Goal: Transaction & Acquisition: Purchase product/service

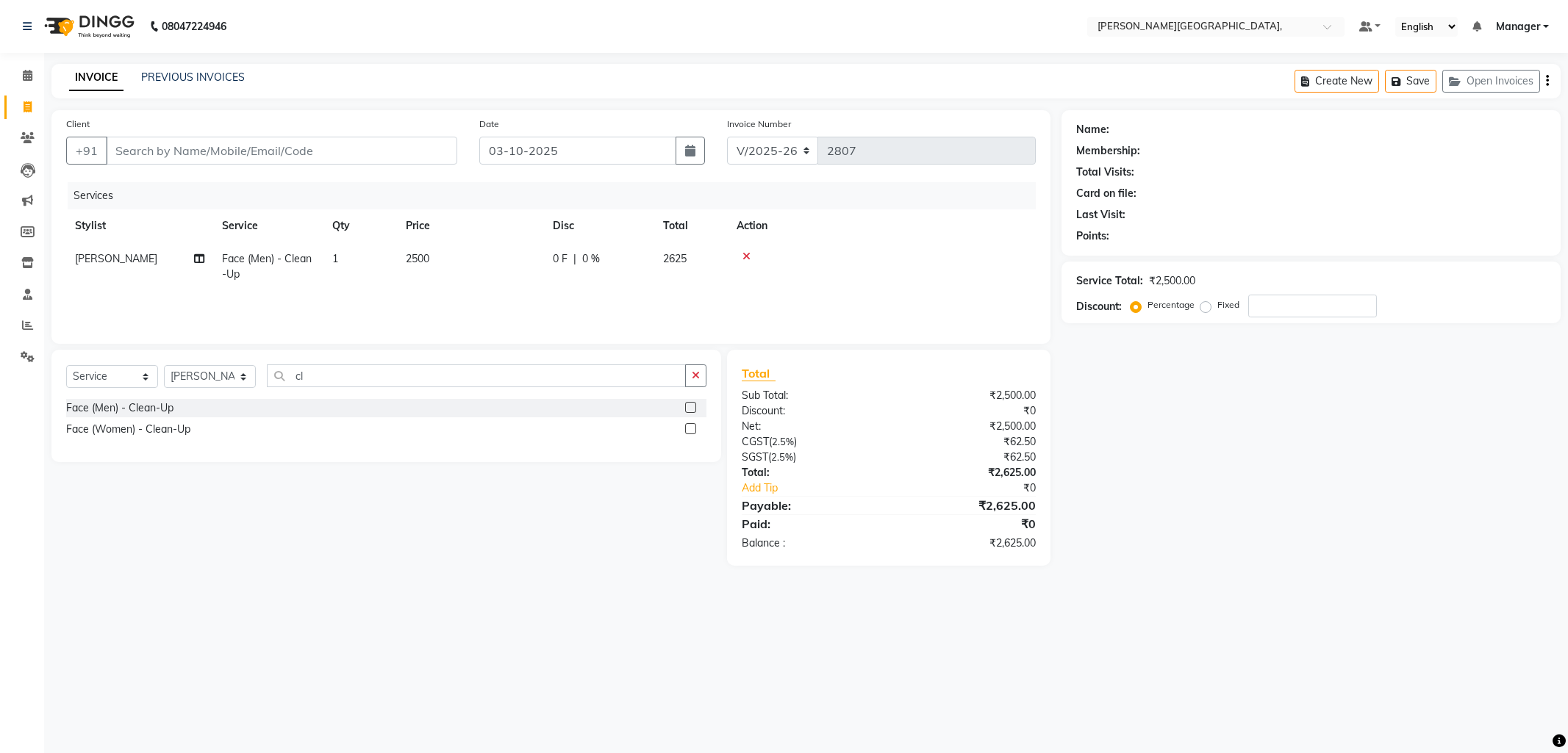
select select "6483"
select select "service"
select select "89498"
click at [171, 153] on input "Client" at bounding box center [281, 150] width 352 height 28
type input "7"
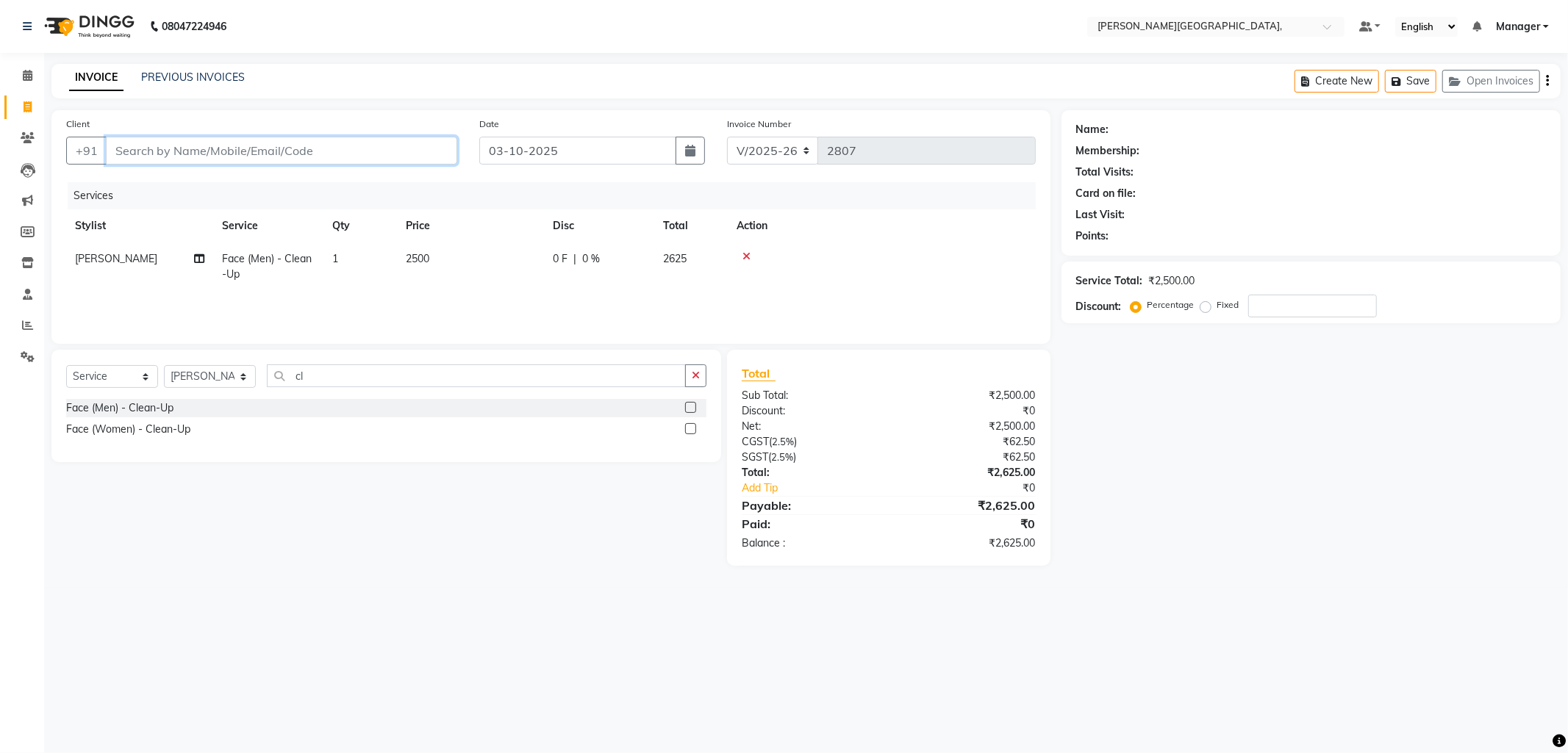
type input "0"
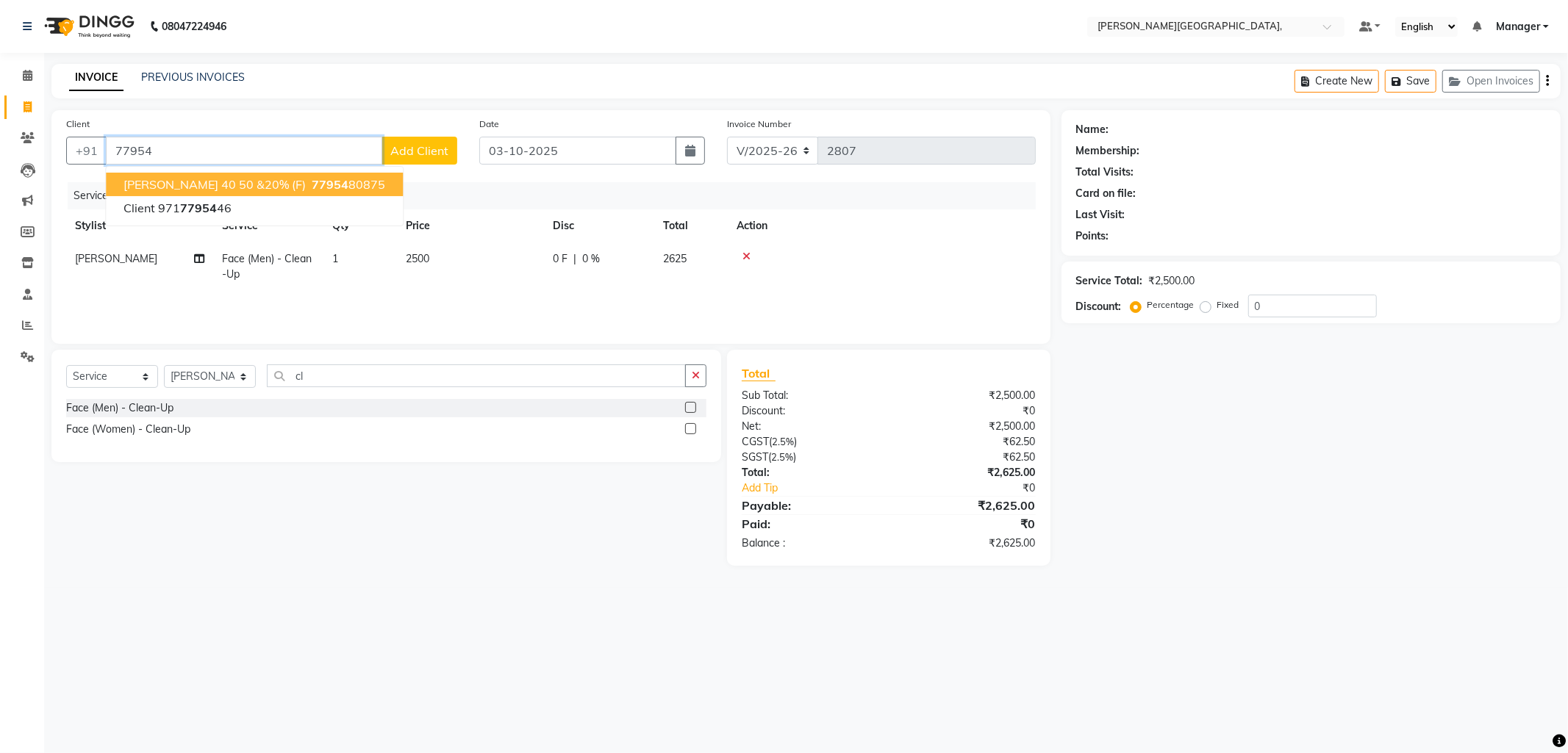
click at [206, 184] on span "Rekhia 40 50 &20% (F)" at bounding box center [214, 184] width 183 height 15
type input "7795480875"
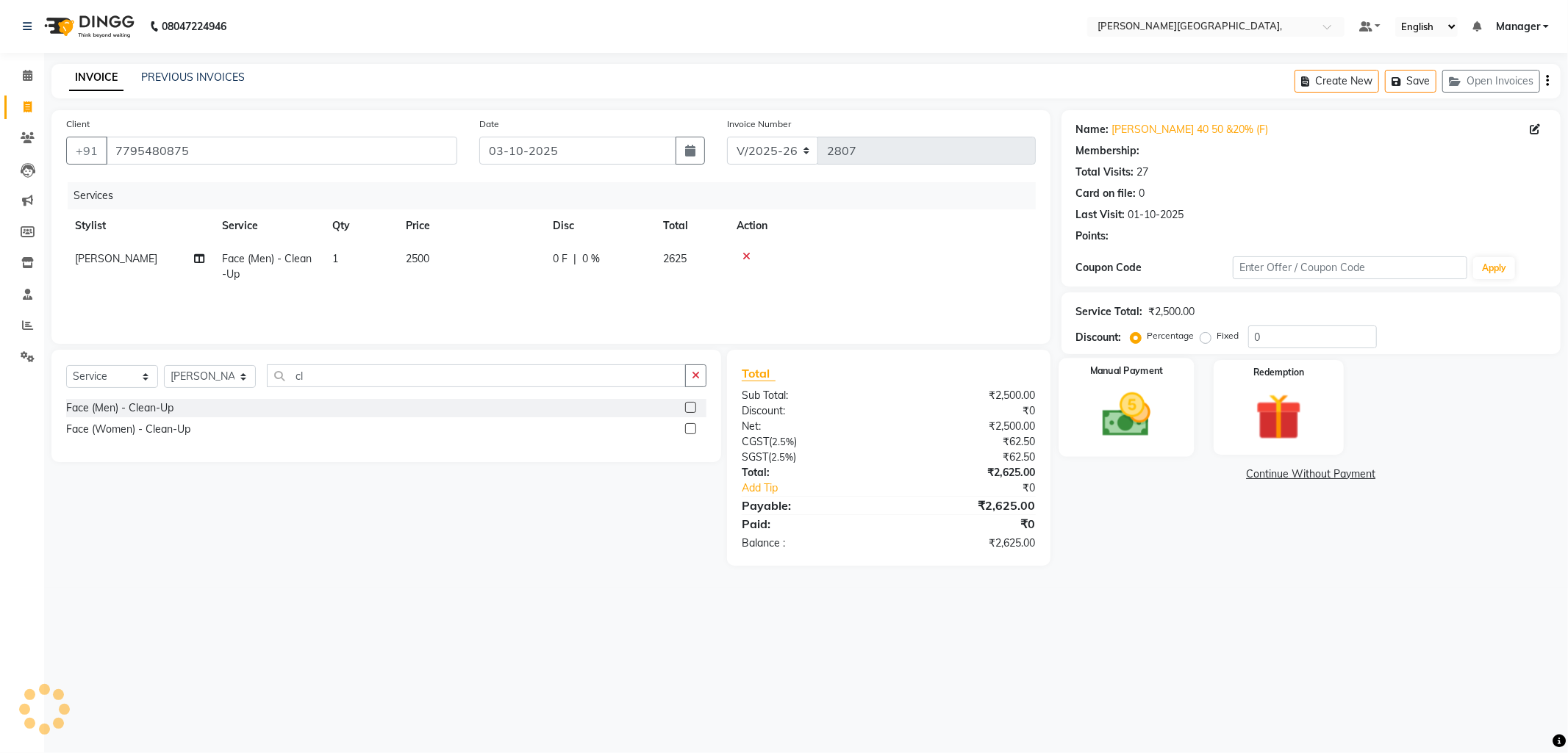
select select "1: Object"
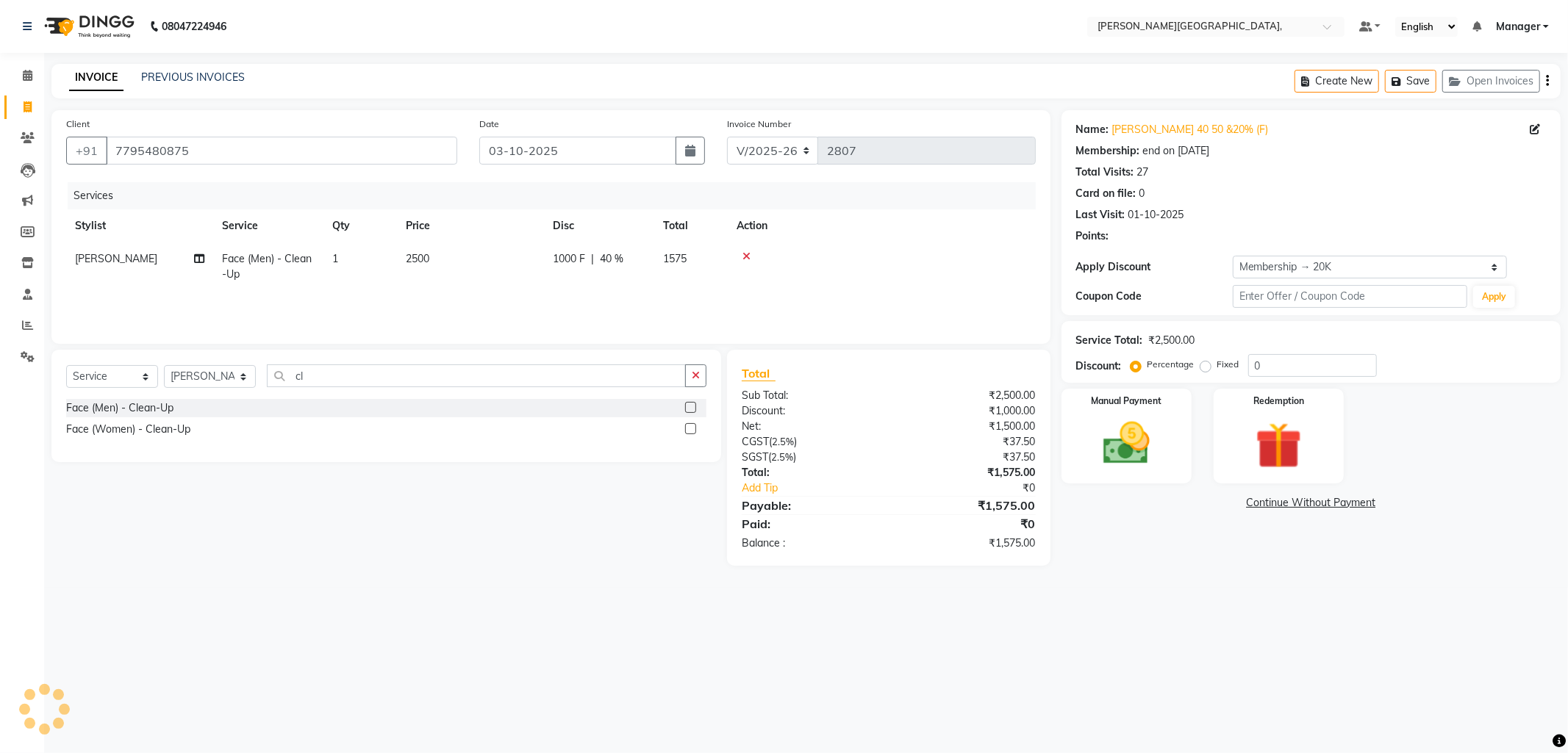
type input "40"
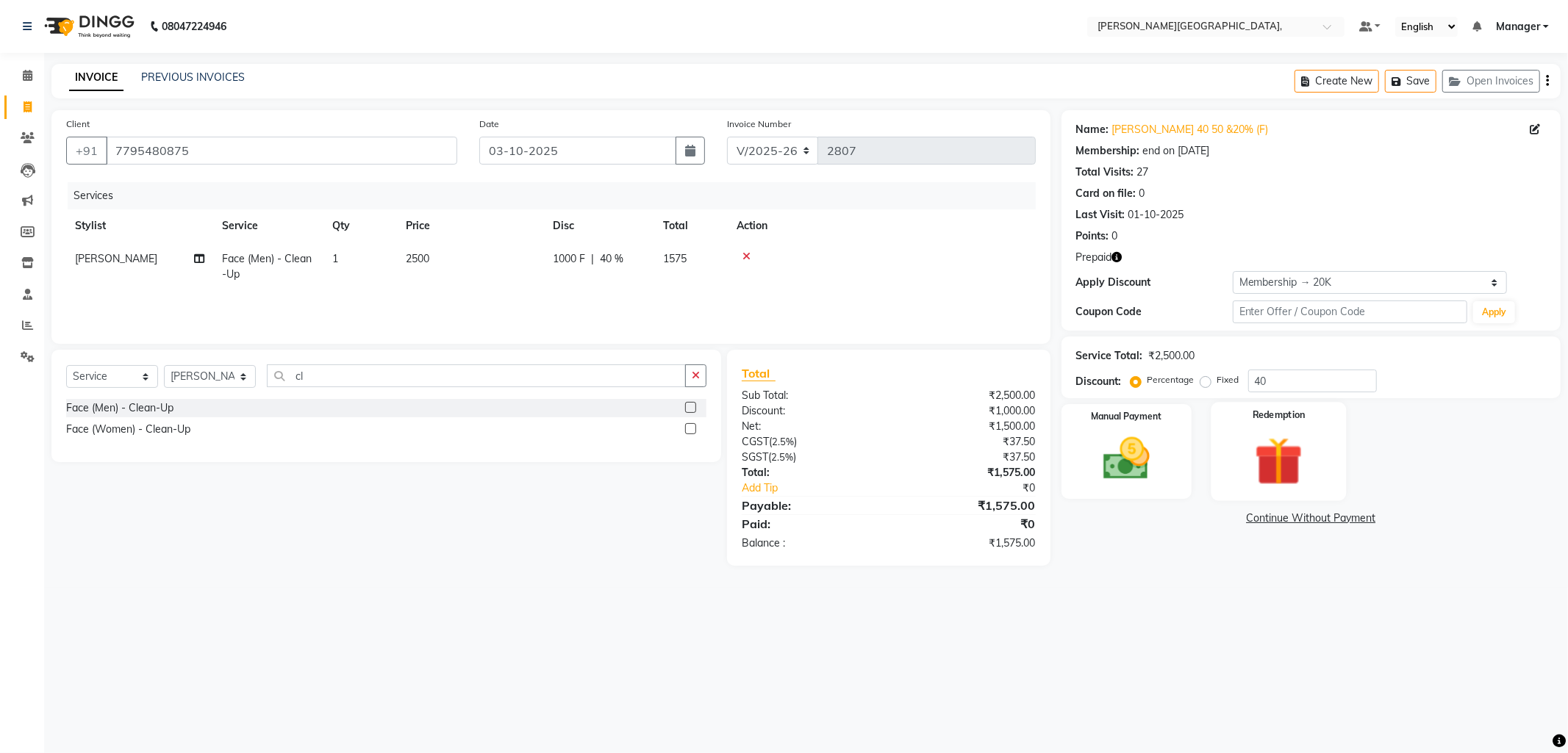
click at [1278, 456] on img at bounding box center [1279, 462] width 79 height 61
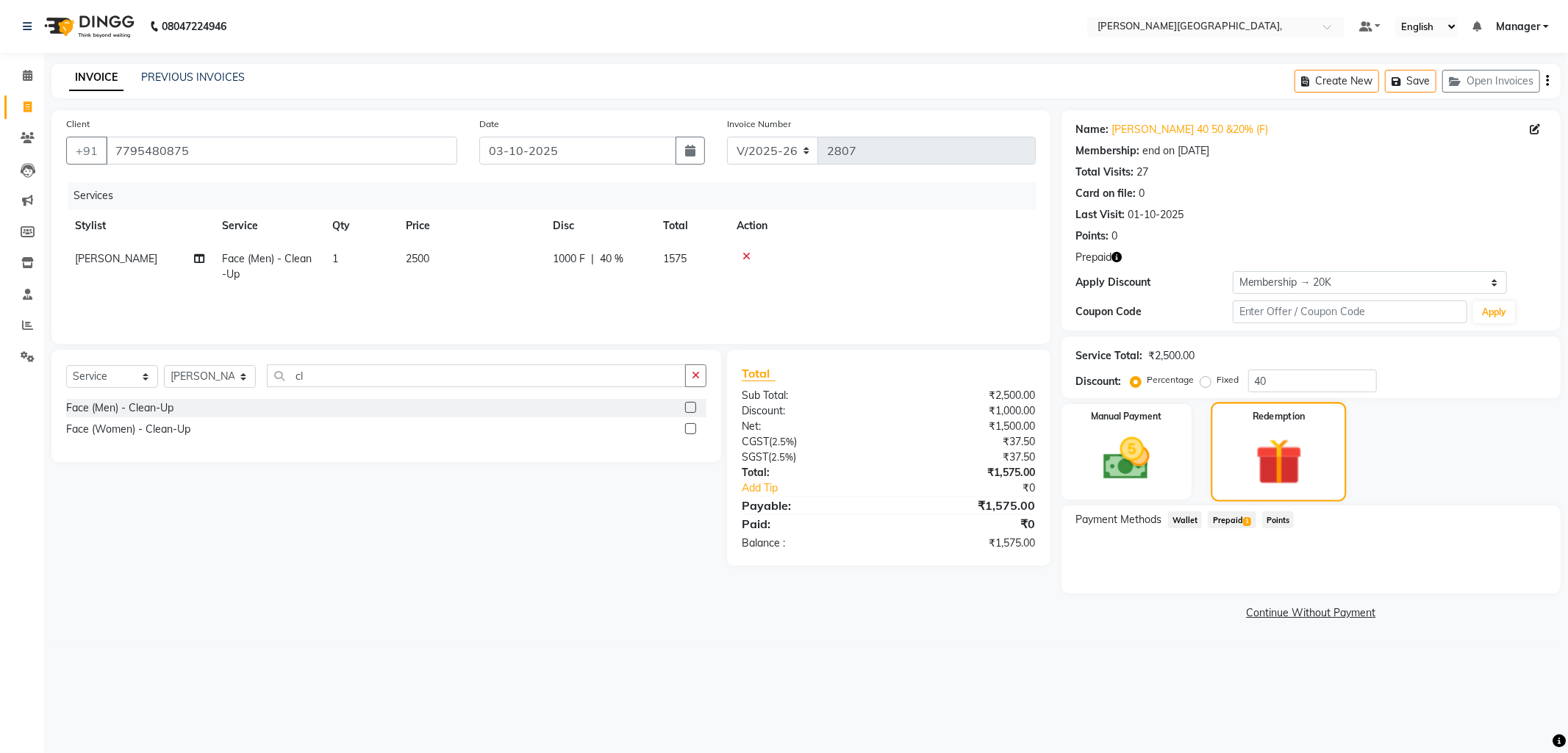
click at [1236, 473] on div "Redemption" at bounding box center [1278, 452] width 135 height 100
click at [1231, 520] on span "Prepaid 1" at bounding box center [1231, 520] width 48 height 17
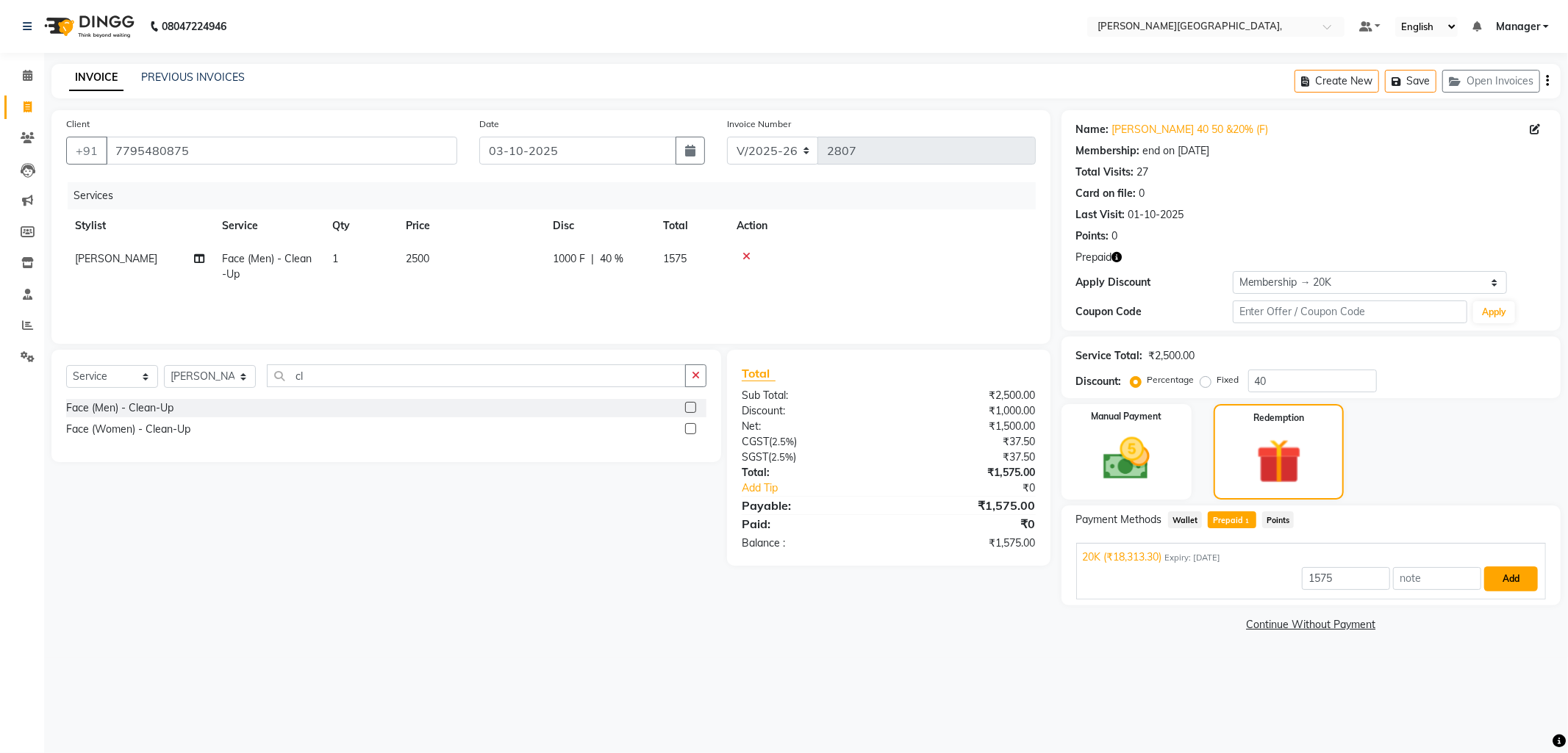
click at [1510, 576] on button "Add" at bounding box center [1510, 579] width 54 height 25
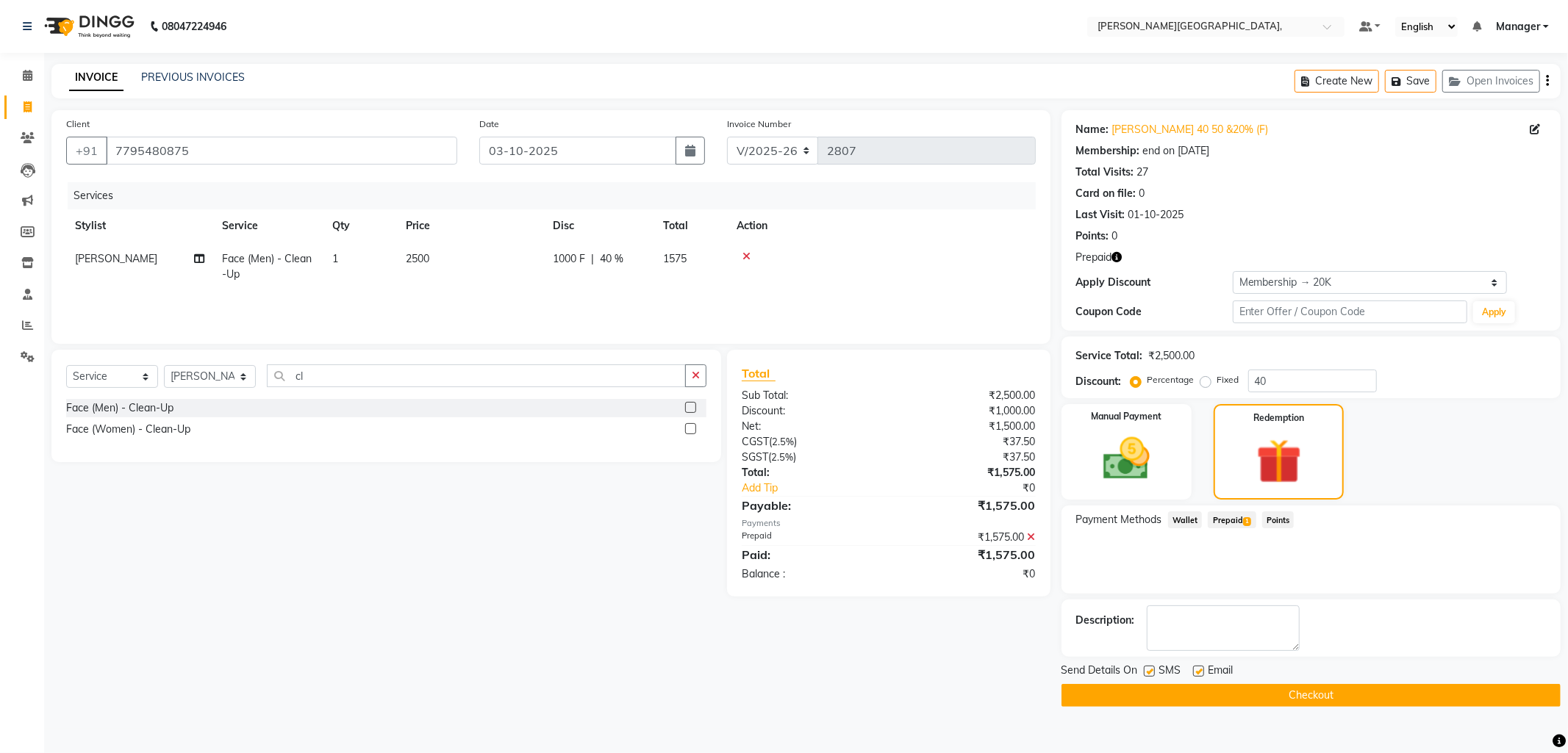
click at [1290, 692] on button "Checkout" at bounding box center [1311, 695] width 499 height 22
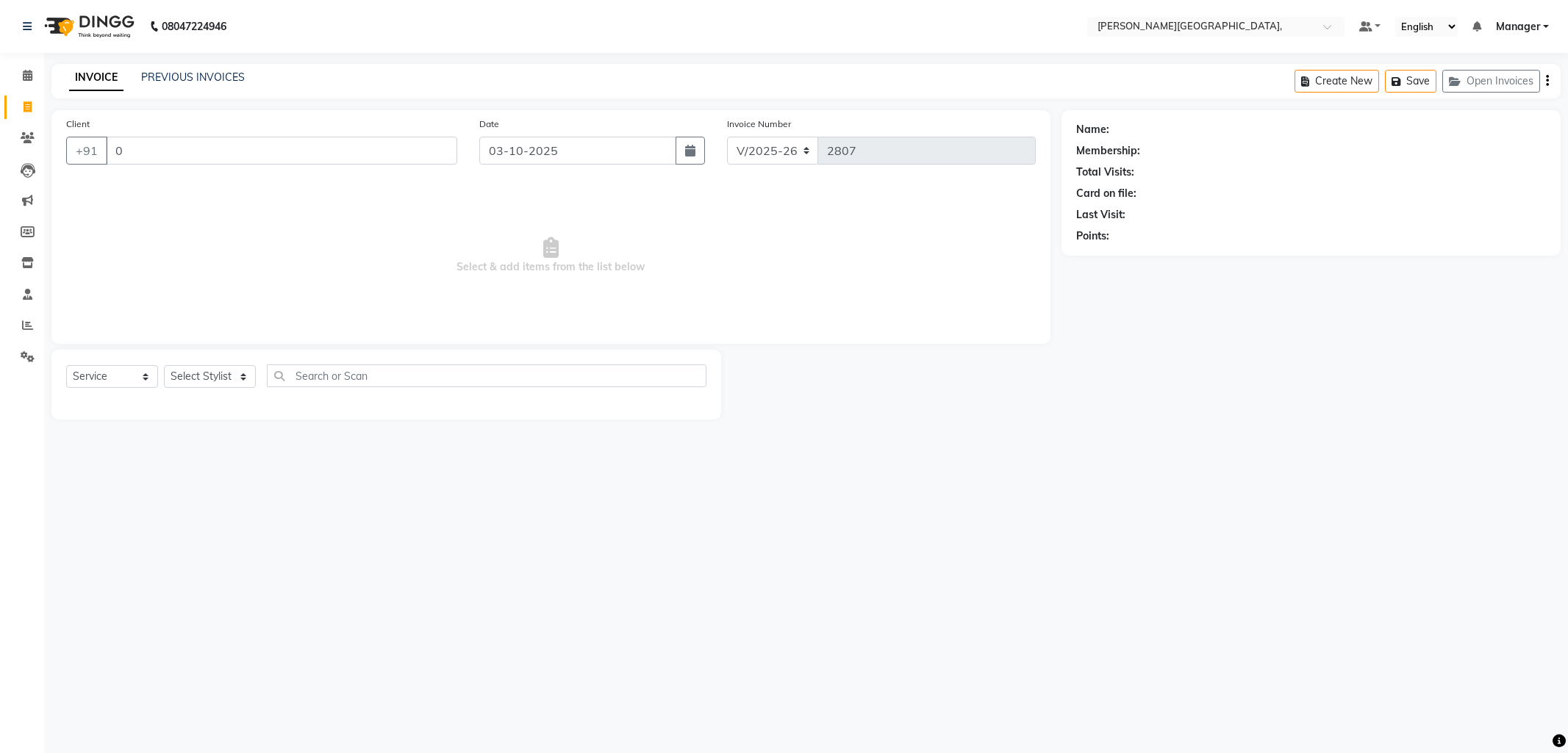
select select "6483"
select select "service"
click at [172, 154] on input "0" at bounding box center [281, 150] width 352 height 28
click at [239, 375] on select "Select Stylist [PERSON_NAME] [PERSON_NAME] nails Manager [PERSON_NAME]" at bounding box center [210, 376] width 92 height 22
select select "49451"
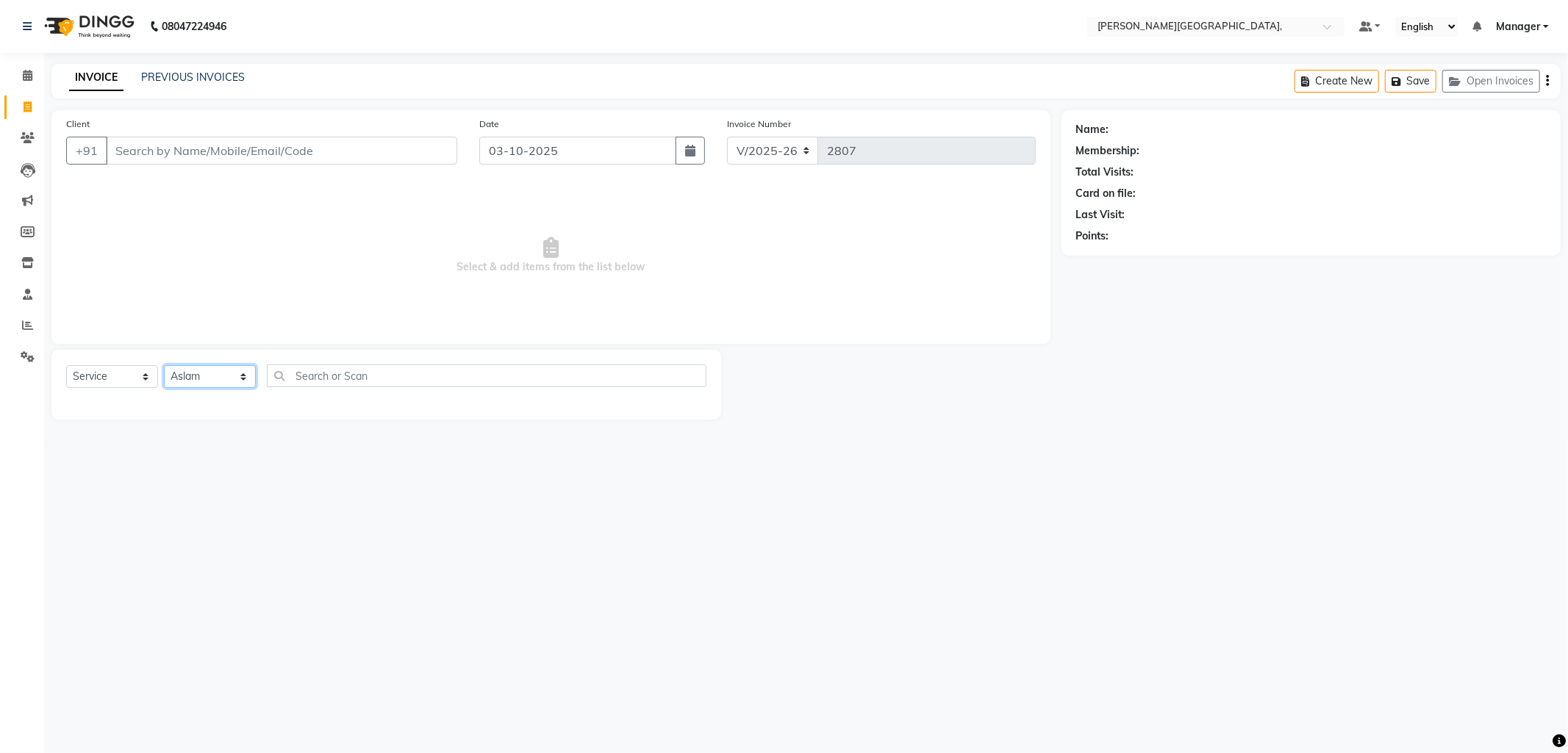
click at [164, 366] on select "Select Stylist Anil Arjun Aslam gungun nails Manager Neha Sana shahrukh" at bounding box center [210, 376] width 92 height 22
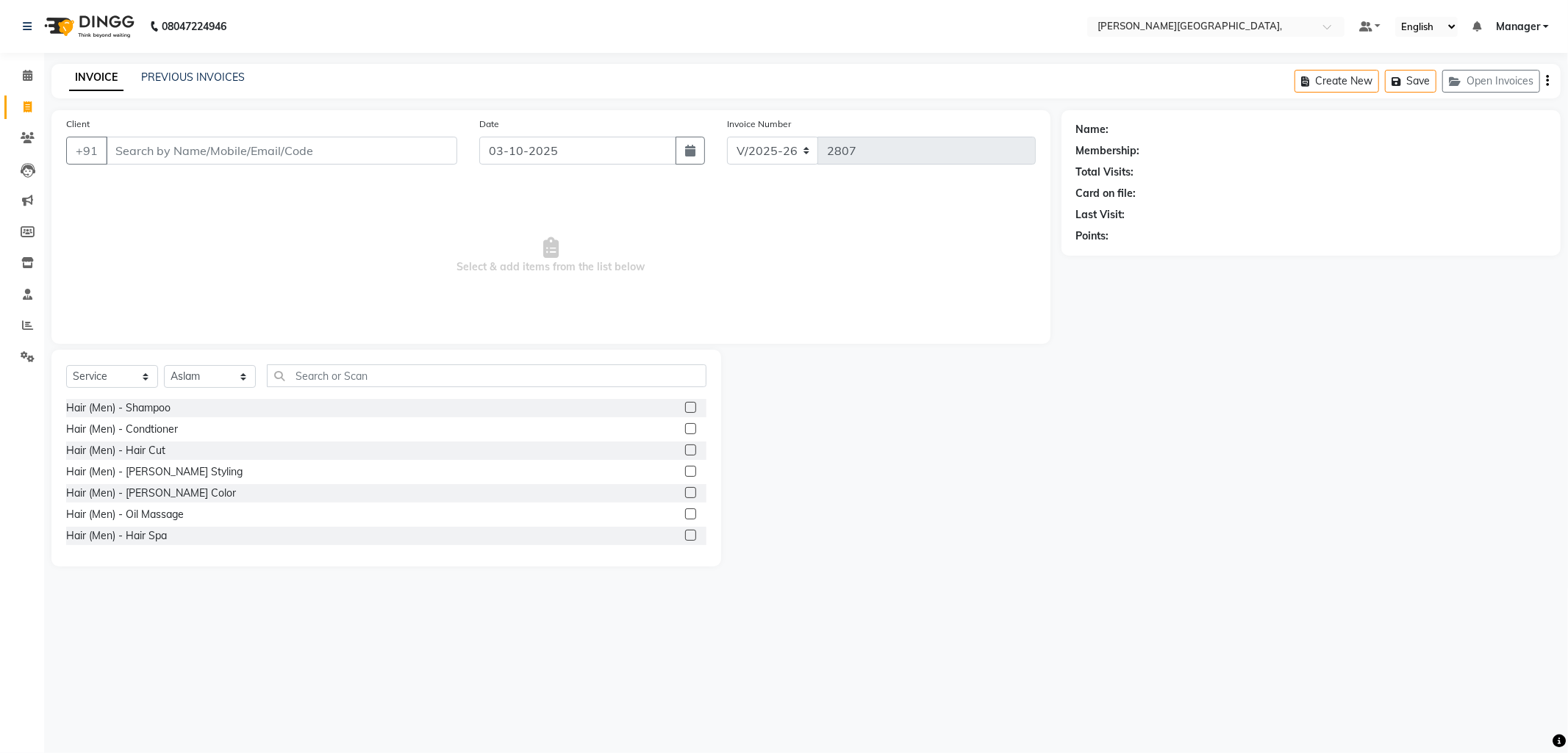
click at [685, 450] on label at bounding box center [690, 449] width 11 height 11
click at [685, 450] on input "checkbox" at bounding box center [690, 451] width 10 height 10
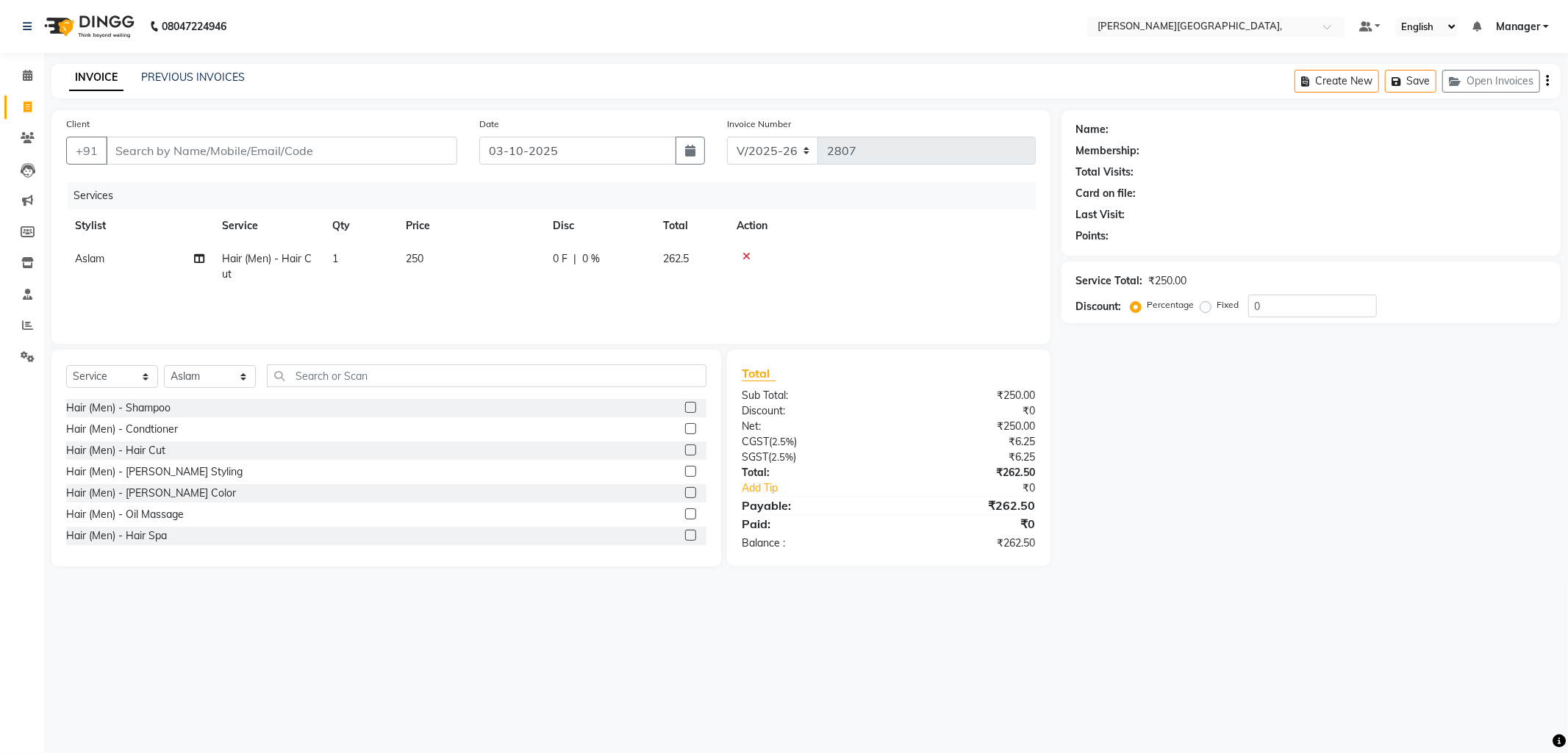
checkbox input "false"
click at [685, 476] on label at bounding box center [690, 471] width 11 height 11
click at [685, 476] on input "checkbox" at bounding box center [690, 473] width 10 height 10
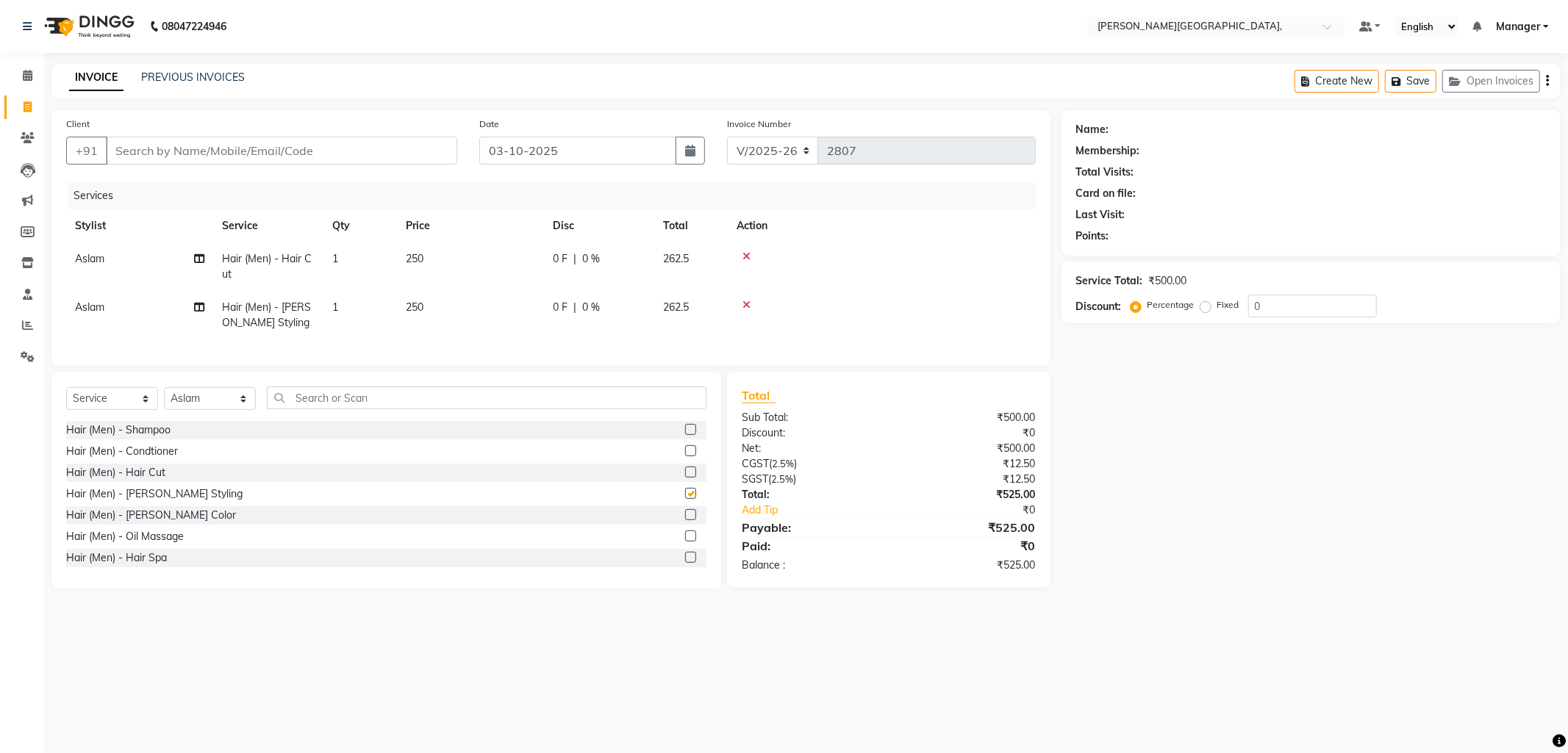
checkbox input "false"
click at [174, 151] on input "Client" at bounding box center [281, 150] width 352 height 28
click at [257, 159] on input "Client" at bounding box center [281, 150] width 352 height 28
click at [148, 180] on span "niranjan" at bounding box center [147, 184] width 47 height 15
type input "9566151830"
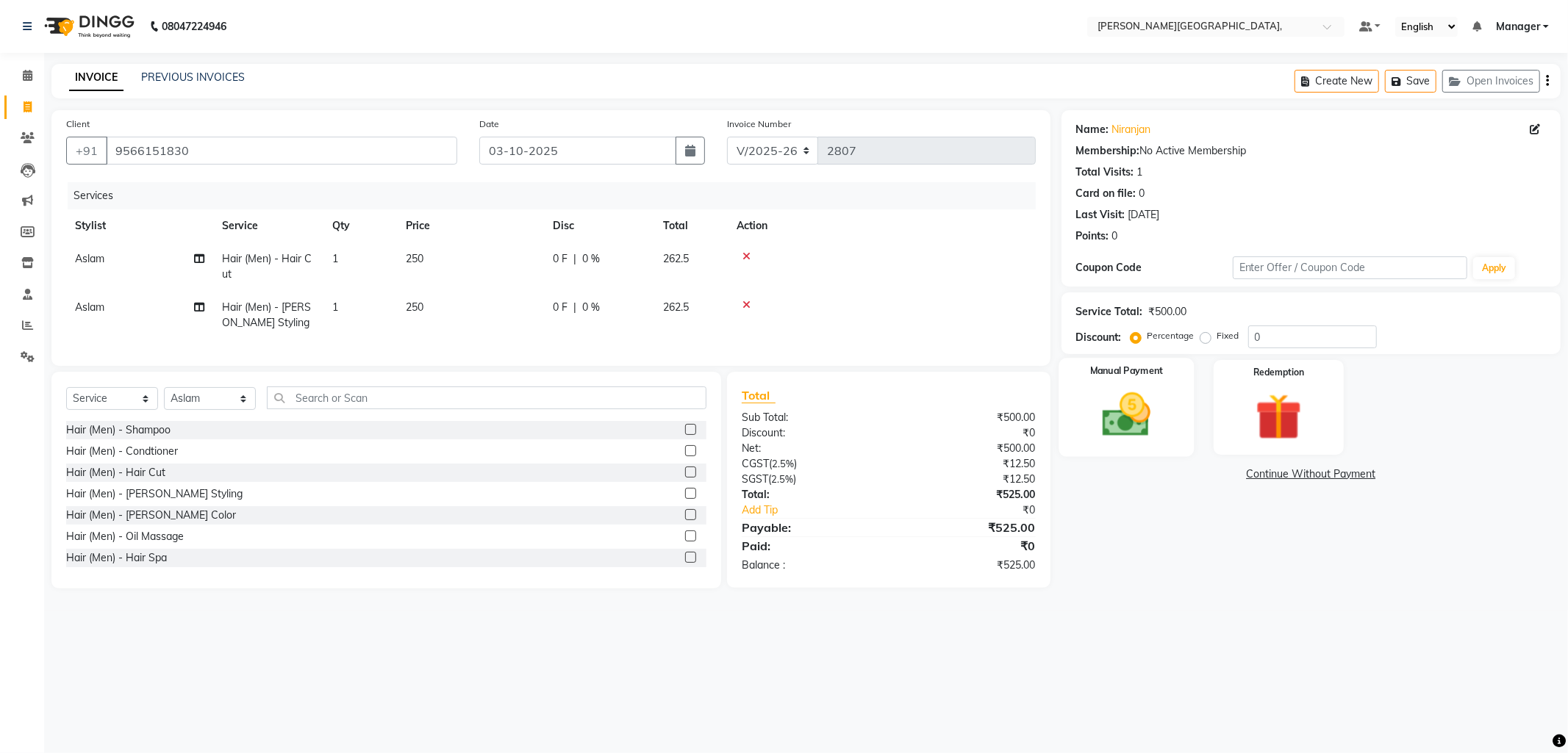
click at [1148, 402] on img at bounding box center [1126, 415] width 79 height 56
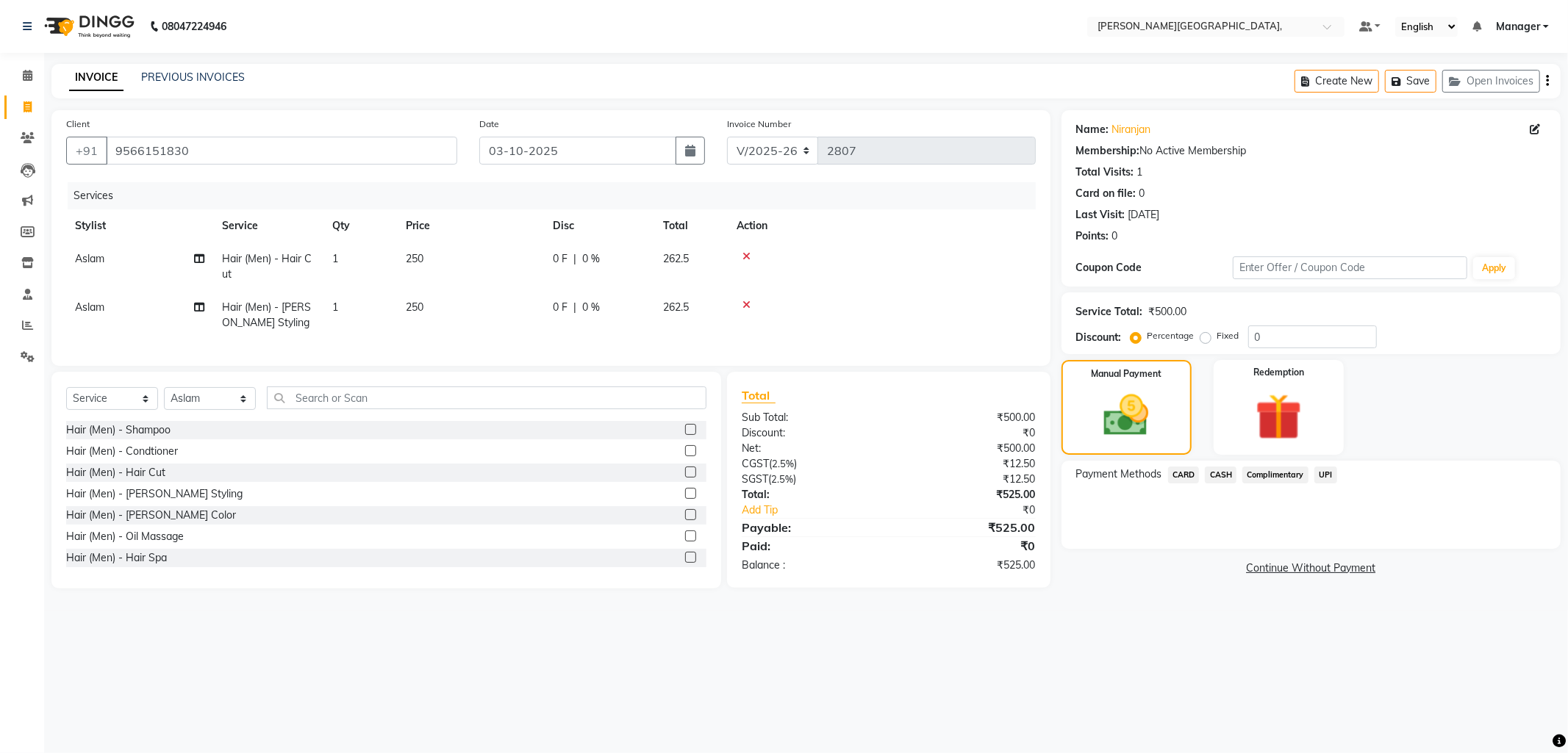
click at [1186, 471] on span "CARD" at bounding box center [1184, 475] width 31 height 17
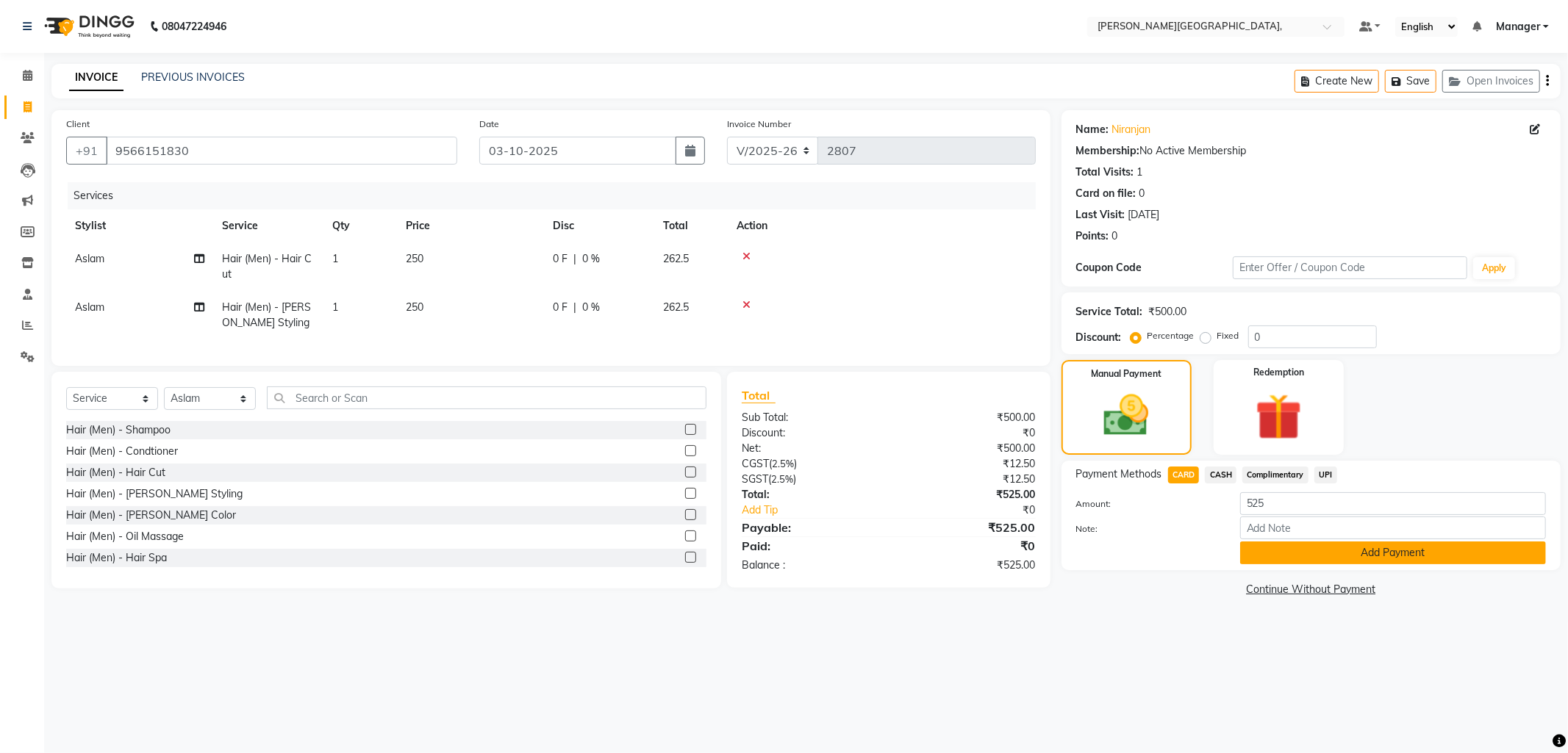
click at [1283, 550] on button "Add Payment" at bounding box center [1392, 553] width 306 height 22
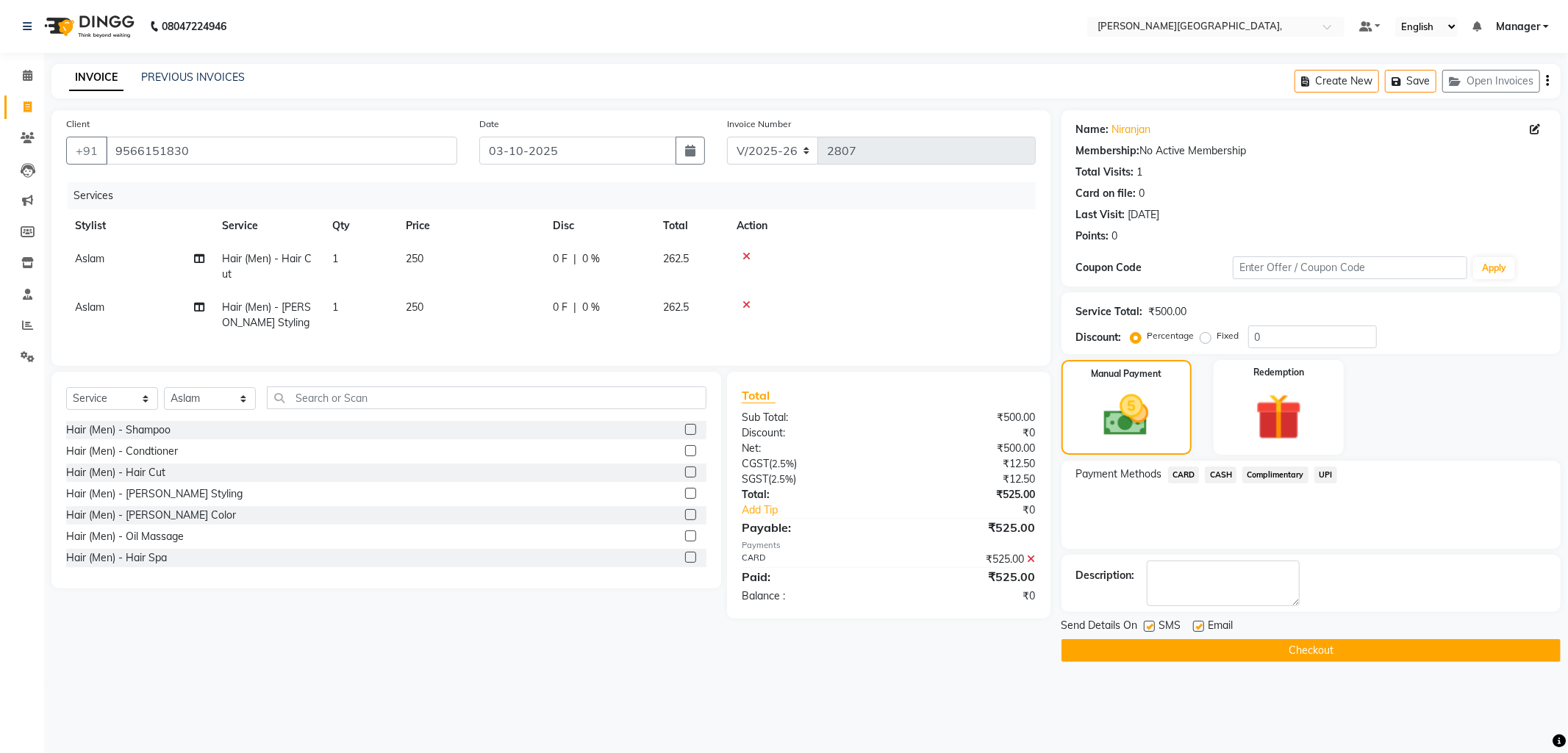
click at [1254, 647] on button "Checkout" at bounding box center [1311, 650] width 499 height 22
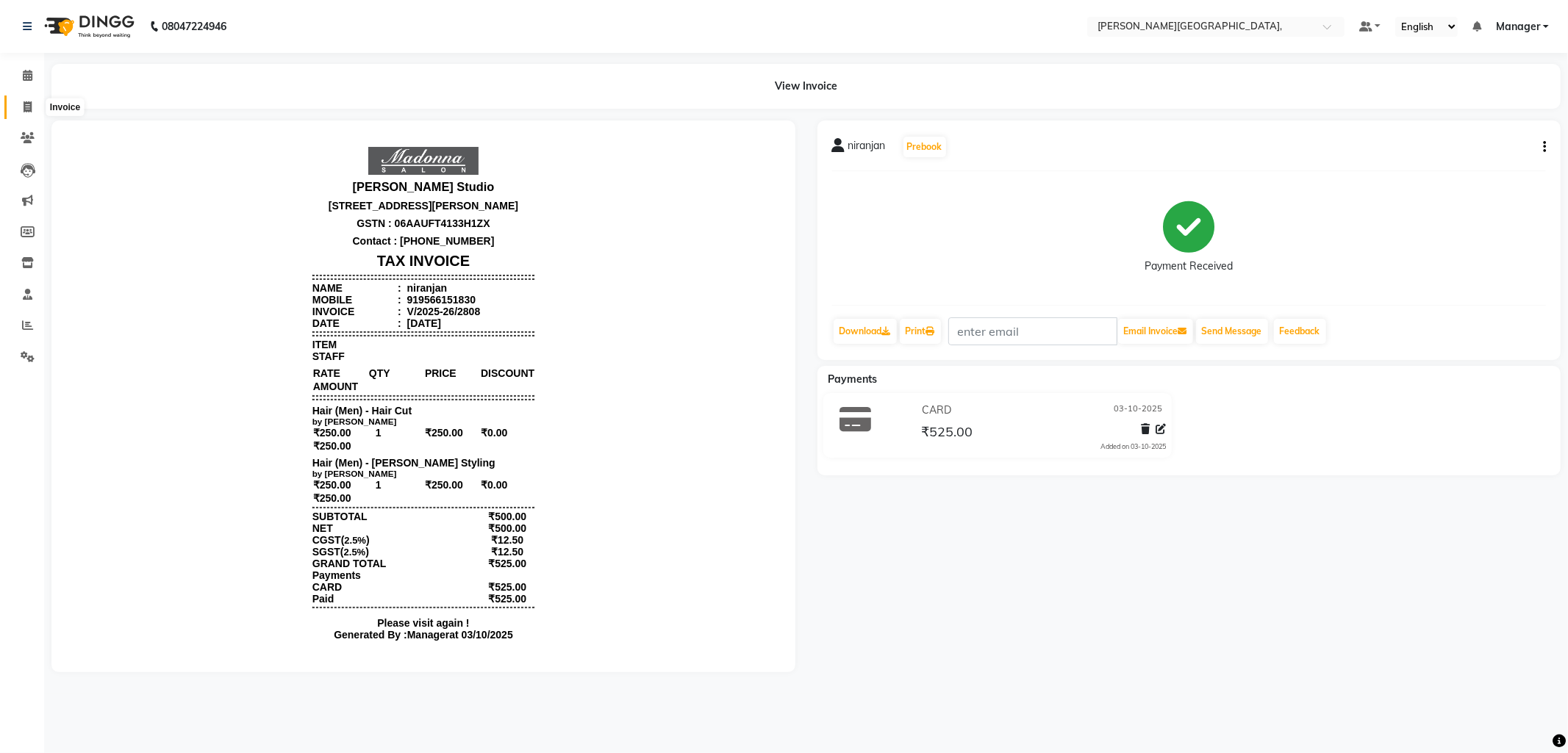
click at [25, 105] on icon at bounding box center [27, 106] width 8 height 11
select select "6483"
select select "service"
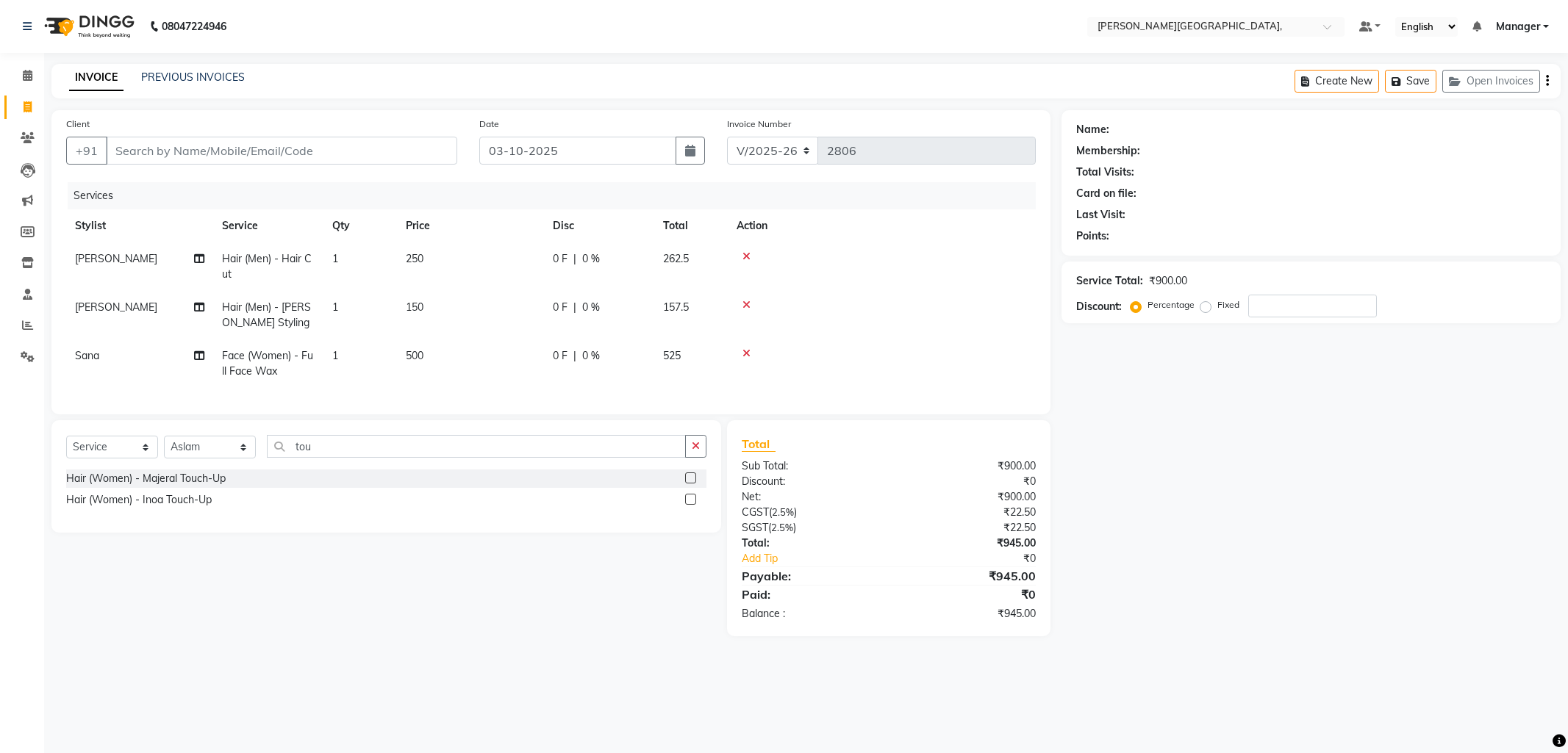
select select "6483"
select select "service"
select select "49451"
click at [691, 505] on label at bounding box center [690, 499] width 11 height 11
click at [691, 505] on input "checkbox" at bounding box center [690, 500] width 10 height 10
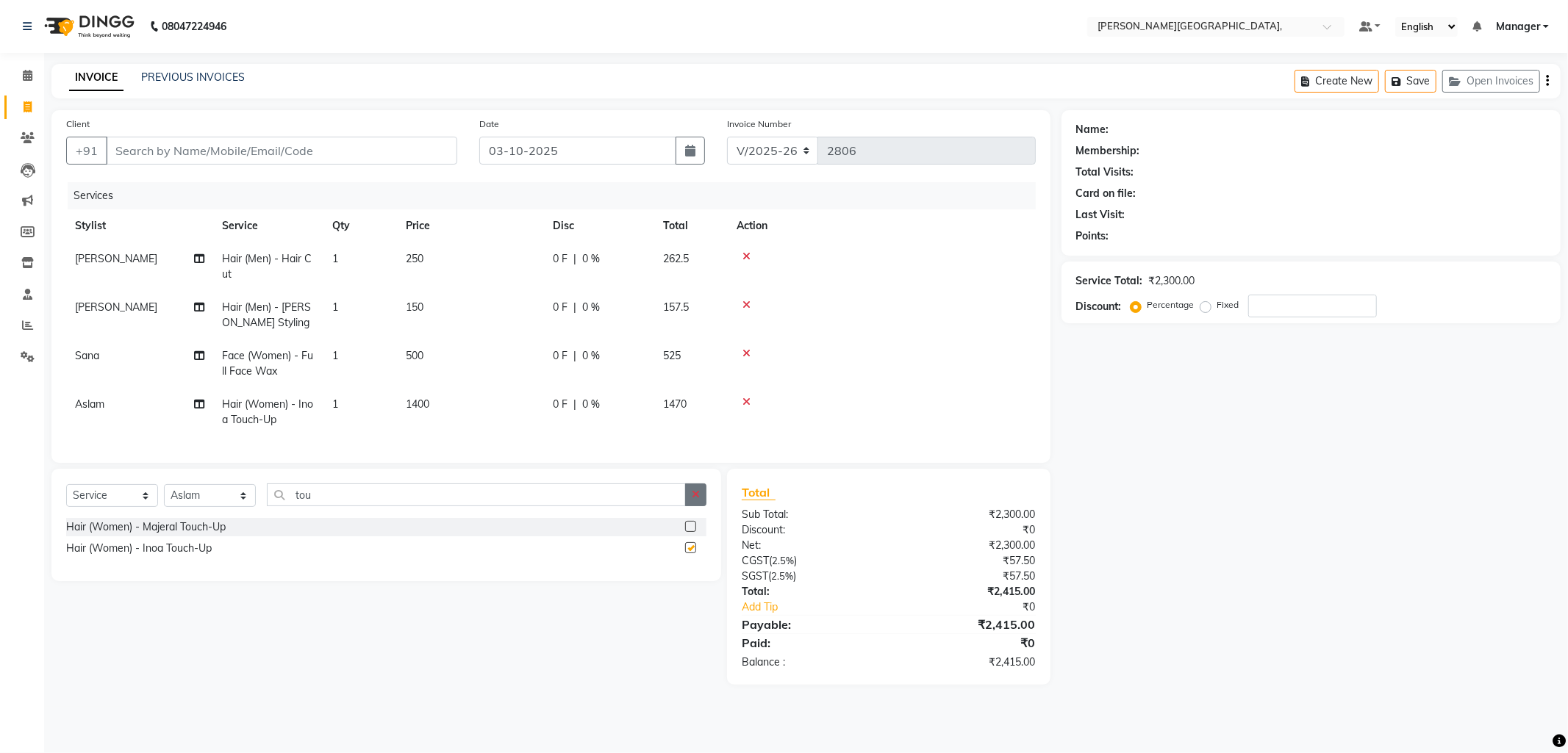
checkbox input "false"
click at [331, 146] on input "Client" at bounding box center [281, 150] width 352 height 28
type input "9"
type input "0"
click at [181, 183] on span "9810059" at bounding box center [177, 184] width 52 height 15
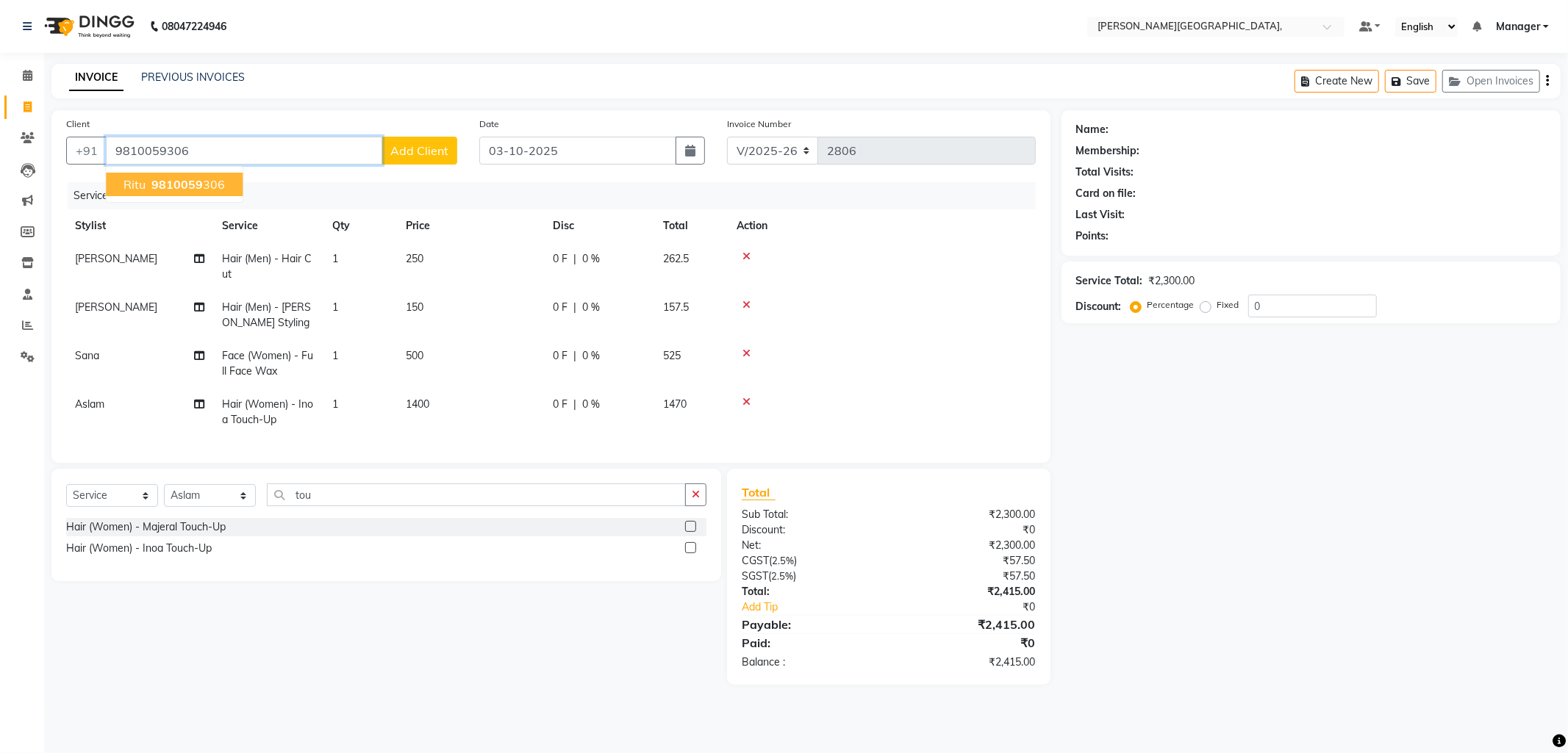
type input "9810059306"
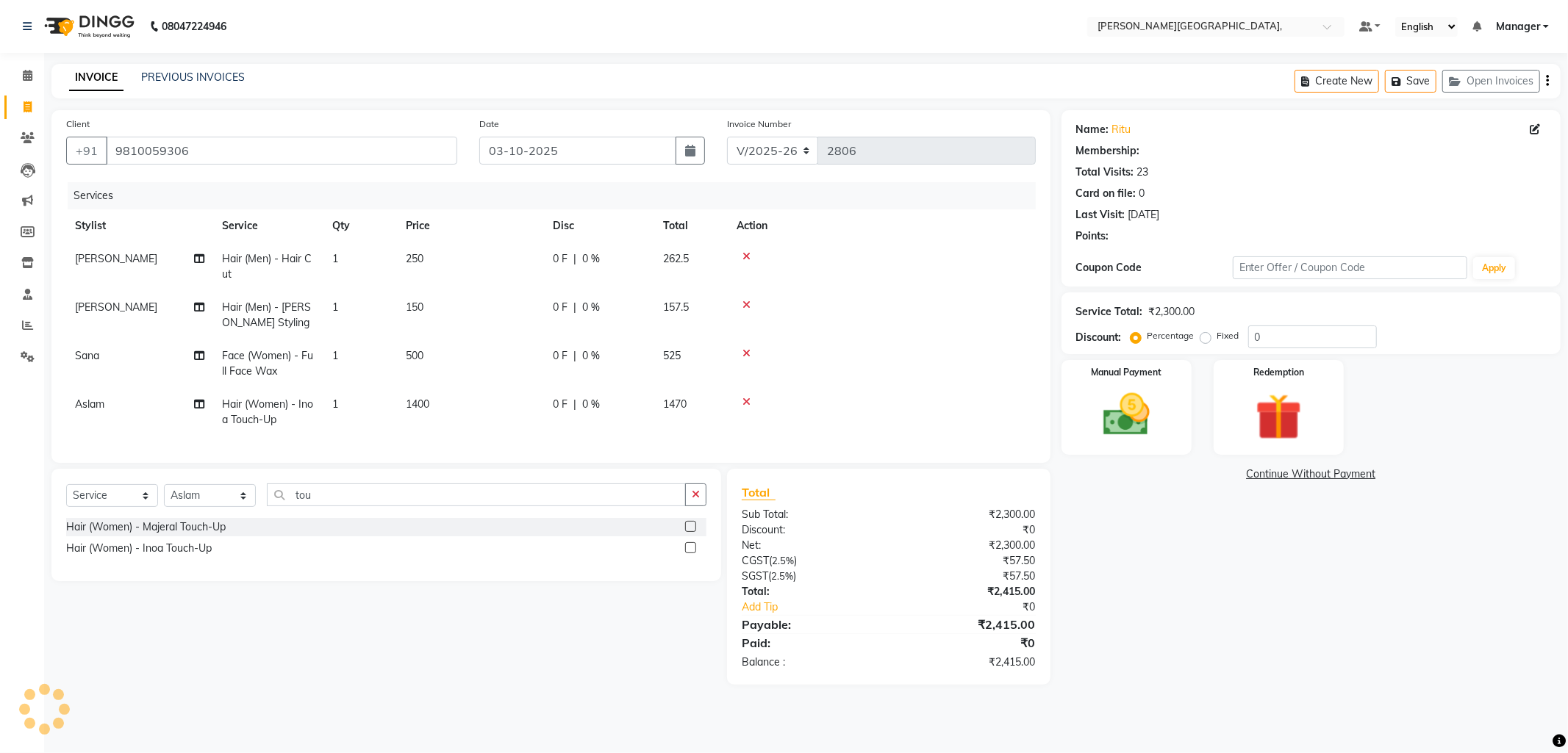
select select "1: Object"
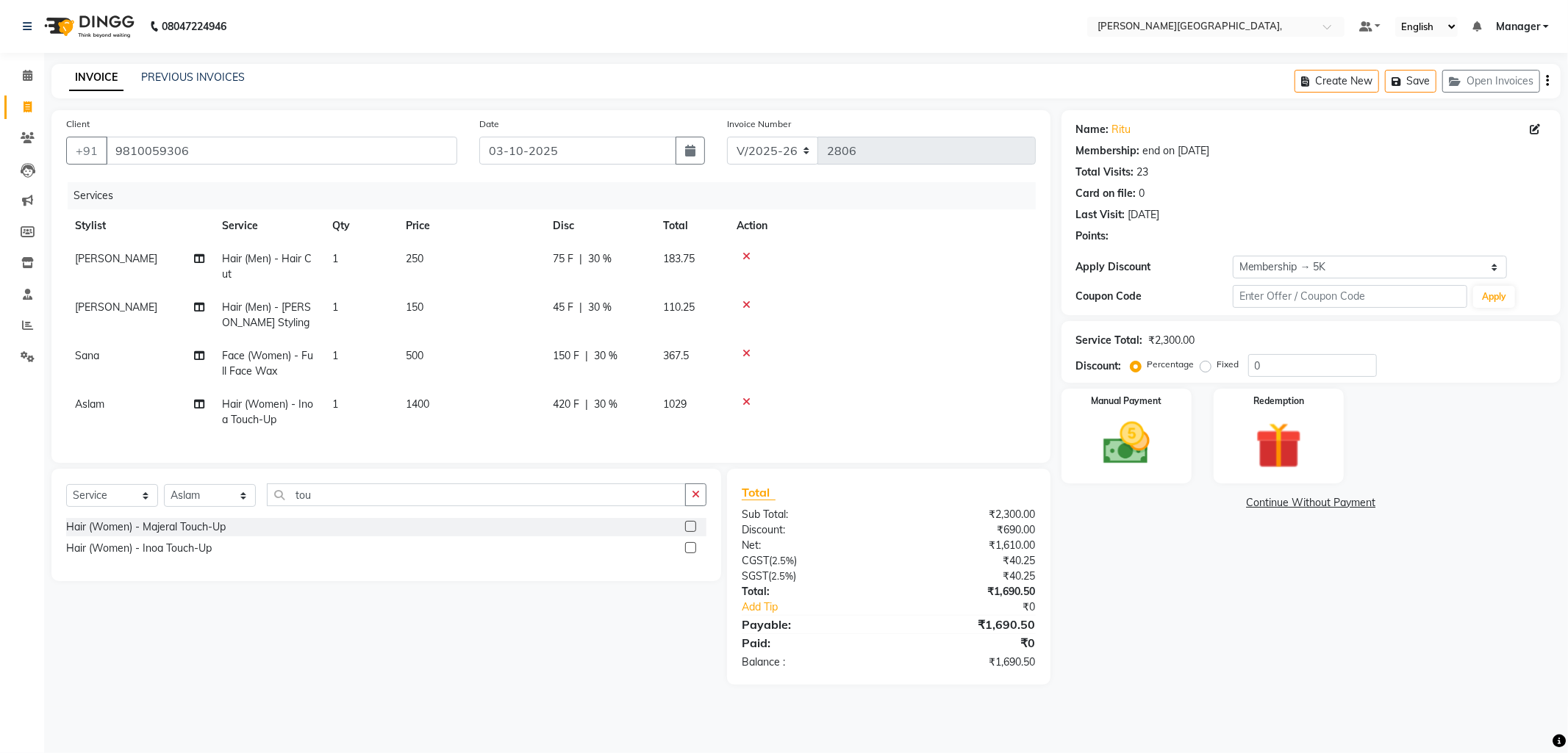
type input "30"
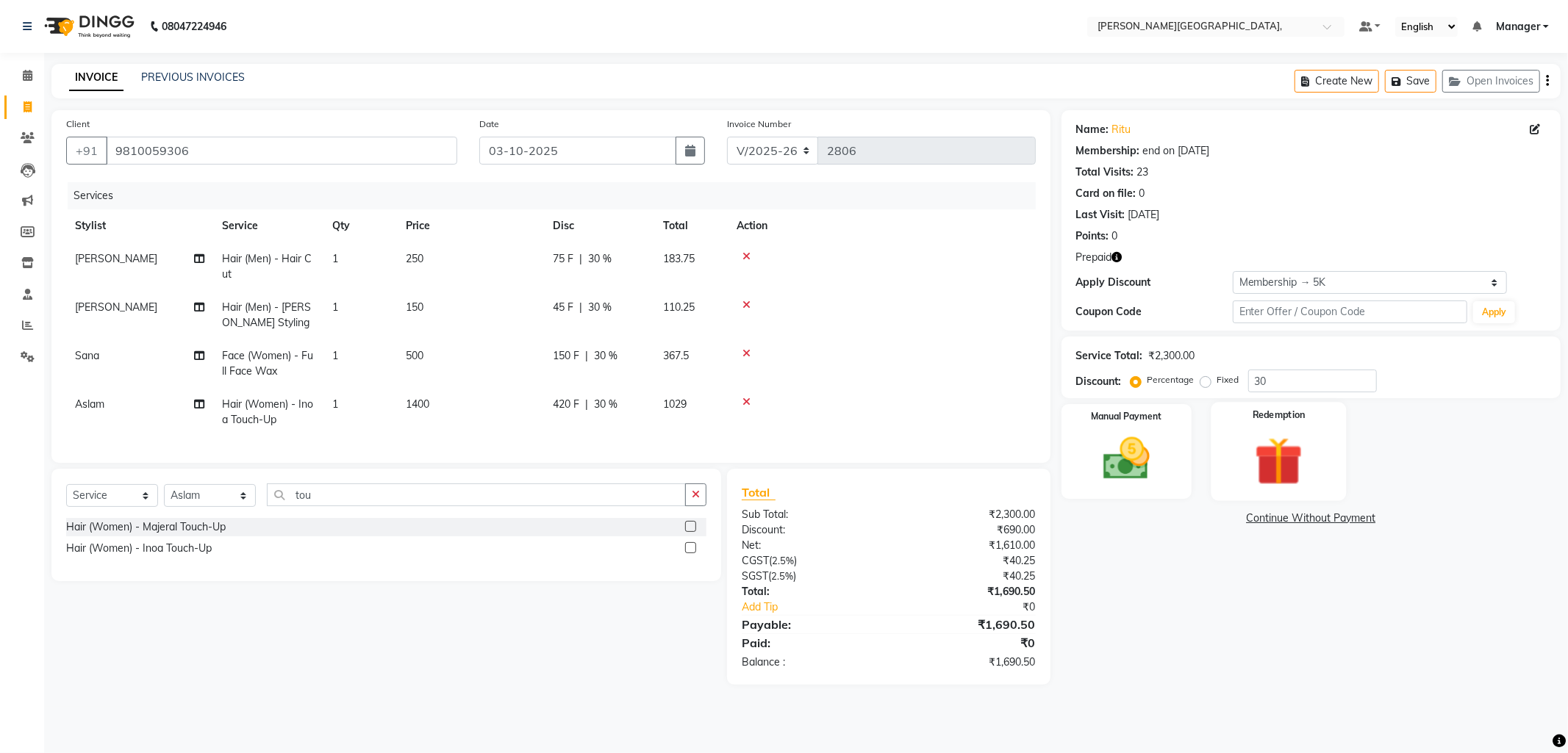
click at [1260, 451] on img at bounding box center [1279, 462] width 79 height 61
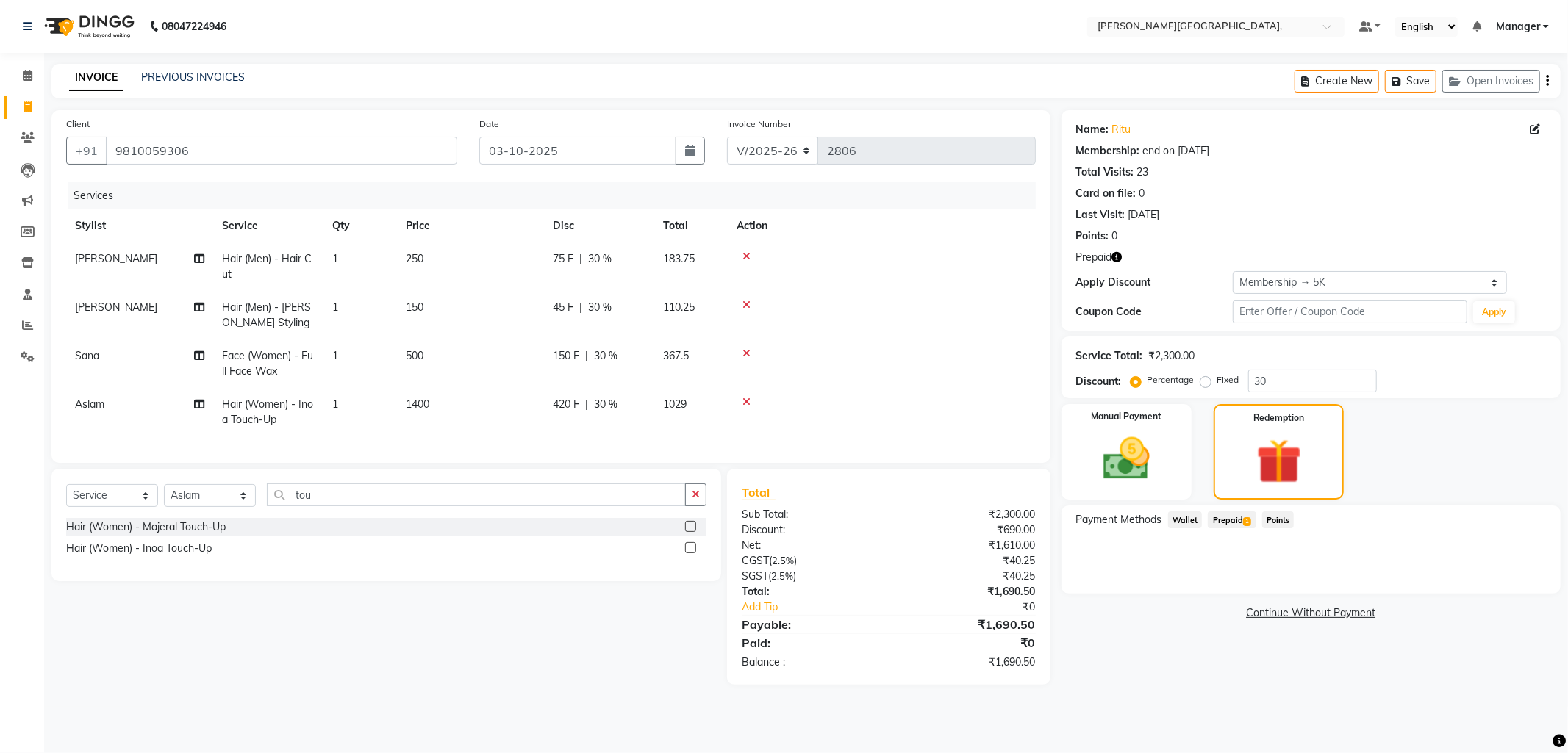
click at [1225, 518] on span "Prepaid 1" at bounding box center [1231, 520] width 48 height 17
click at [1503, 575] on button "Add" at bounding box center [1510, 579] width 54 height 25
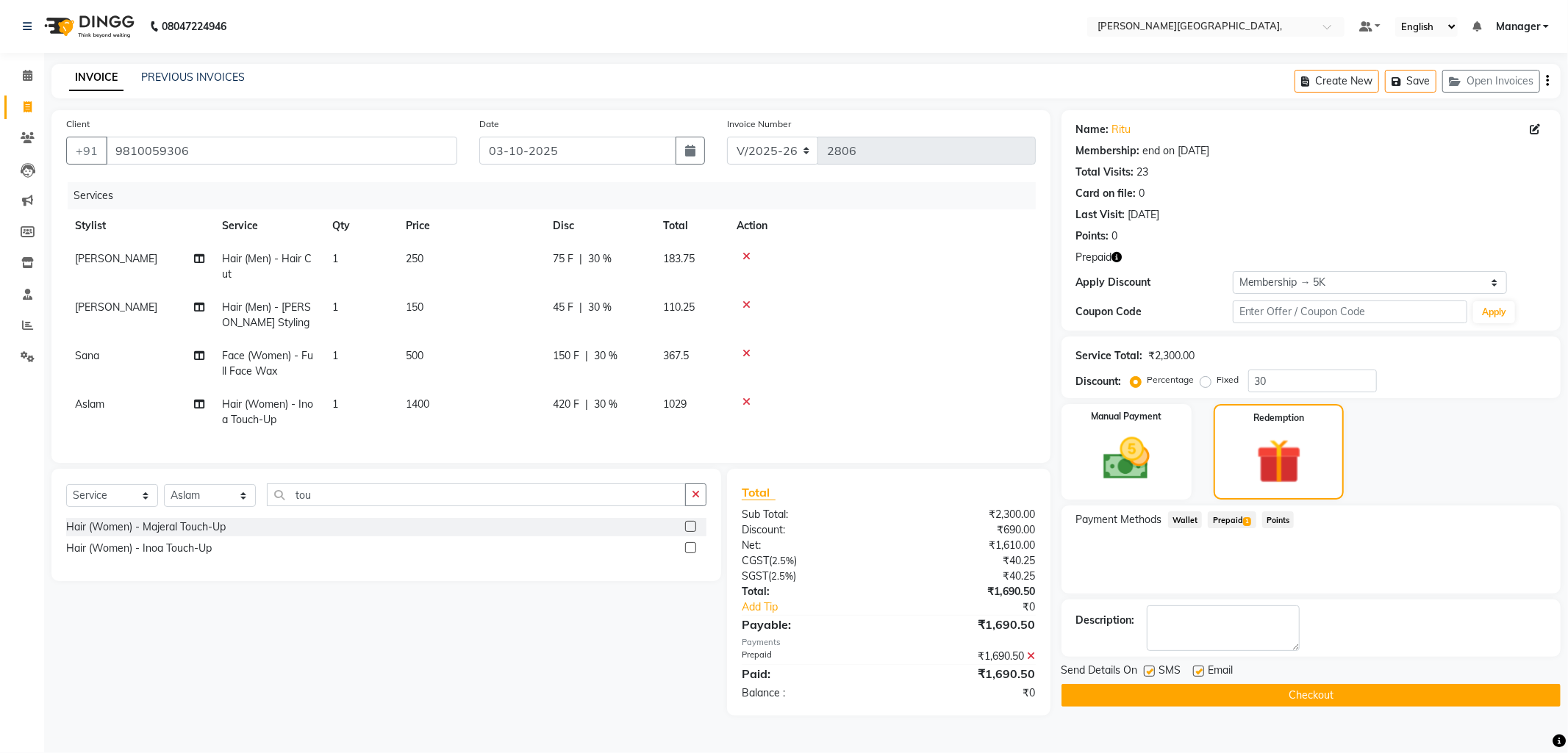
click at [1278, 692] on button "Checkout" at bounding box center [1311, 695] width 499 height 22
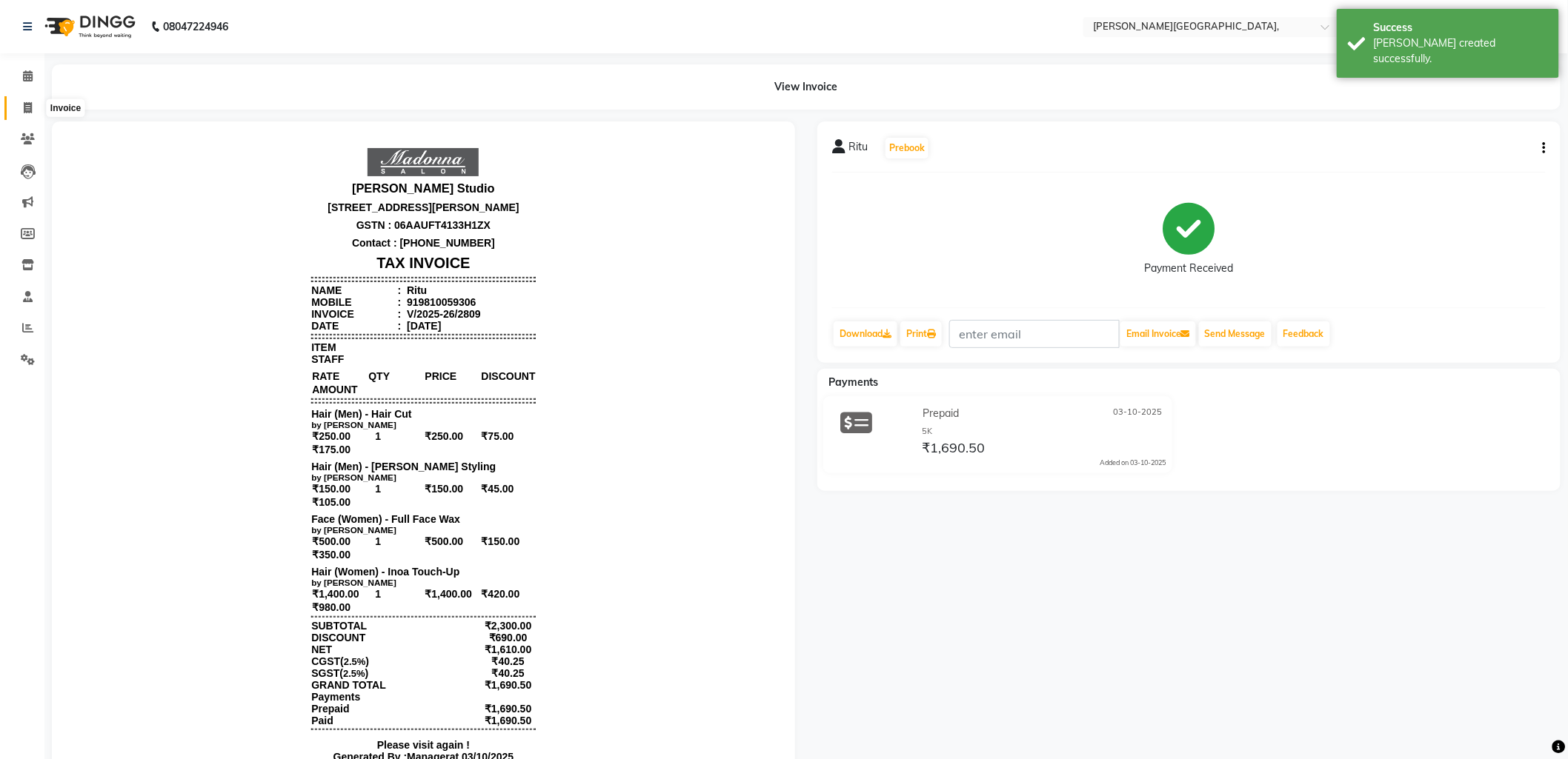
click at [26, 106] on icon at bounding box center [28, 107] width 8 height 11
select select "service"
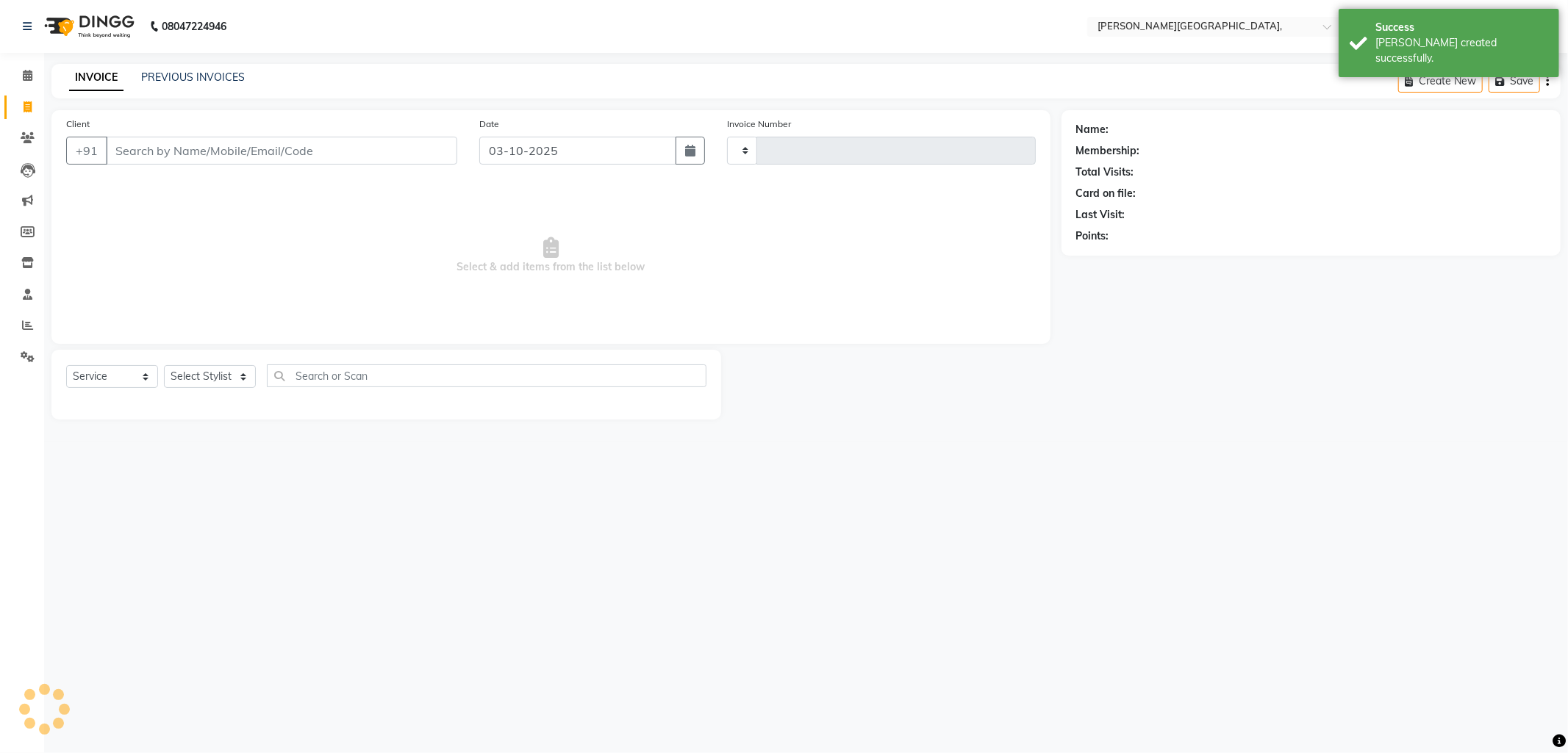
type input "2810"
select select "6483"
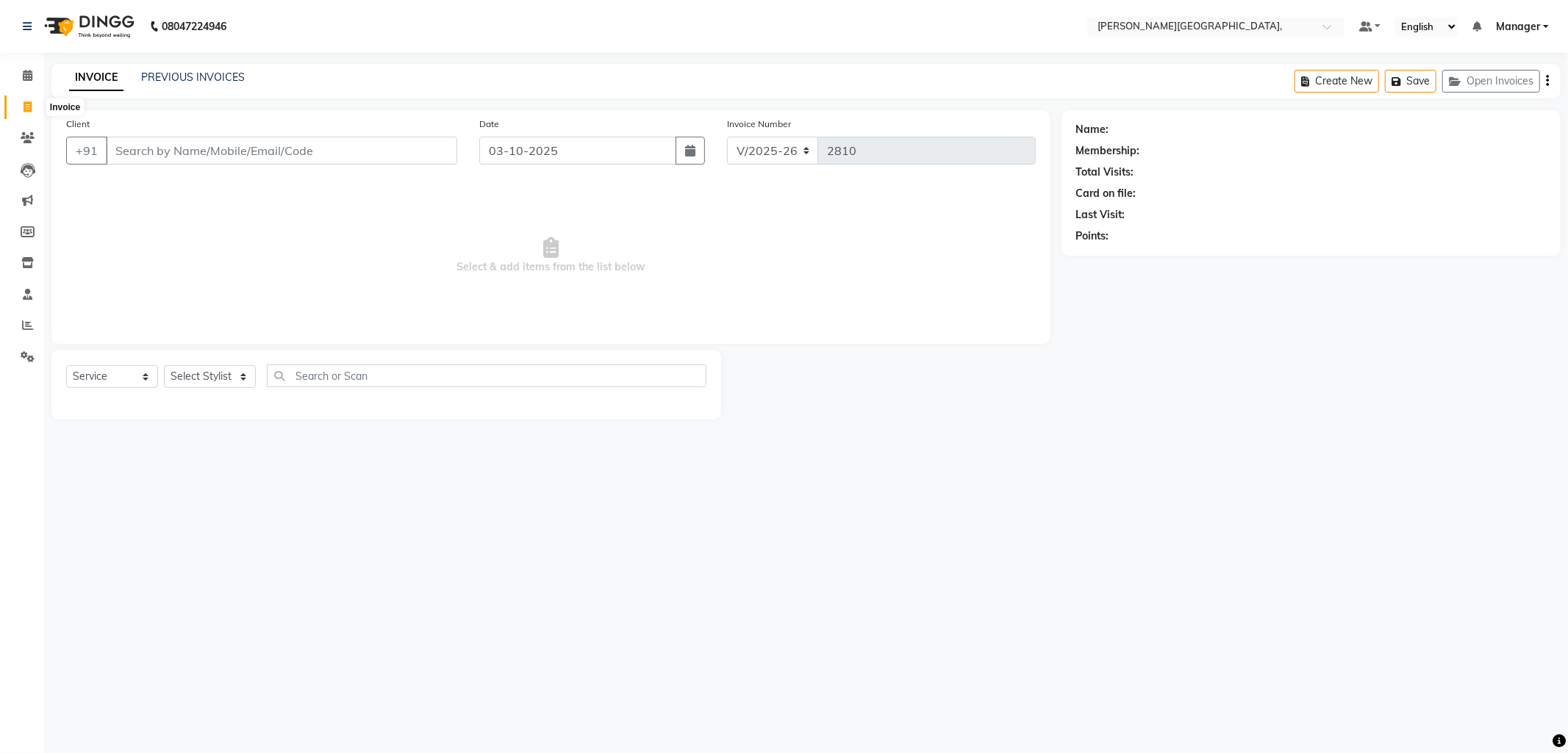
click at [23, 102] on icon at bounding box center [27, 106] width 8 height 11
select select "6483"
select select "service"
click at [167, 72] on link "PREVIOUS INVOICES" at bounding box center [192, 77] width 104 height 14
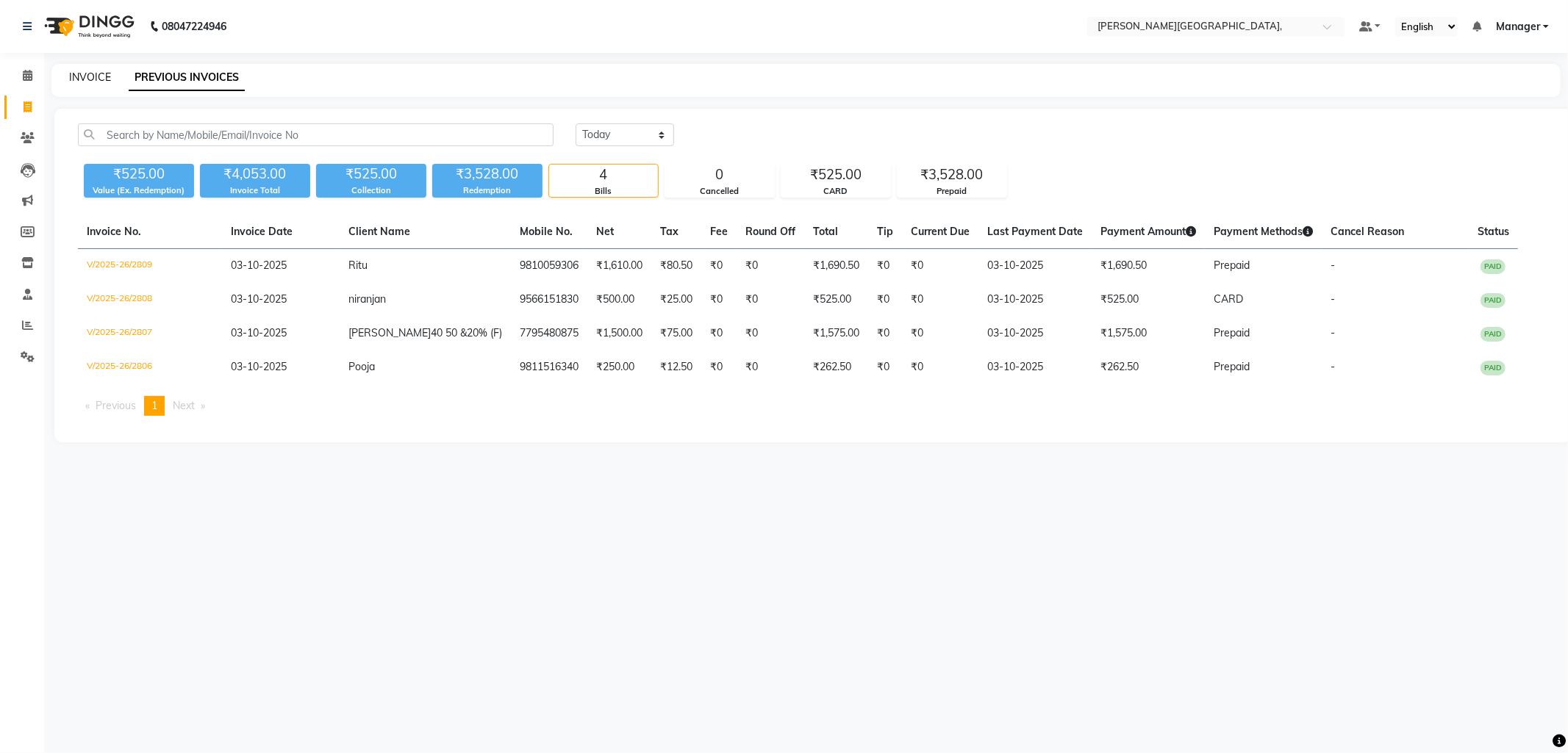
click at [89, 75] on link "INVOICE" at bounding box center [90, 77] width 42 height 14
select select "6483"
select select "service"
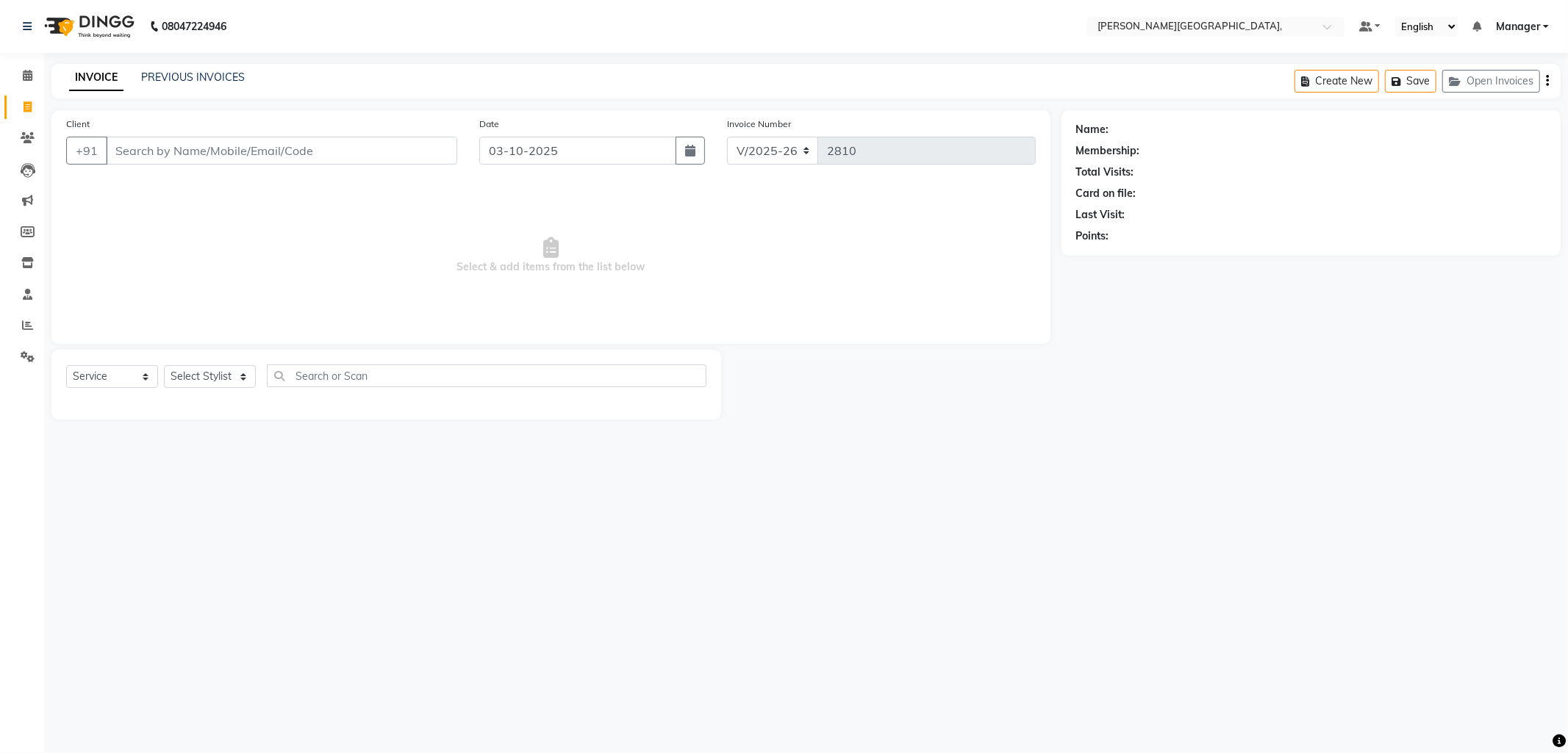
click at [89, 75] on link "INVOICE" at bounding box center [97, 77] width 55 height 26
click at [237, 375] on select "Select Stylist Anil Arjun Aslam gungun nails Manager Neha Sana shahrukh" at bounding box center [210, 376] width 92 height 22
select select "90070"
click at [164, 366] on select "Select Stylist Anil Arjun Aslam gungun nails Manager Neha Sana shahrukh" at bounding box center [210, 376] width 92 height 22
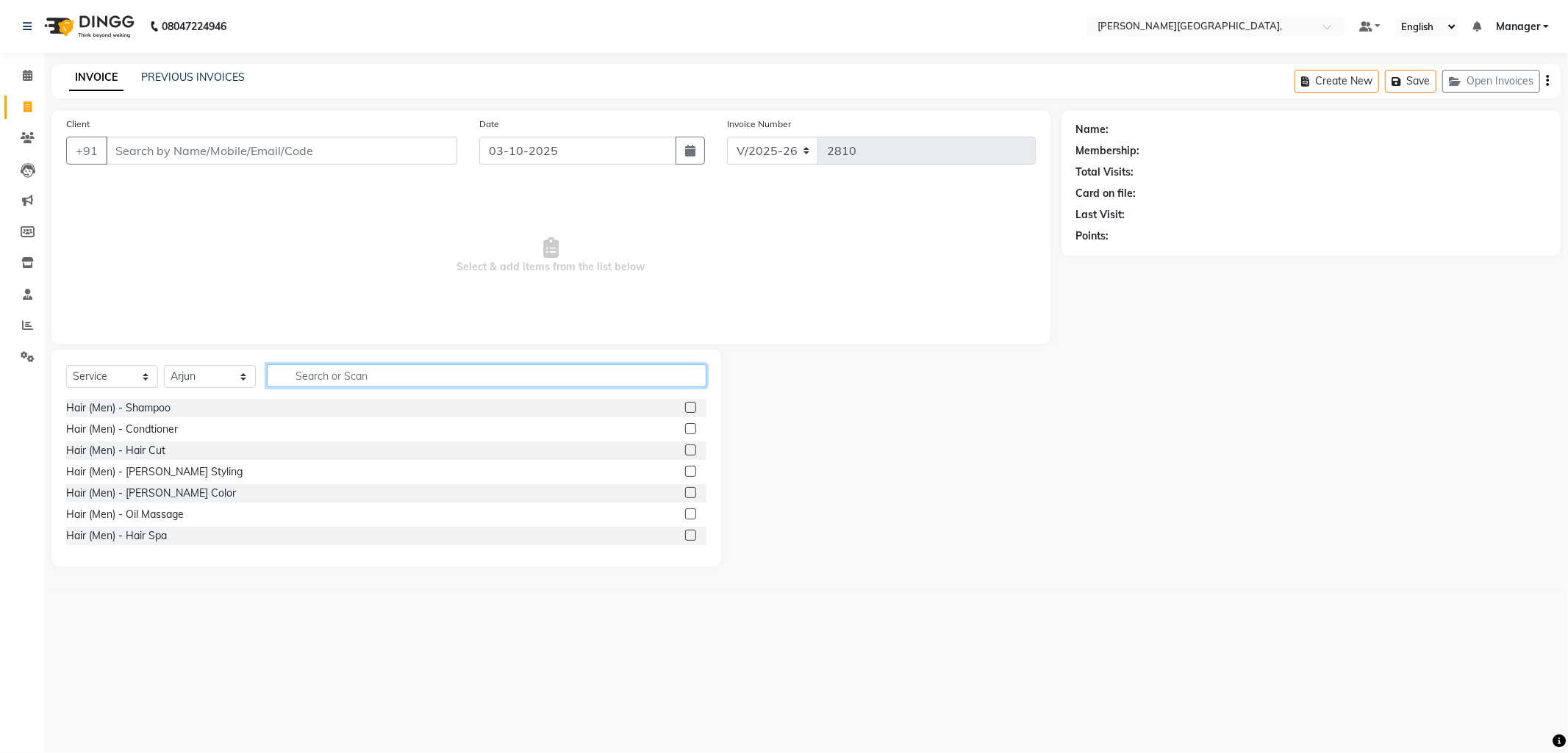
click at [305, 378] on input "text" at bounding box center [487, 375] width 440 height 22
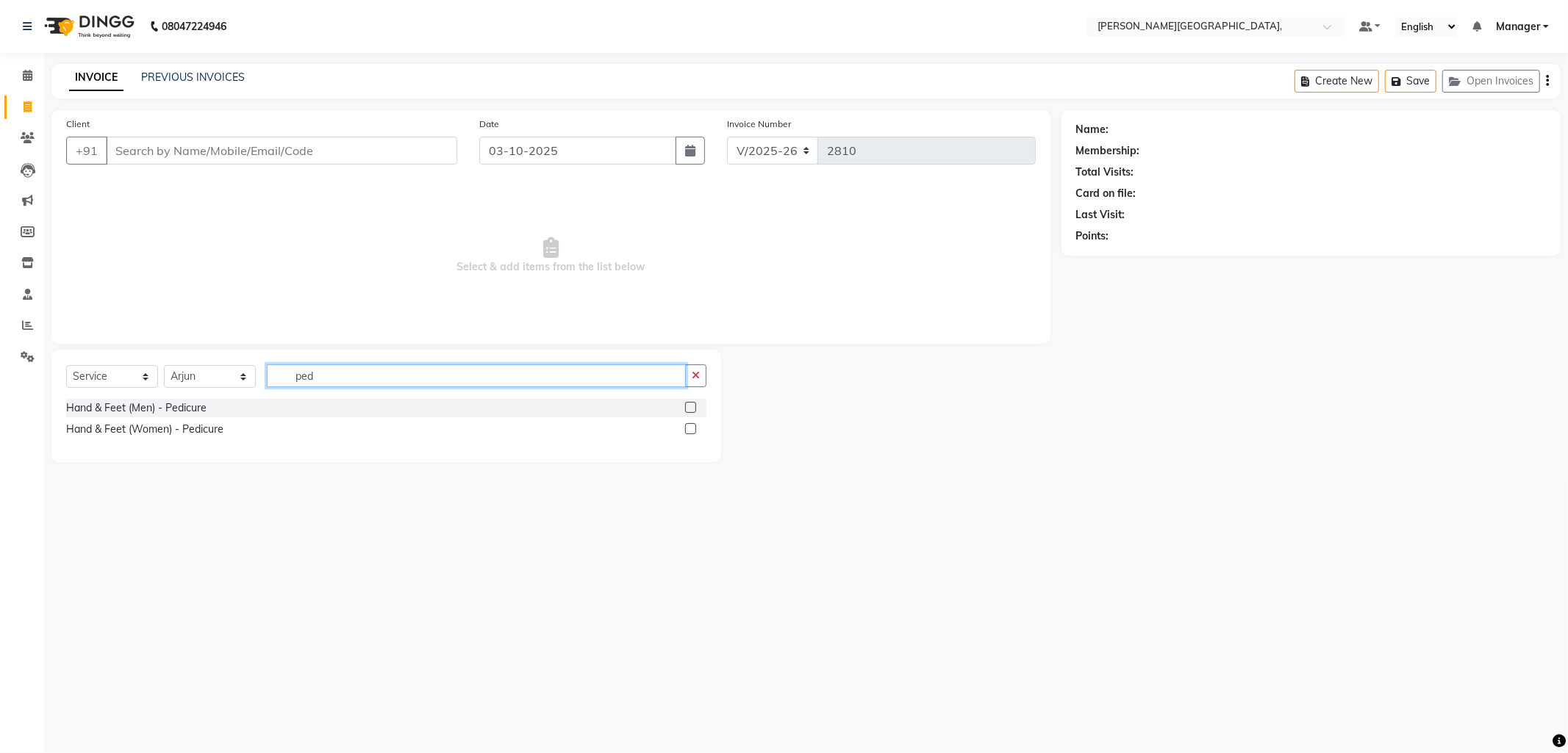
type input "ped"
click at [694, 430] on label at bounding box center [690, 428] width 11 height 11
click at [694, 430] on input "checkbox" at bounding box center [690, 430] width 10 height 10
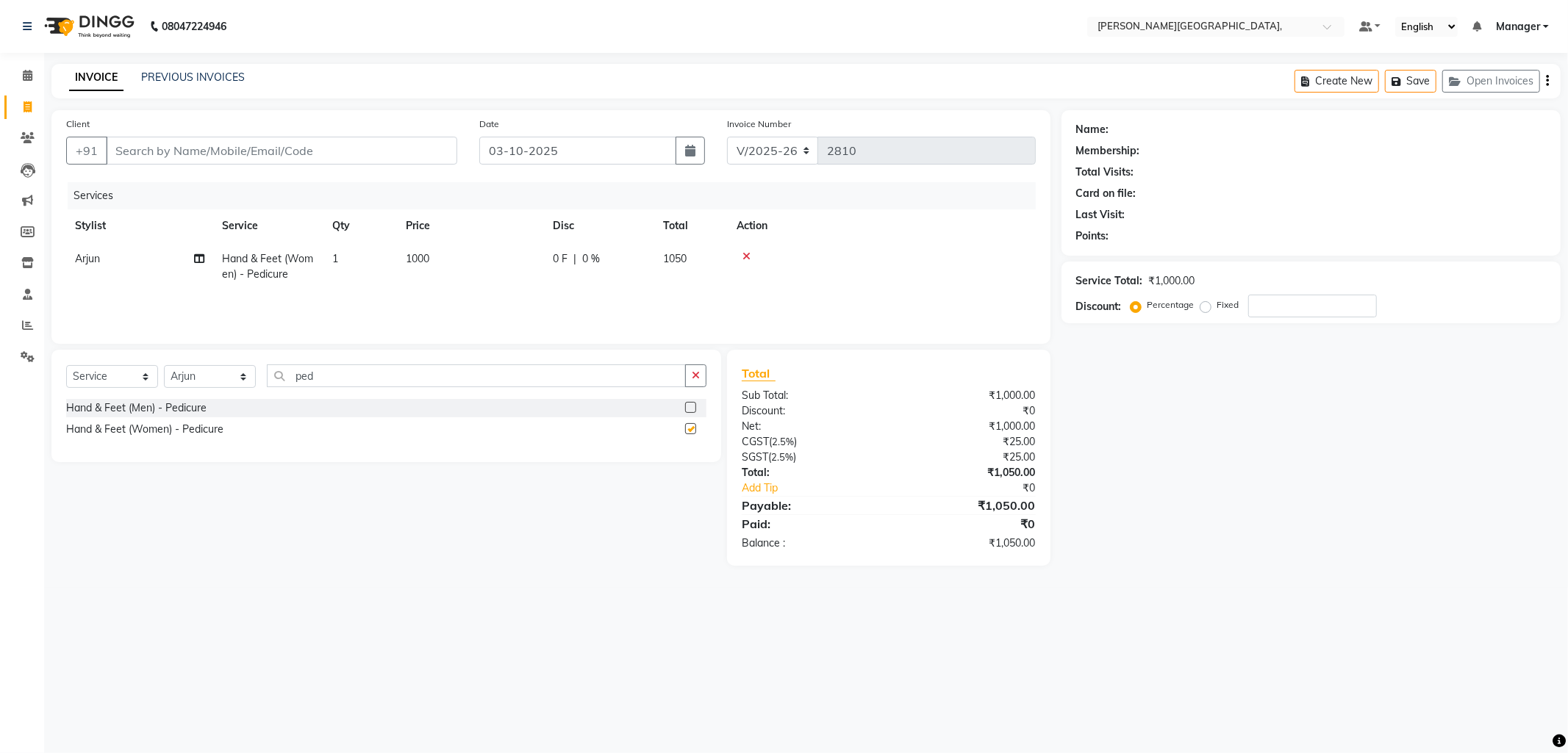
checkbox input "false"
click at [417, 259] on span "1000" at bounding box center [417, 259] width 23 height 14
select select "90070"
click at [491, 263] on input "1000" at bounding box center [539, 262] width 129 height 22
type input "700"
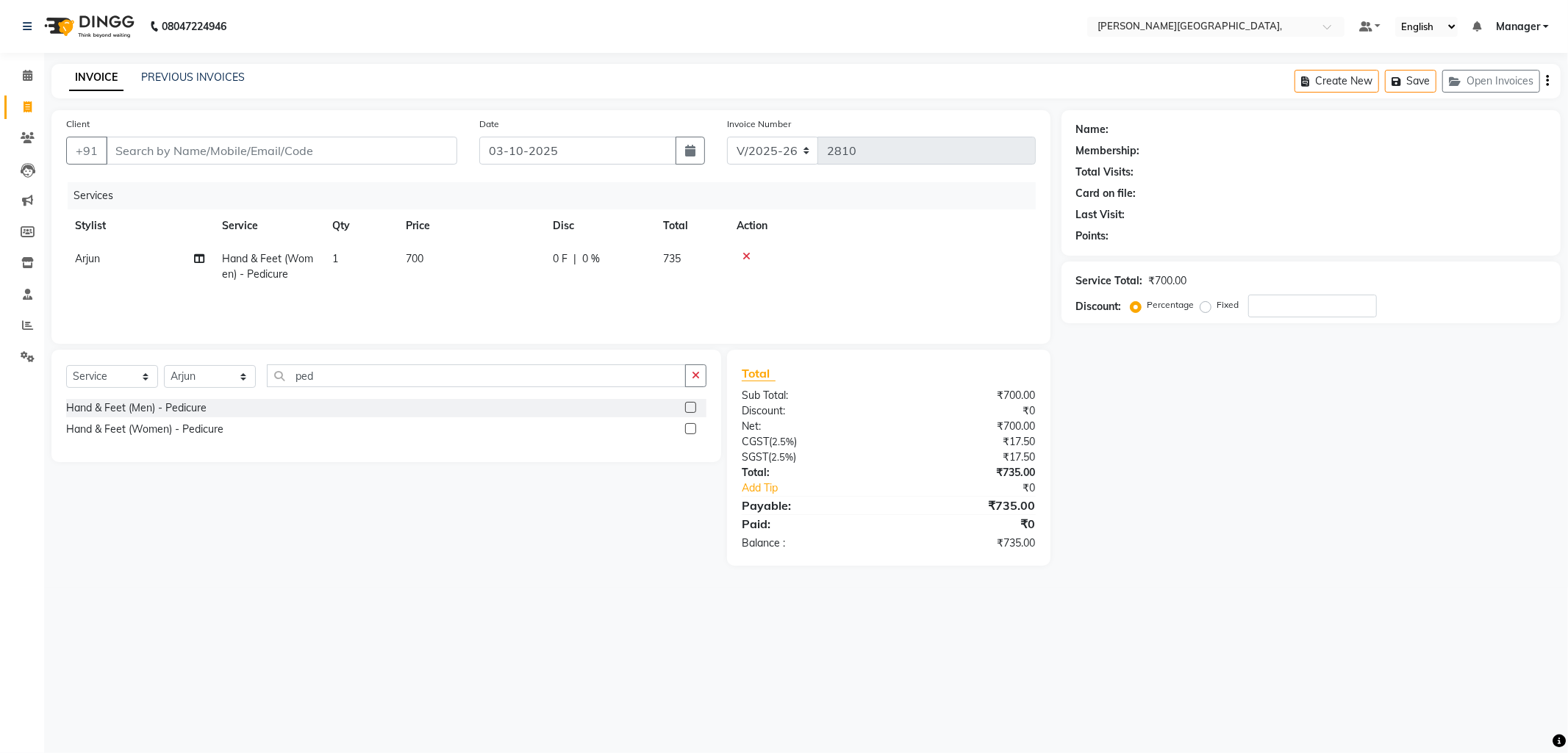
click at [438, 651] on div "08047224946 Select Location × Madonna Studio, Fazilpur Road, Default Panel My P…" at bounding box center [784, 376] width 1568 height 753
click at [189, 148] on input "Client" at bounding box center [281, 150] width 352 height 28
type input "9"
type input "0"
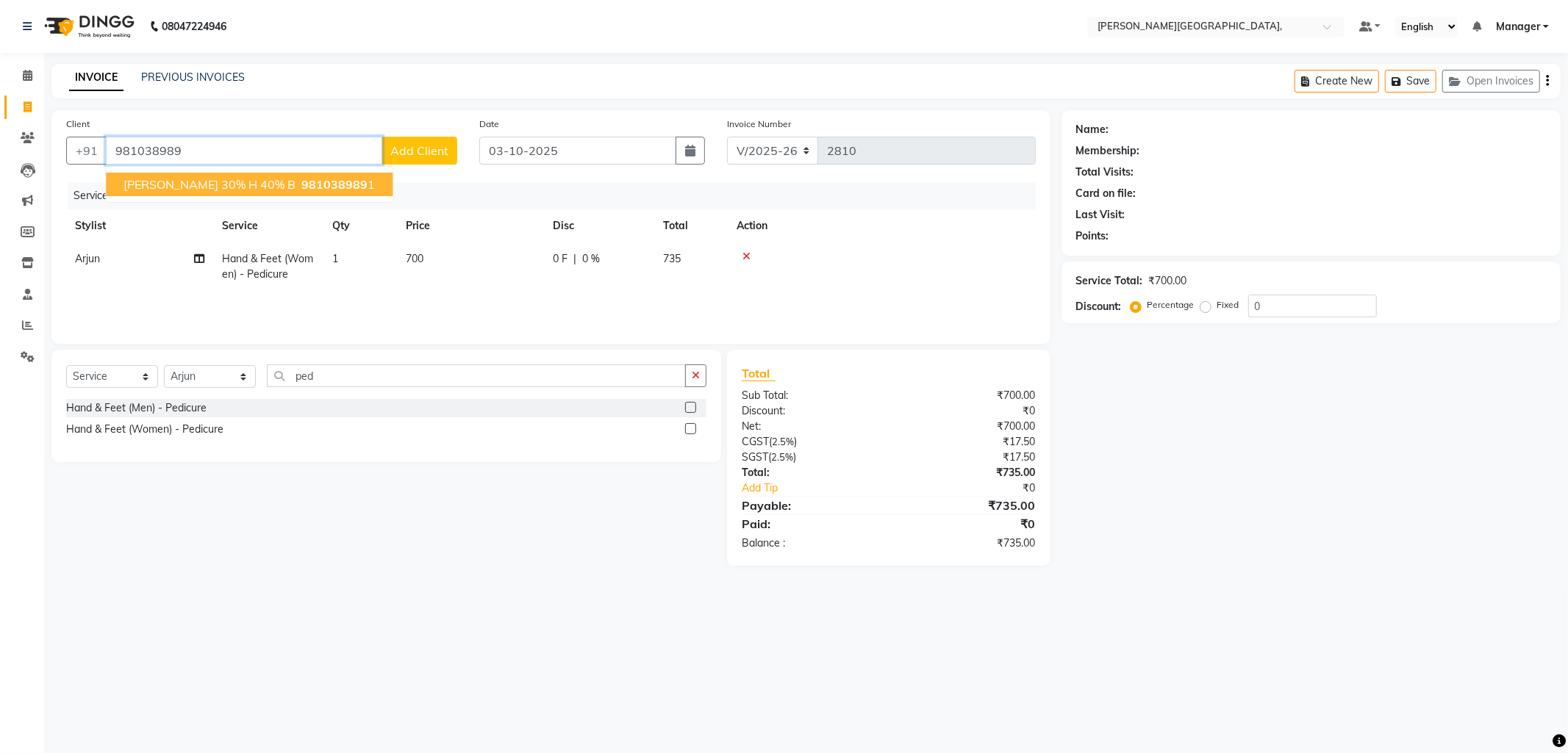
click at [173, 188] on span "Nandita 30% h 40% b" at bounding box center [209, 184] width 172 height 15
type input "9810389891"
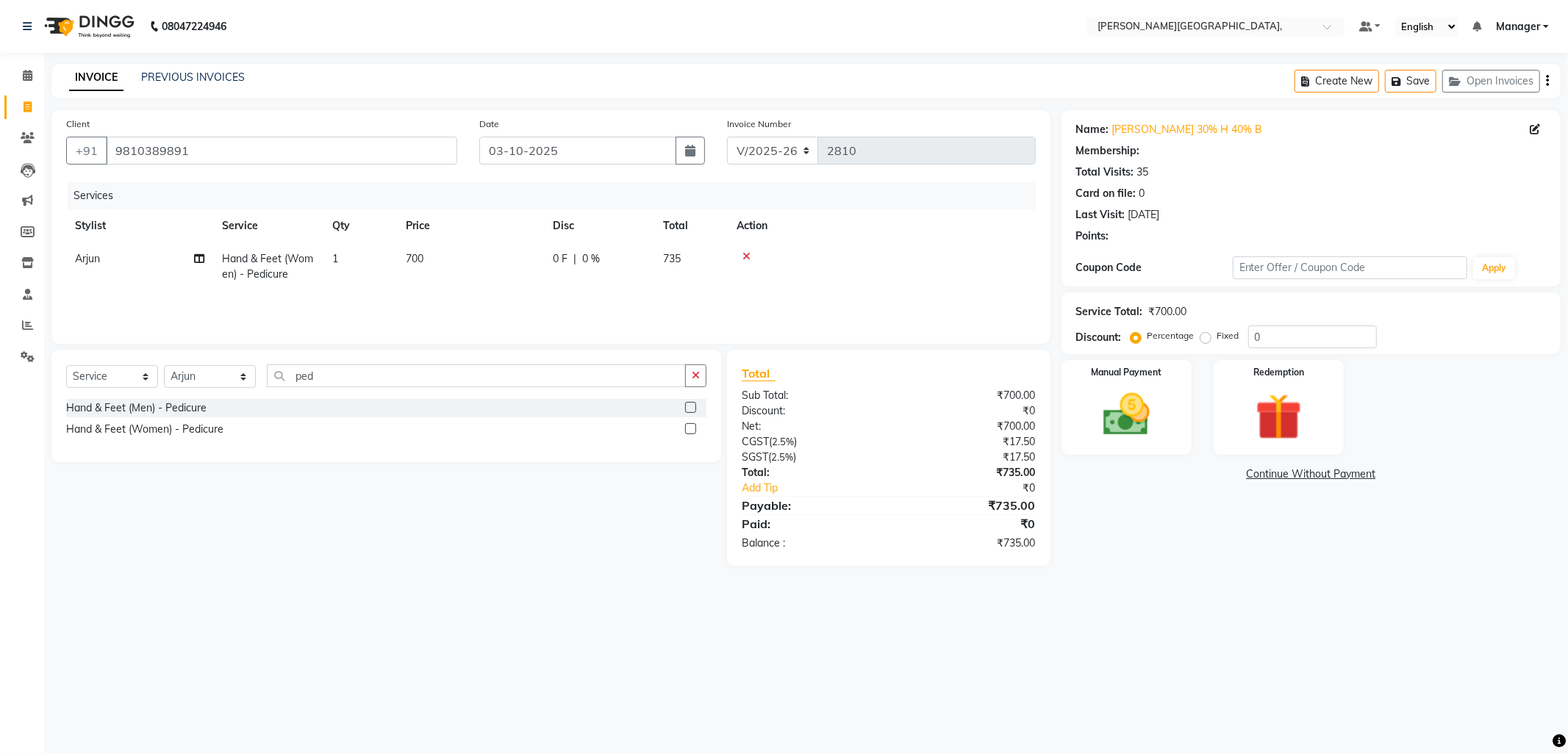
select select "1: Object"
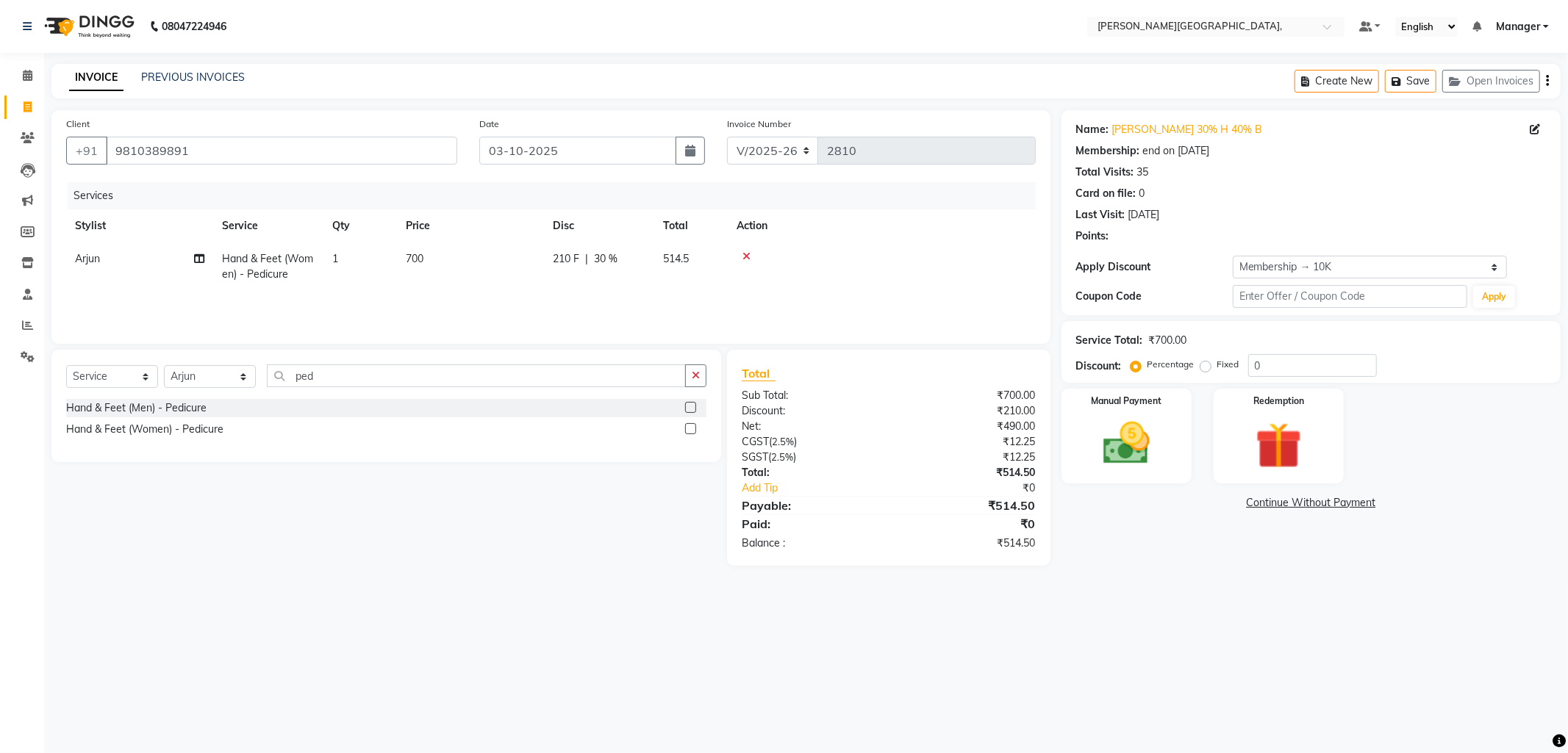
type input "30"
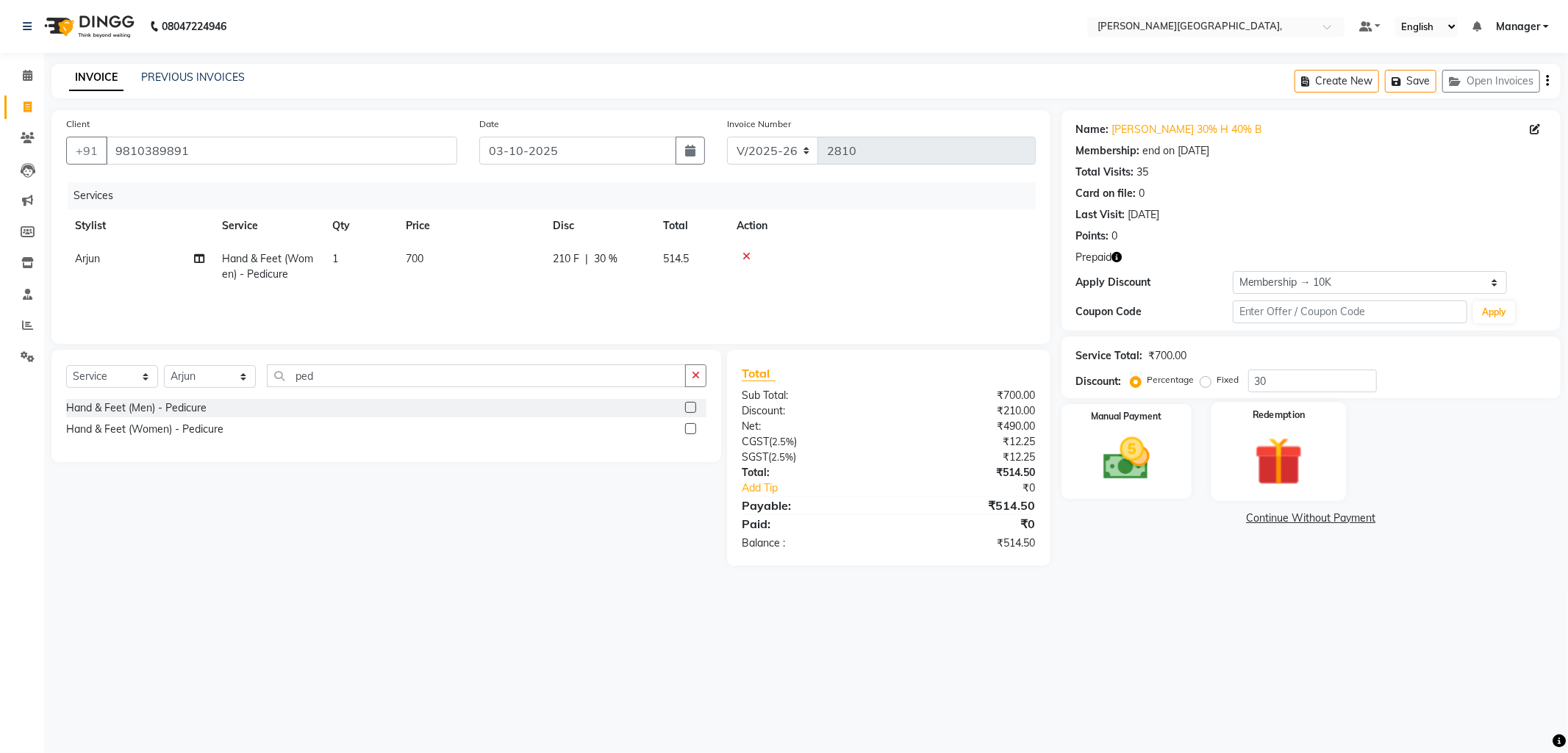
click at [1254, 453] on img at bounding box center [1279, 462] width 79 height 61
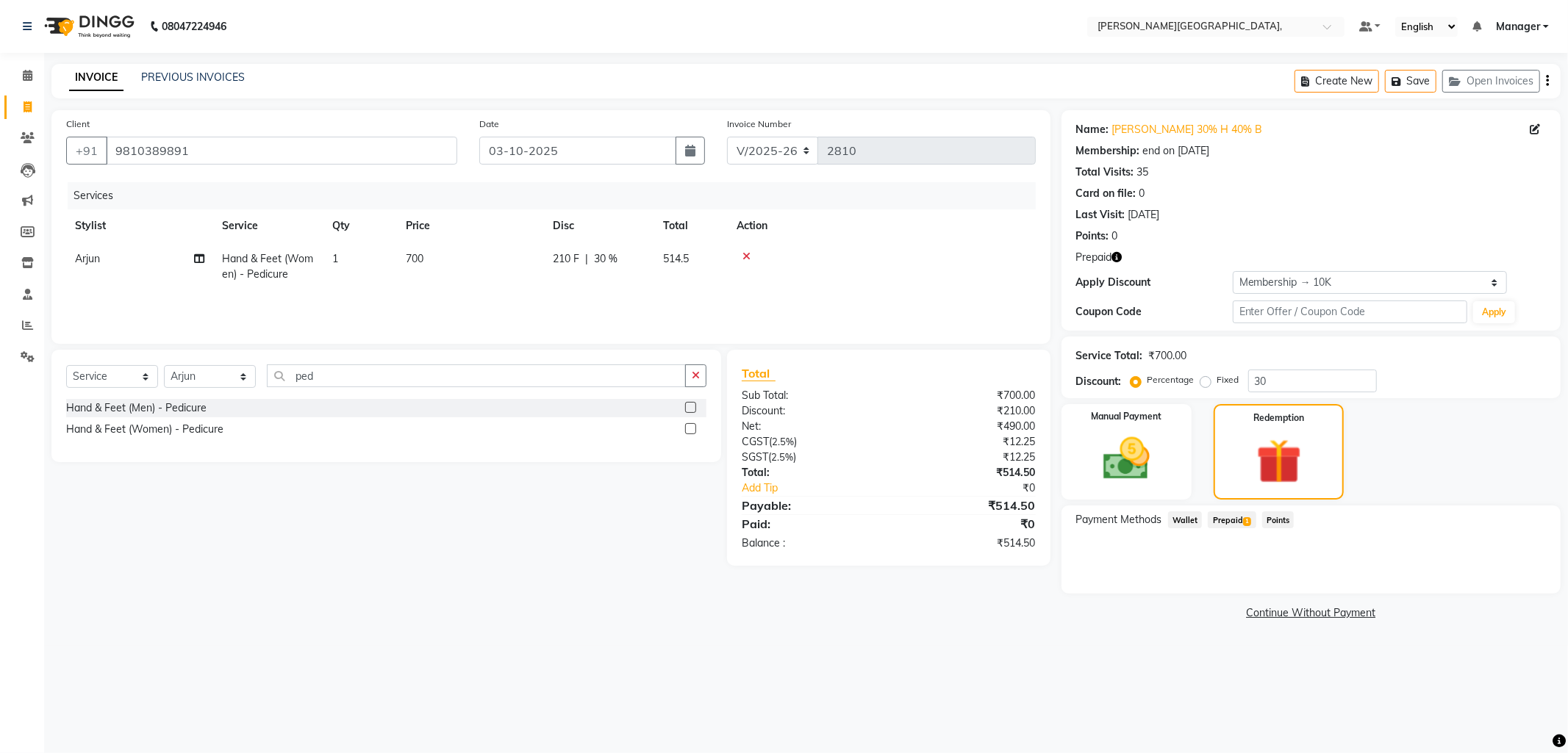
click at [1228, 513] on span "Prepaid 1" at bounding box center [1231, 520] width 48 height 17
click at [604, 251] on span "30 %" at bounding box center [606, 259] width 23 height 16
select select "90070"
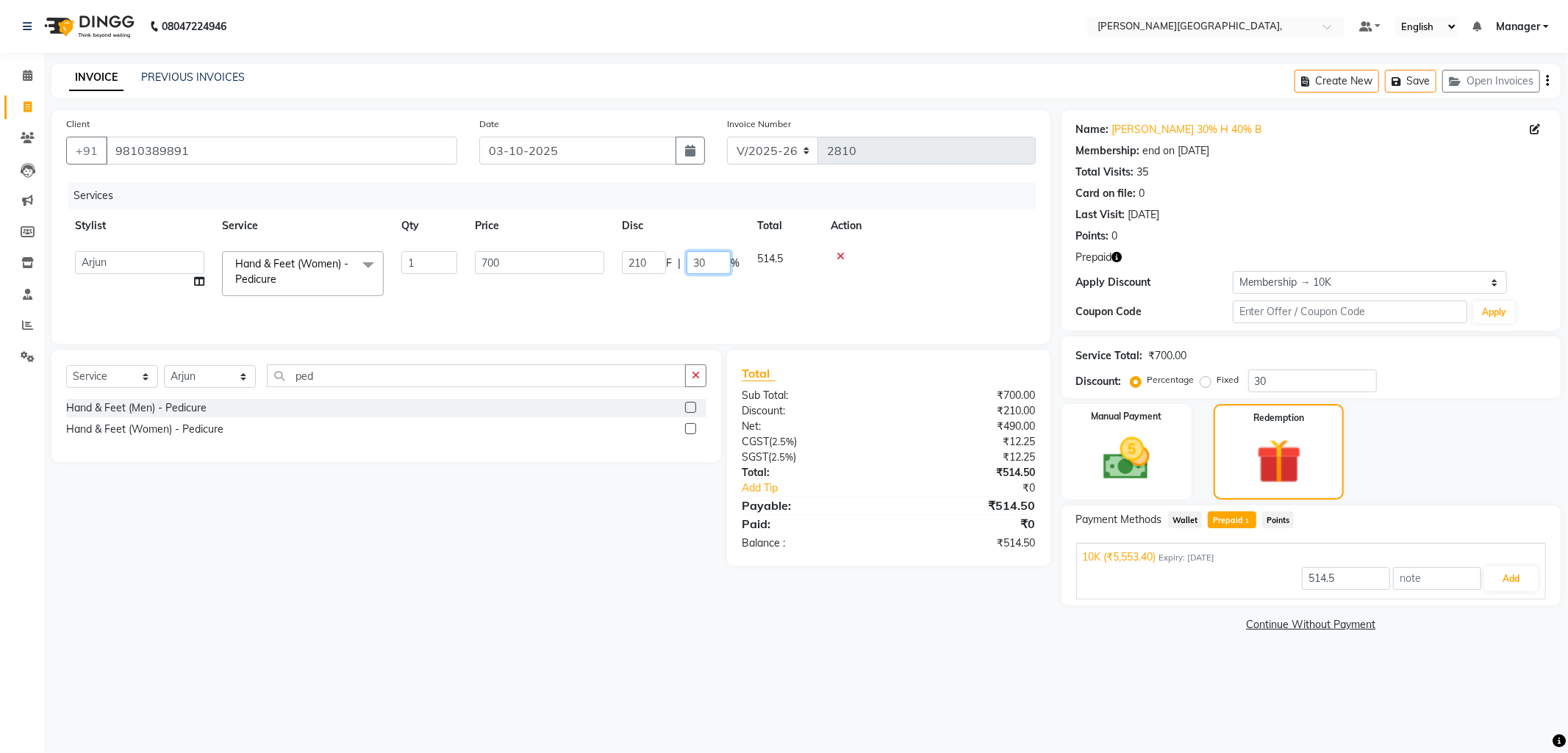
click at [719, 259] on input "30" at bounding box center [708, 262] width 44 height 22
type input "3"
type input "40"
type input "5553.4"
click at [715, 294] on div "Services Stylist Service Qty Price Disc Total Action Arjun Hand & Feet (Women) …" at bounding box center [551, 256] width 969 height 146
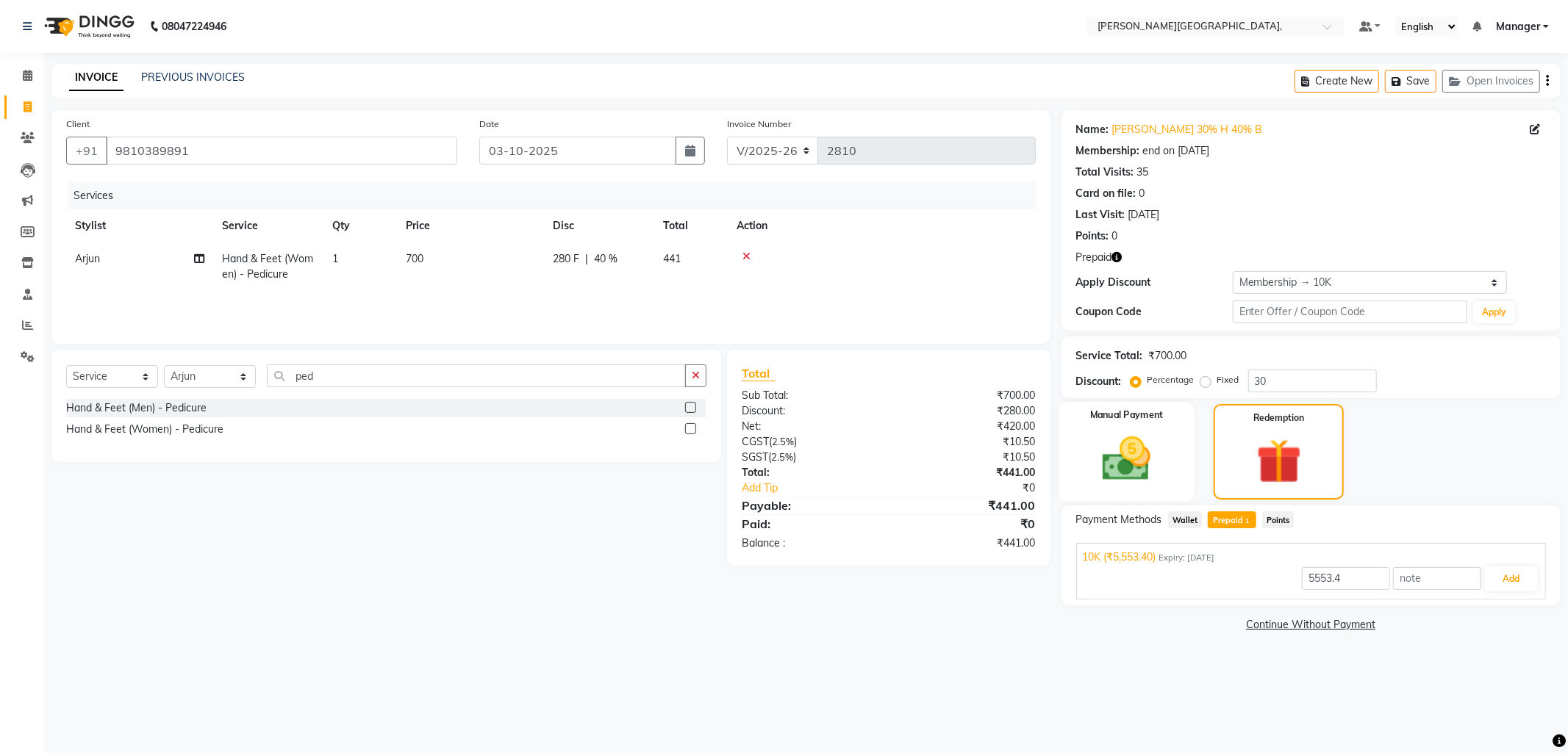
click at [1123, 439] on img at bounding box center [1126, 459] width 79 height 56
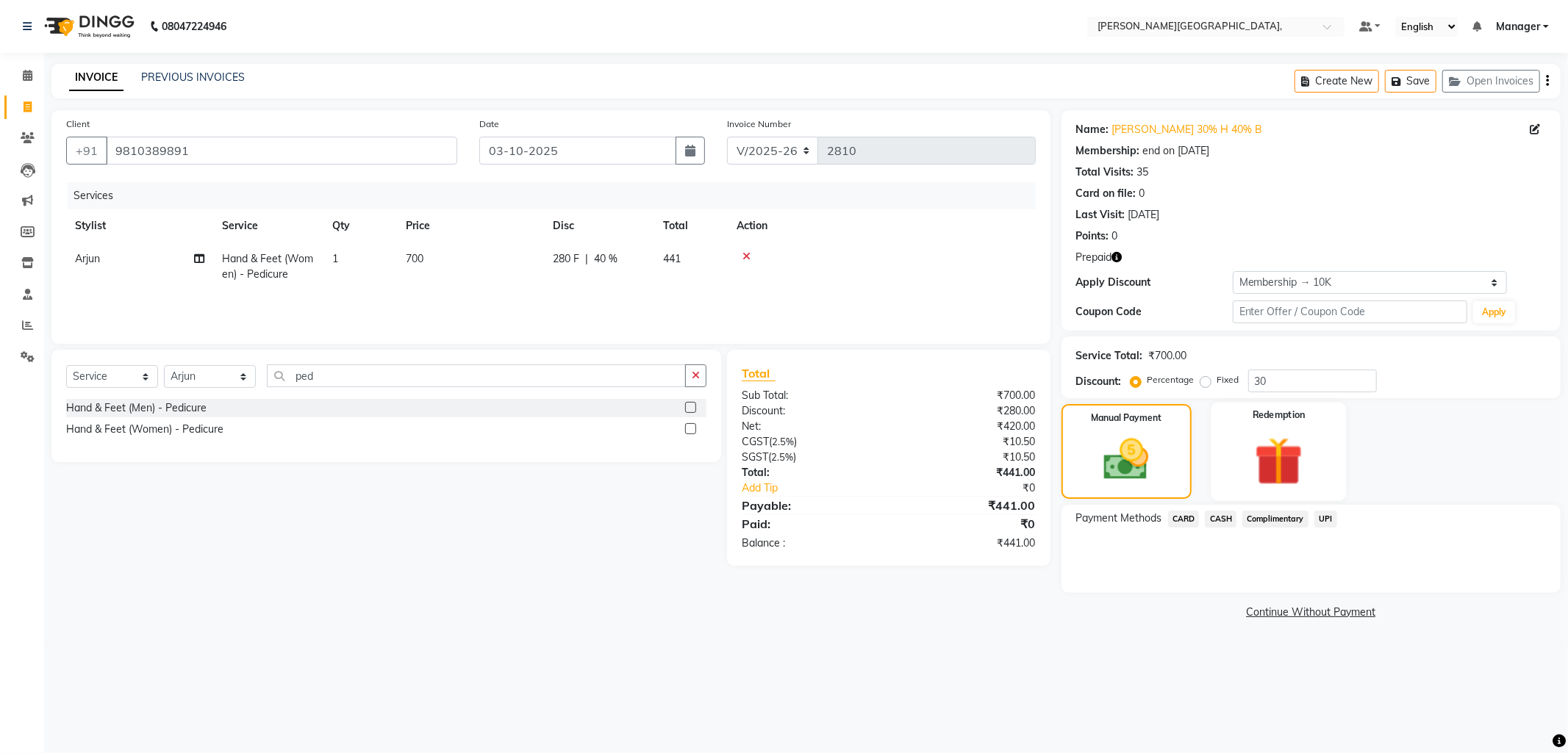
click at [1272, 439] on img at bounding box center [1279, 462] width 79 height 61
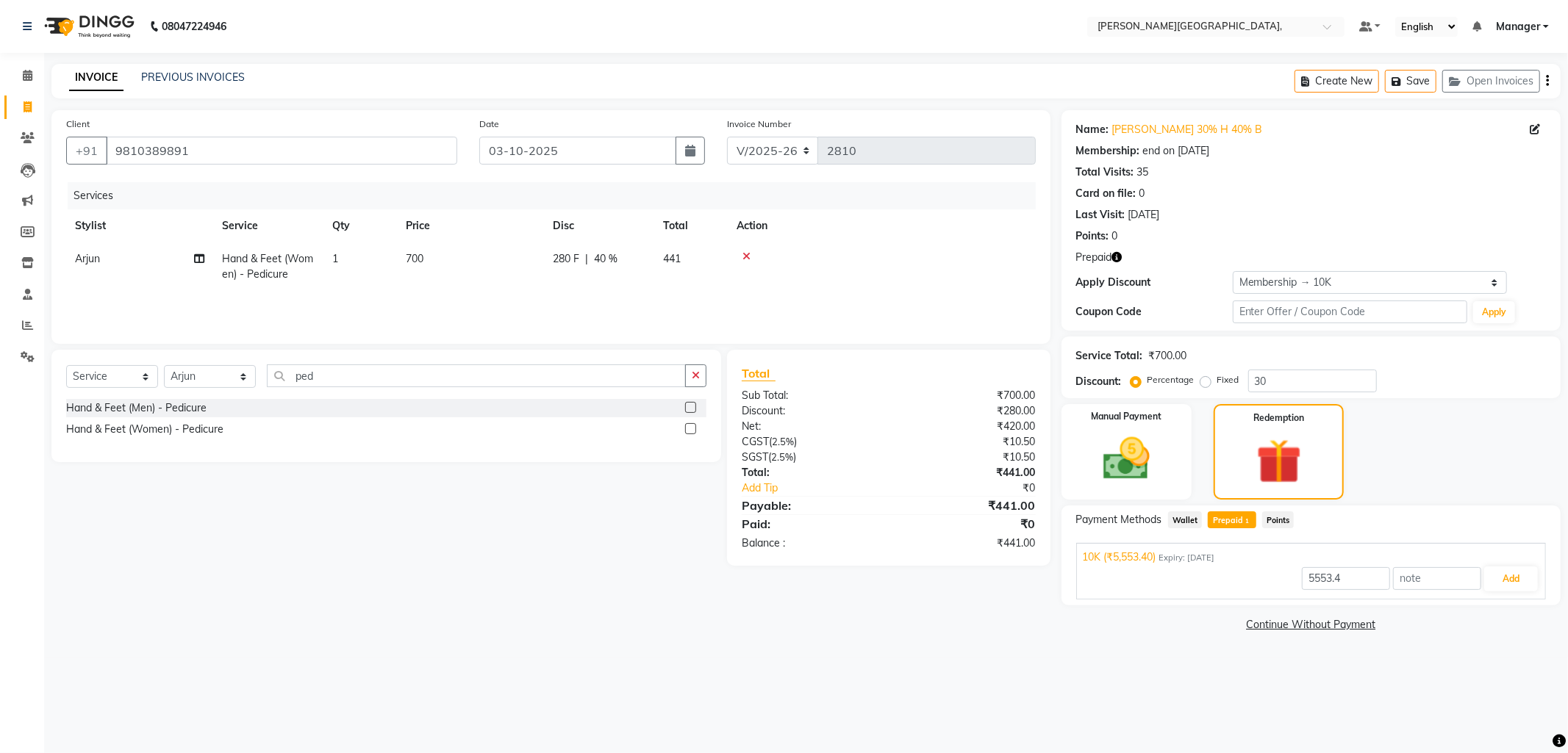
click at [1230, 522] on span "Prepaid 1" at bounding box center [1231, 520] width 48 height 17
type input "441"
click at [1516, 571] on button "Add" at bounding box center [1510, 579] width 54 height 25
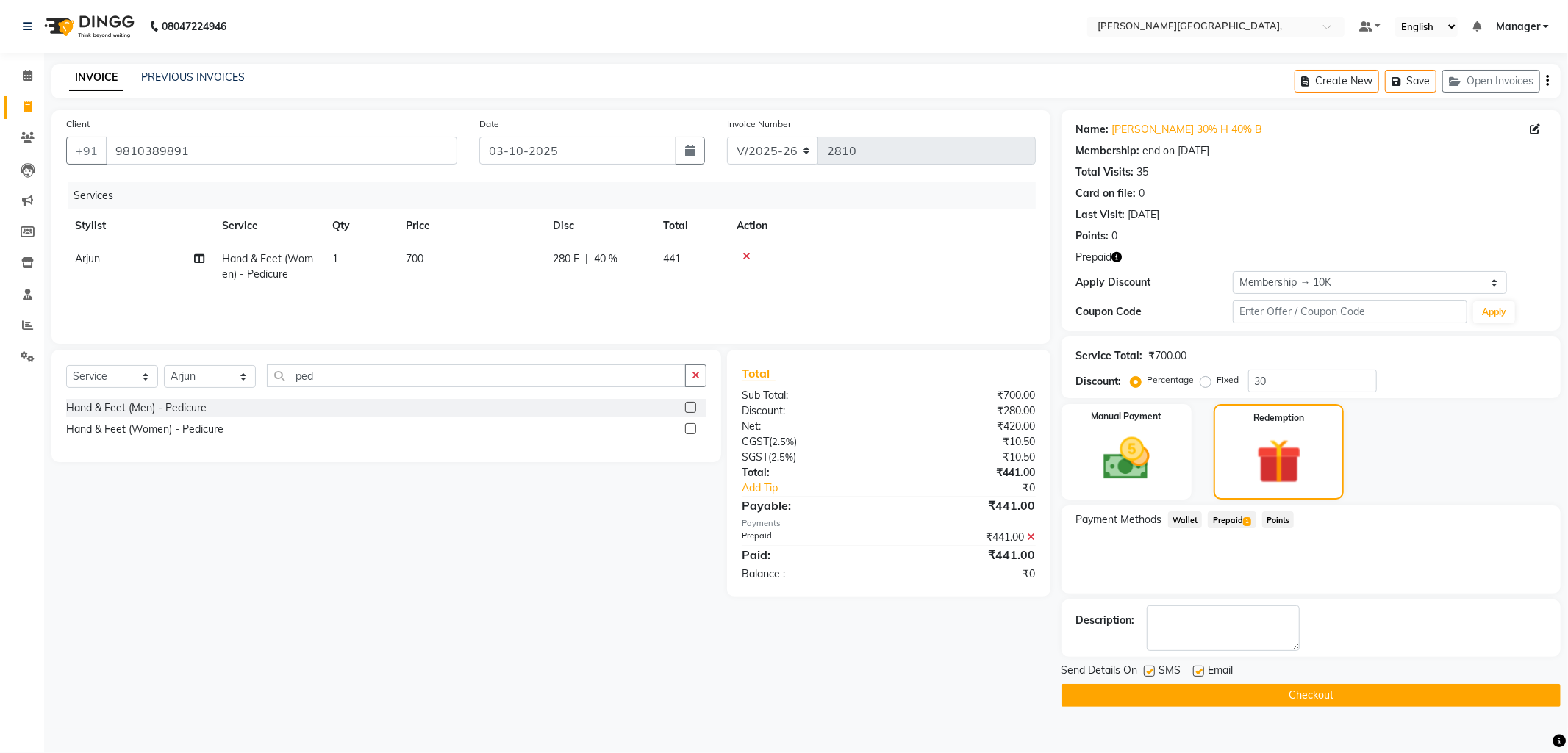
click at [1285, 699] on button "Checkout" at bounding box center [1311, 695] width 499 height 22
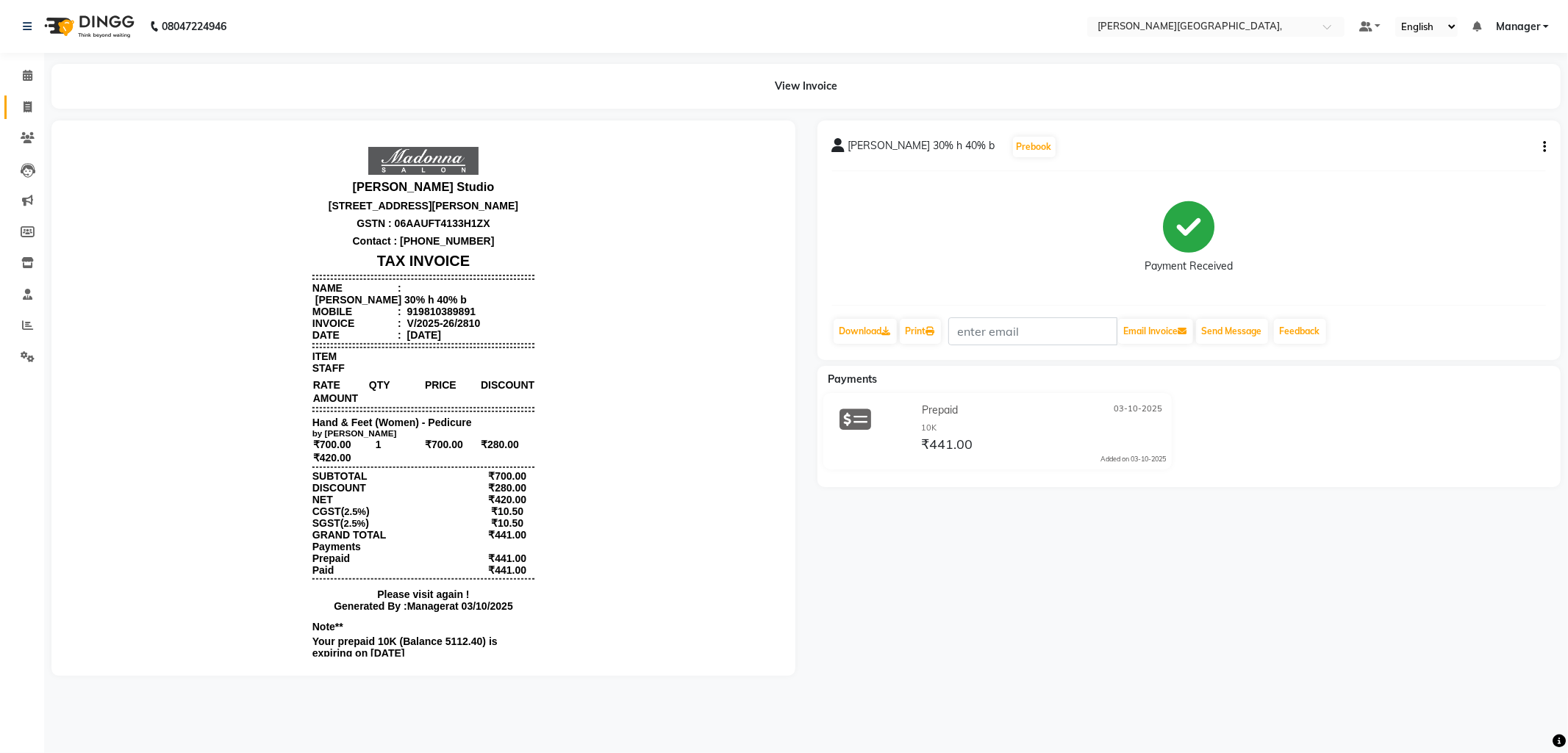
click at [25, 105] on icon at bounding box center [27, 106] width 8 height 11
select select "service"
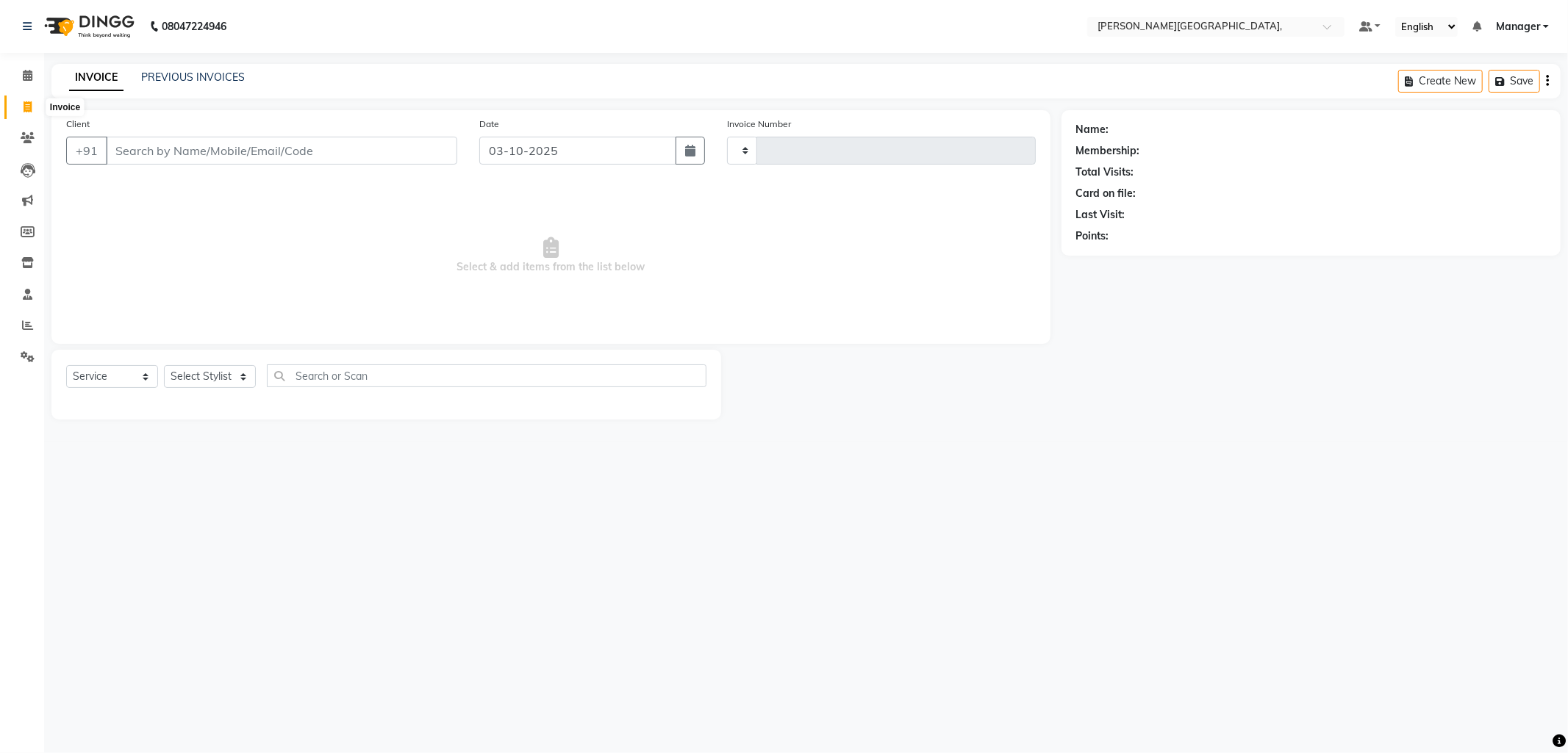
type input "2811"
select select "6483"
click at [199, 78] on link "PREVIOUS INVOICES" at bounding box center [192, 77] width 104 height 14
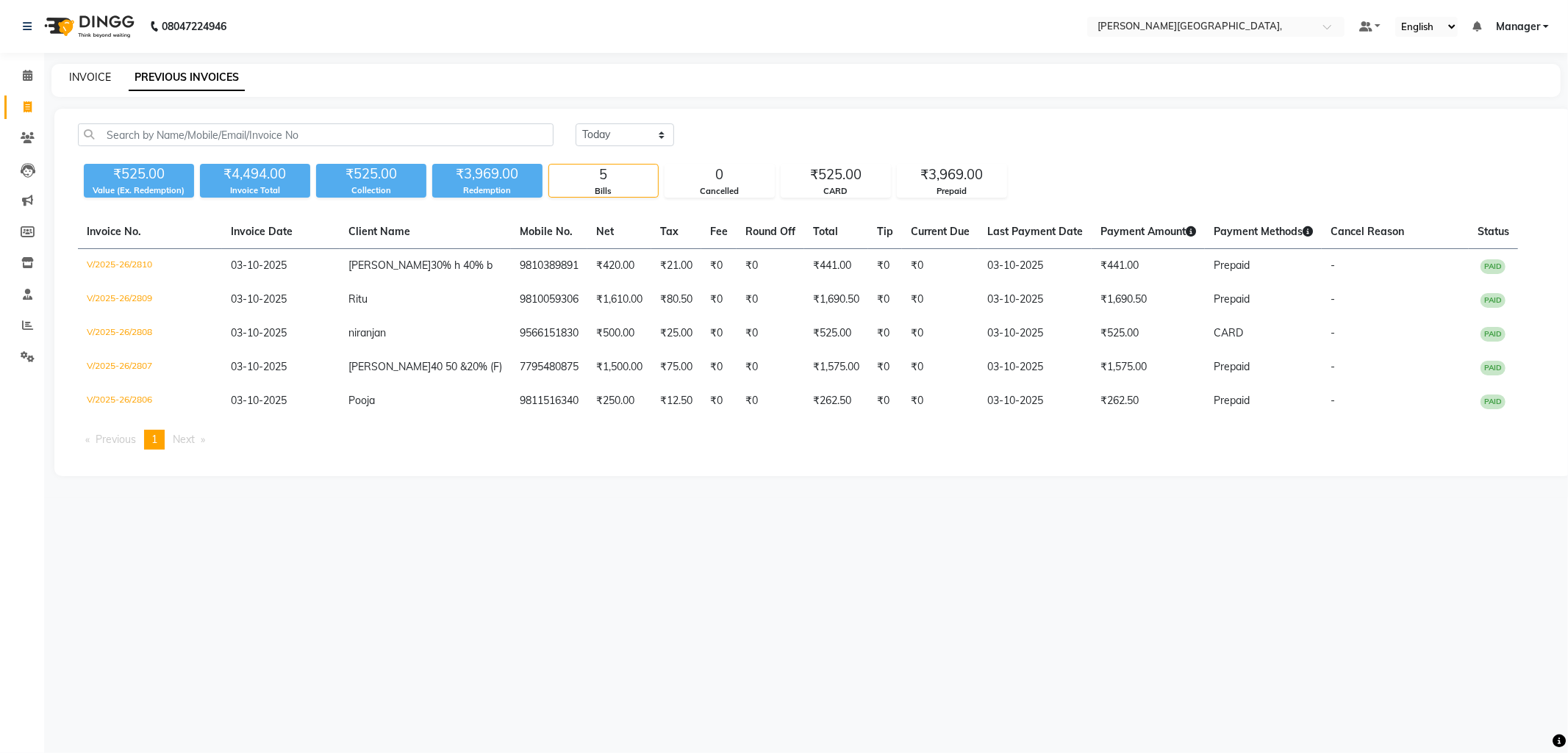
click at [84, 78] on link "INVOICE" at bounding box center [90, 77] width 42 height 14
select select "service"
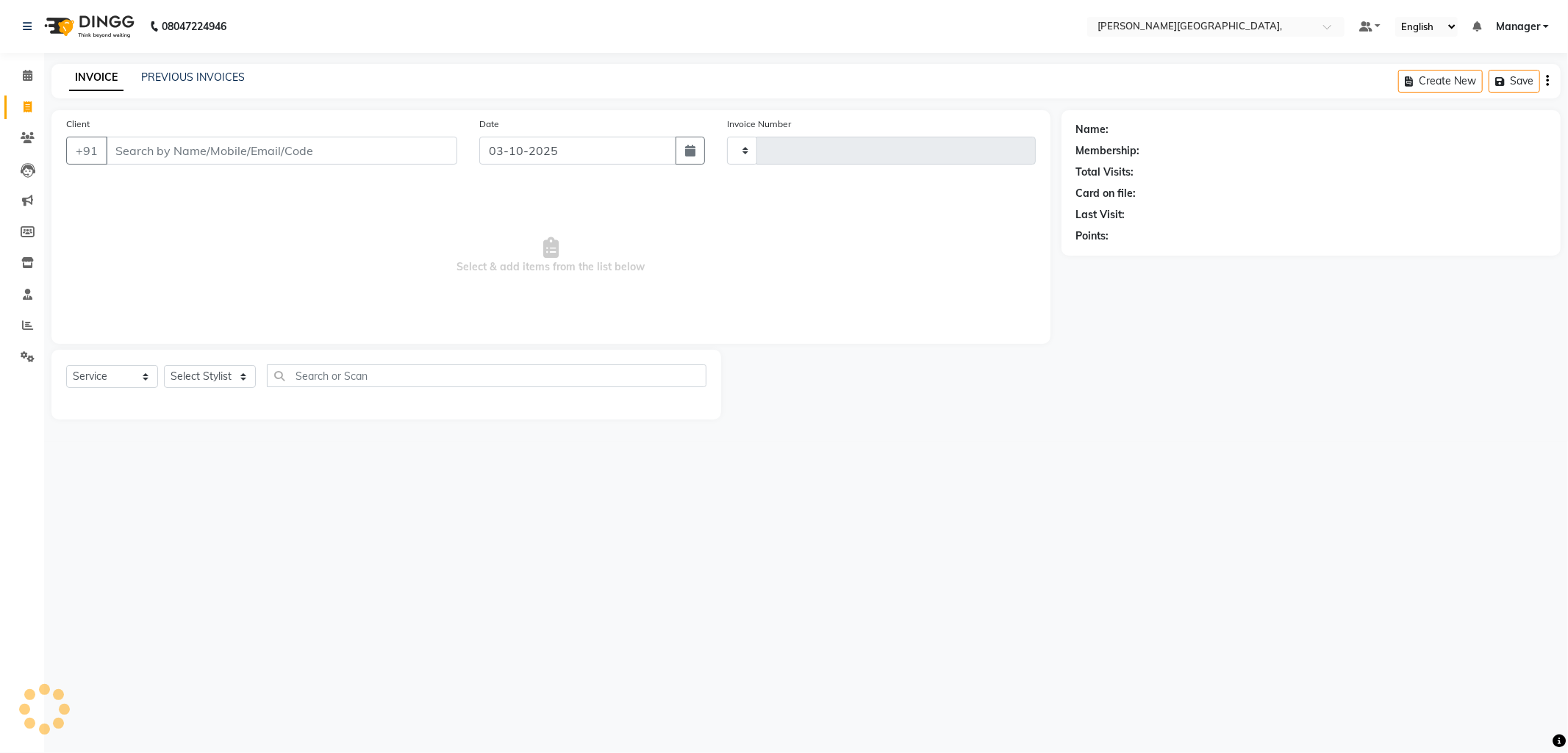
type input "2811"
select select "6483"
select select "service"
click at [239, 375] on select "Select Stylist [PERSON_NAME] [PERSON_NAME] nails Manager [PERSON_NAME]" at bounding box center [210, 376] width 92 height 22
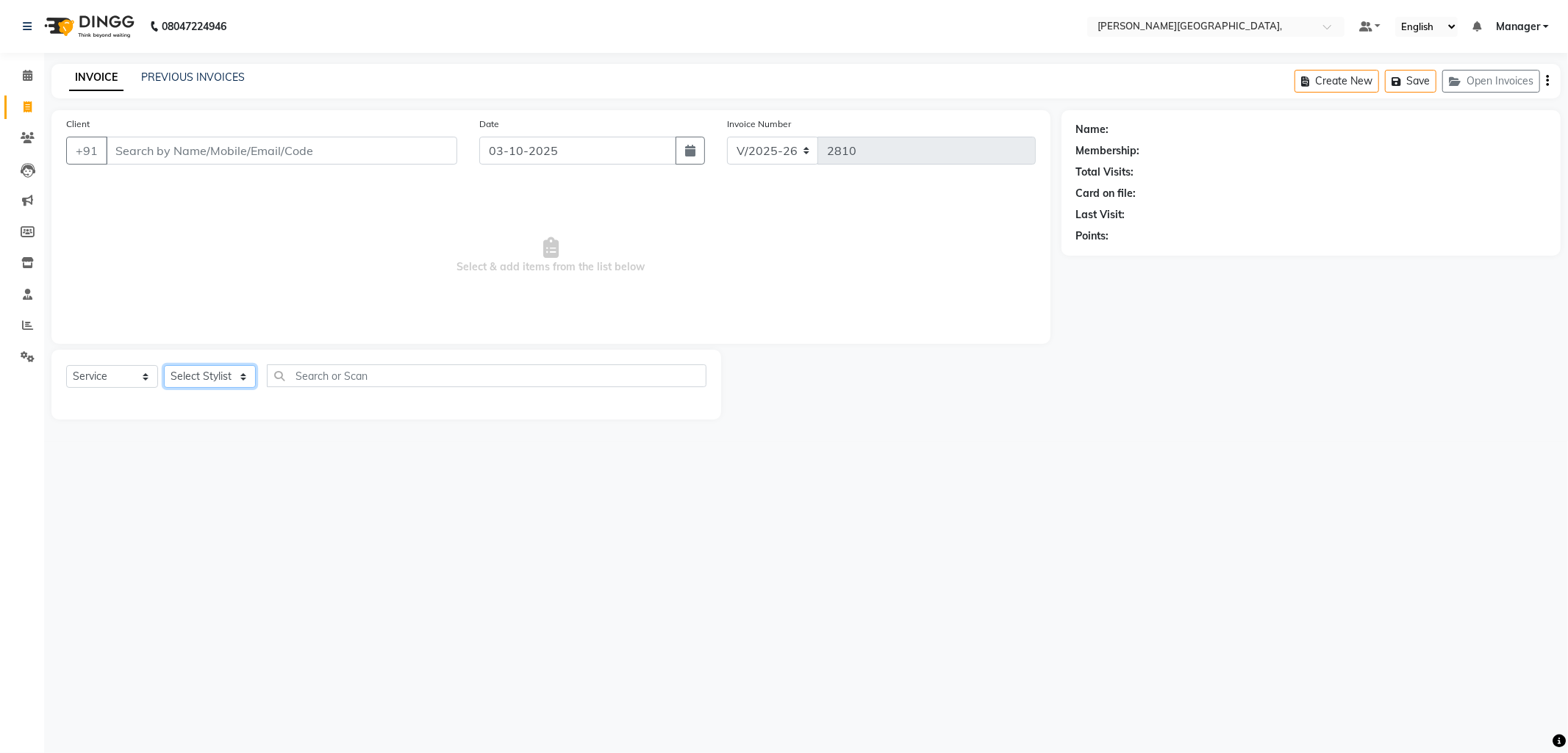
select select "89498"
click at [164, 366] on select "Select Stylist [PERSON_NAME] [PERSON_NAME] nails Manager [PERSON_NAME]" at bounding box center [210, 376] width 92 height 22
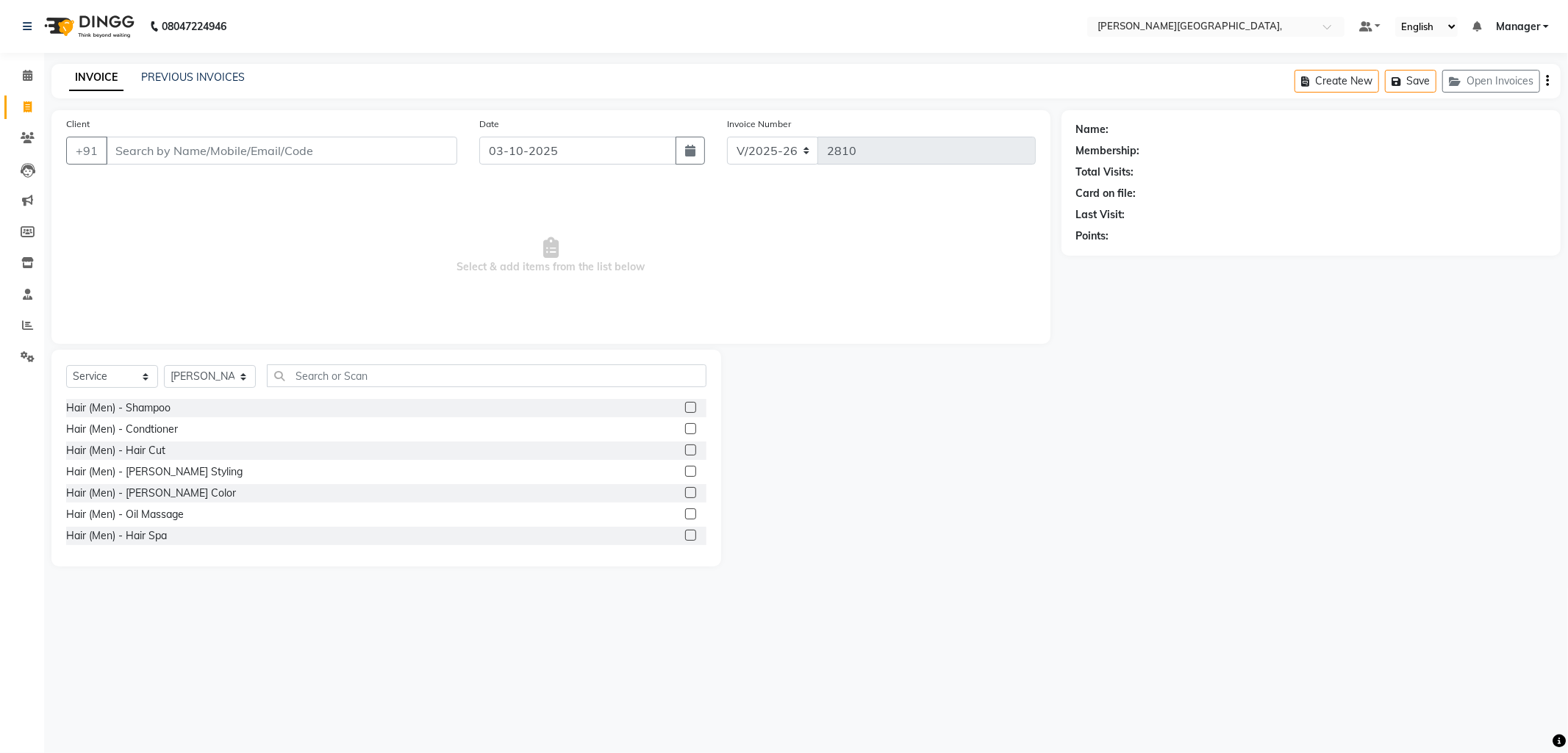
click at [685, 466] on label at bounding box center [690, 471] width 11 height 11
click at [685, 468] on input "checkbox" at bounding box center [690, 473] width 10 height 10
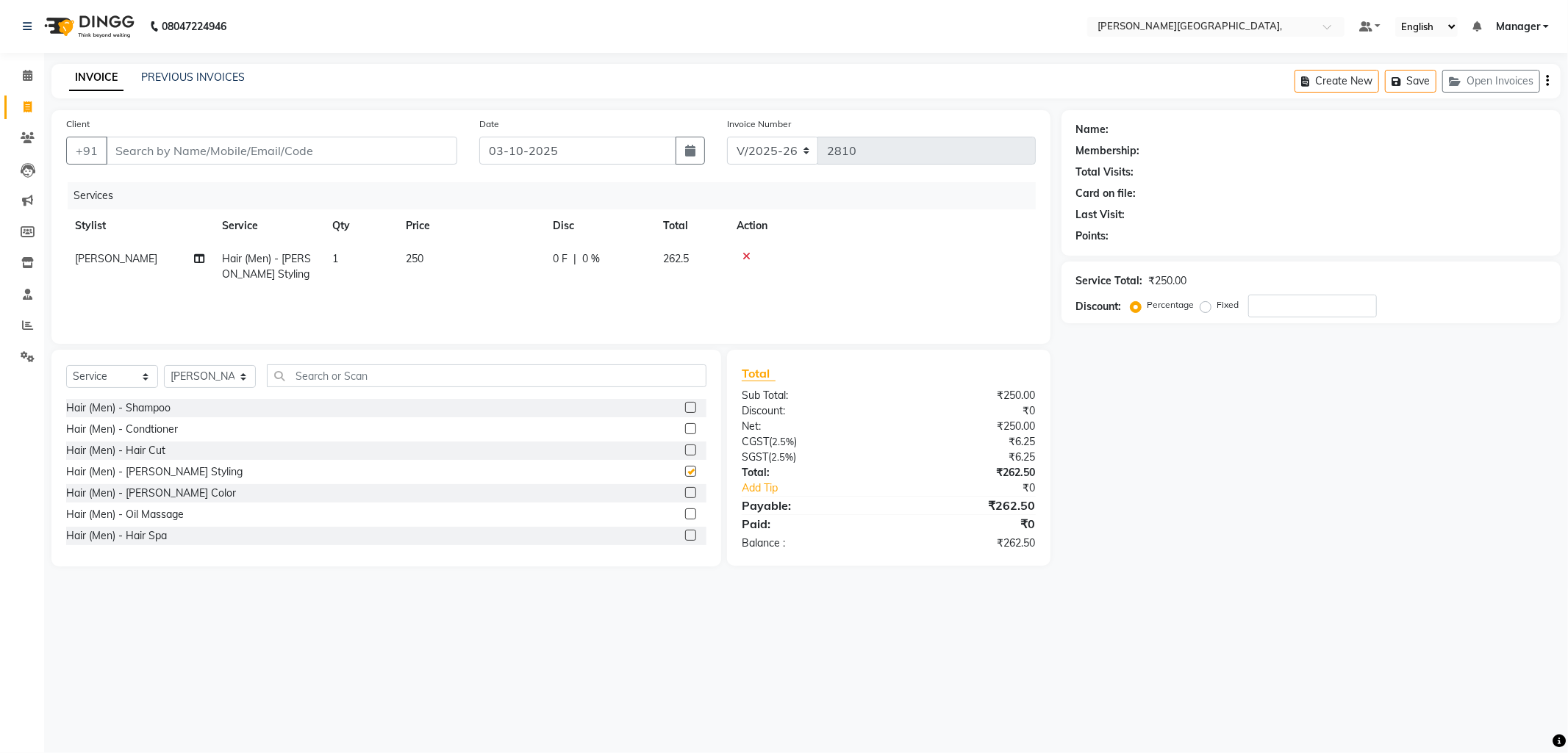
checkbox input "false"
click at [203, 147] on input "Client" at bounding box center [281, 150] width 352 height 28
click at [202, 156] on input "Client" at bounding box center [281, 150] width 352 height 28
type input "u"
type input "0"
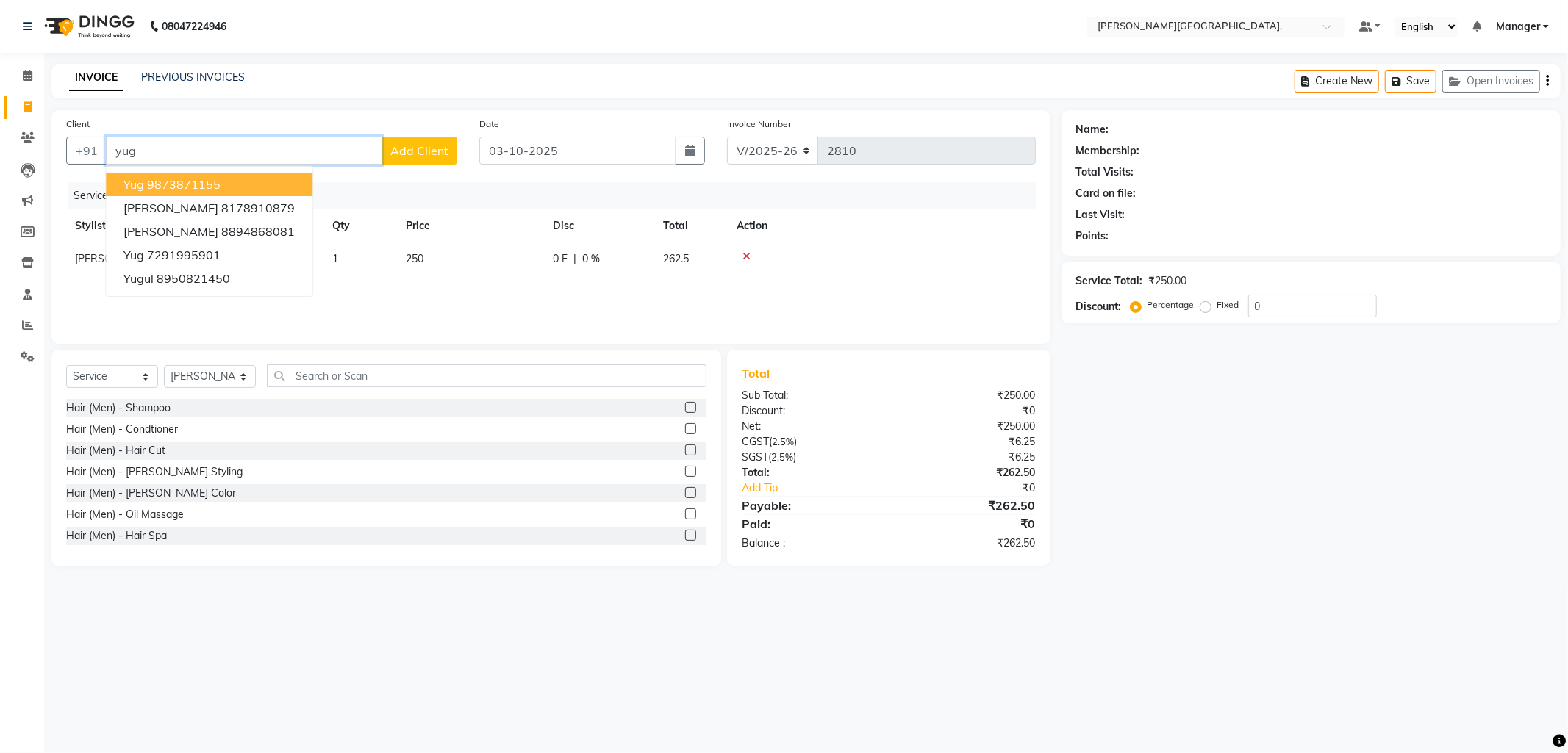
click at [180, 187] on ngb-highlight "9873871155" at bounding box center [183, 184] width 73 height 15
type input "9873871155"
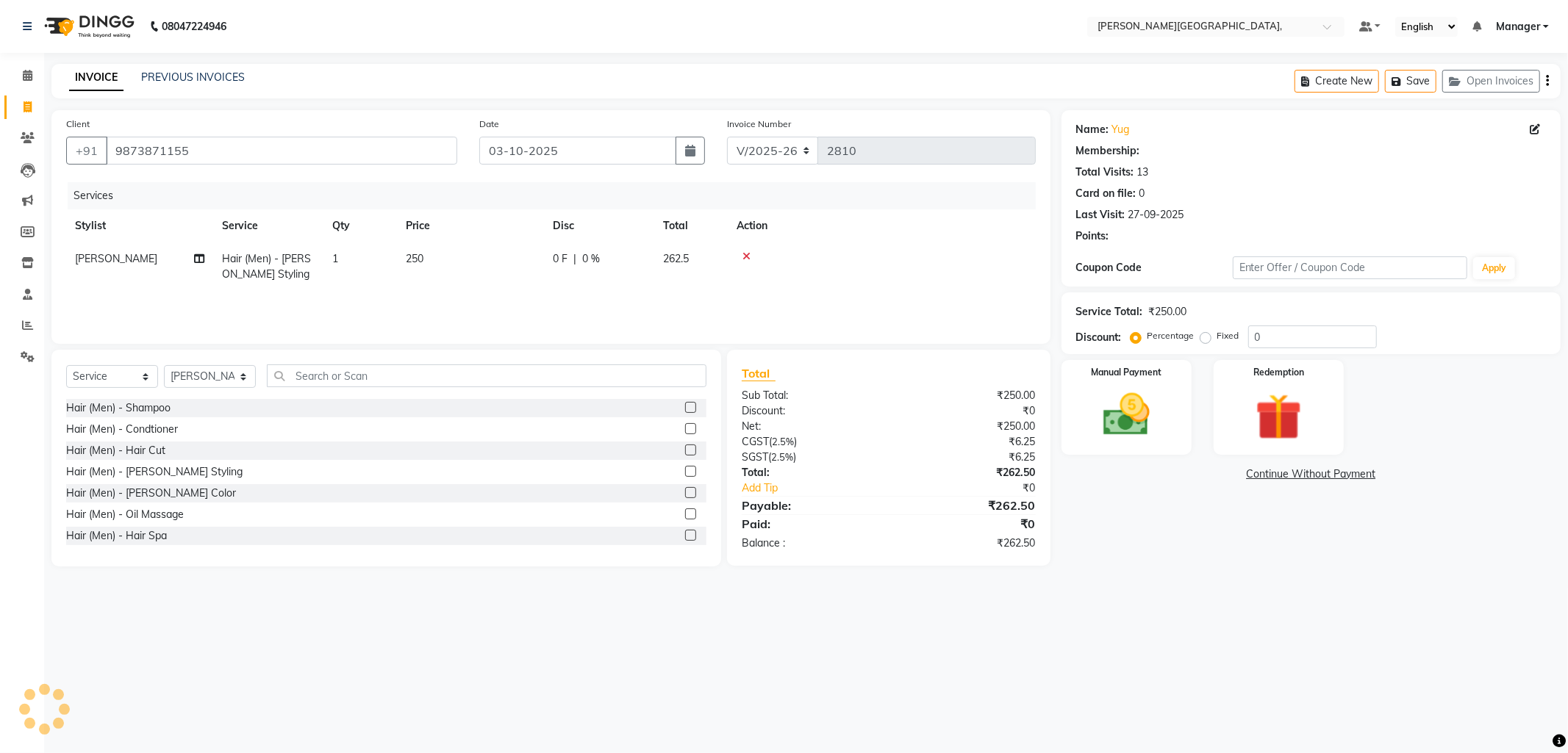
select select "1: Object"
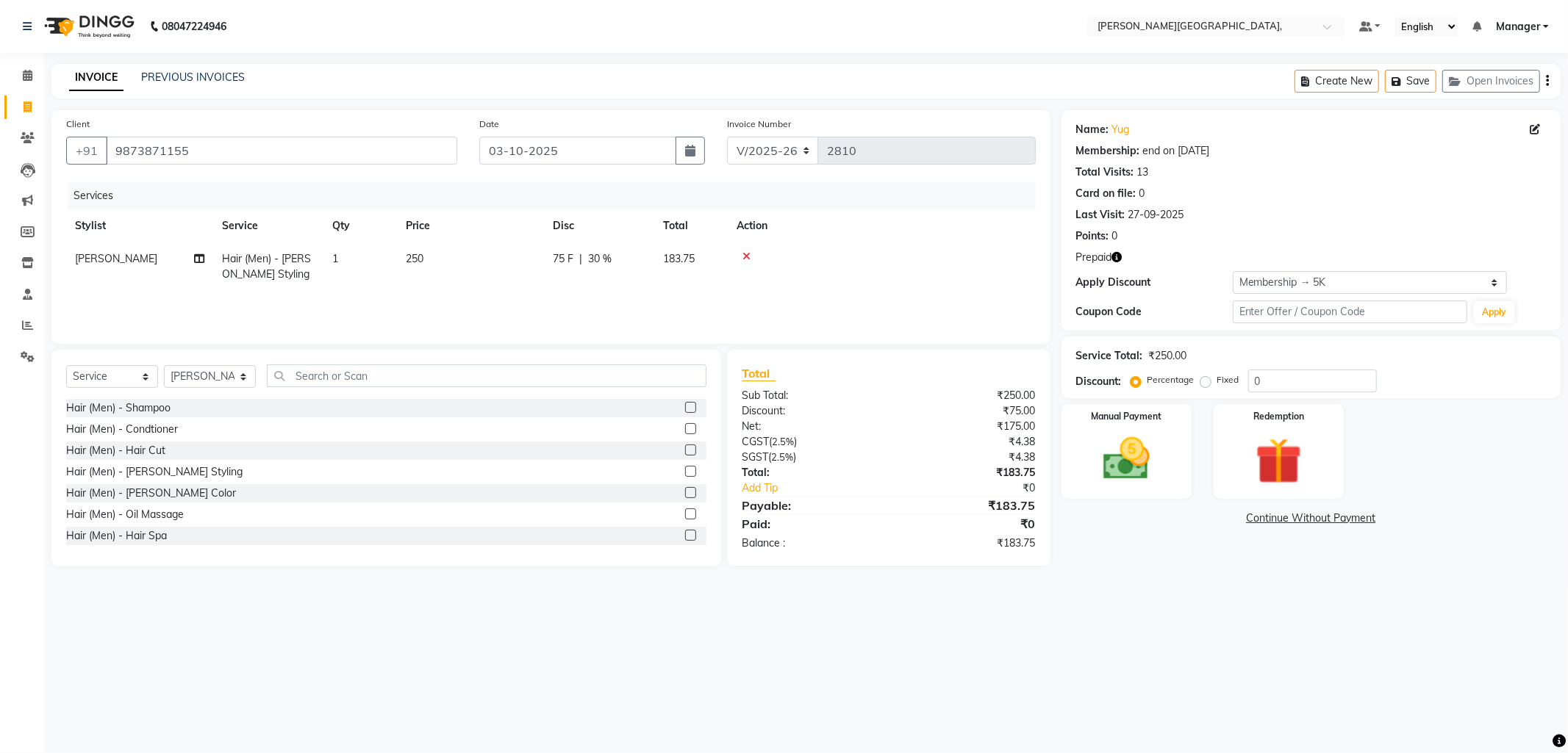
type input "30"
click at [1266, 456] on img at bounding box center [1279, 462] width 79 height 61
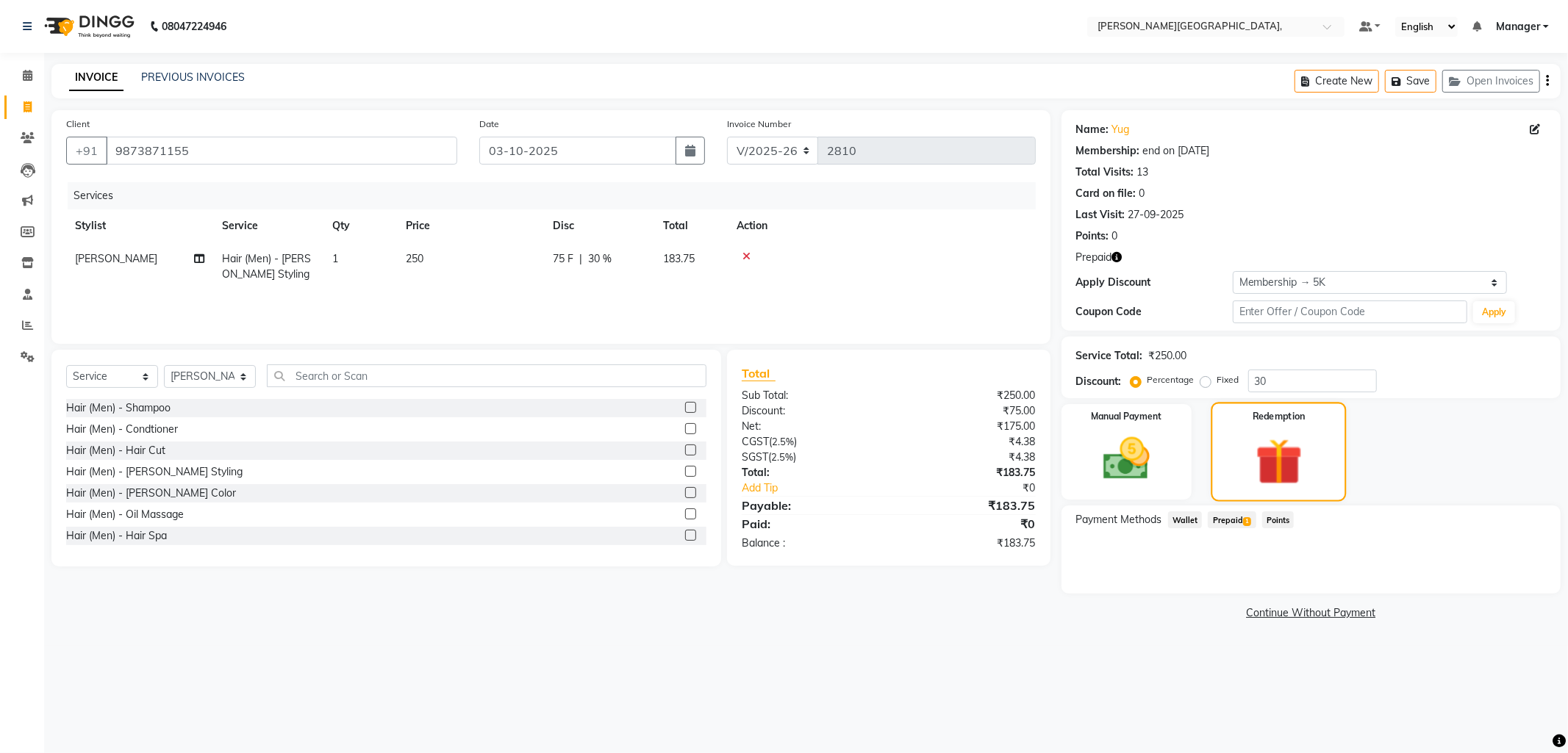
drag, startPoint x: 1133, startPoint y: 434, endPoint x: 1251, endPoint y: 454, distance: 119.7
click at [1133, 434] on img at bounding box center [1126, 458] width 76 height 54
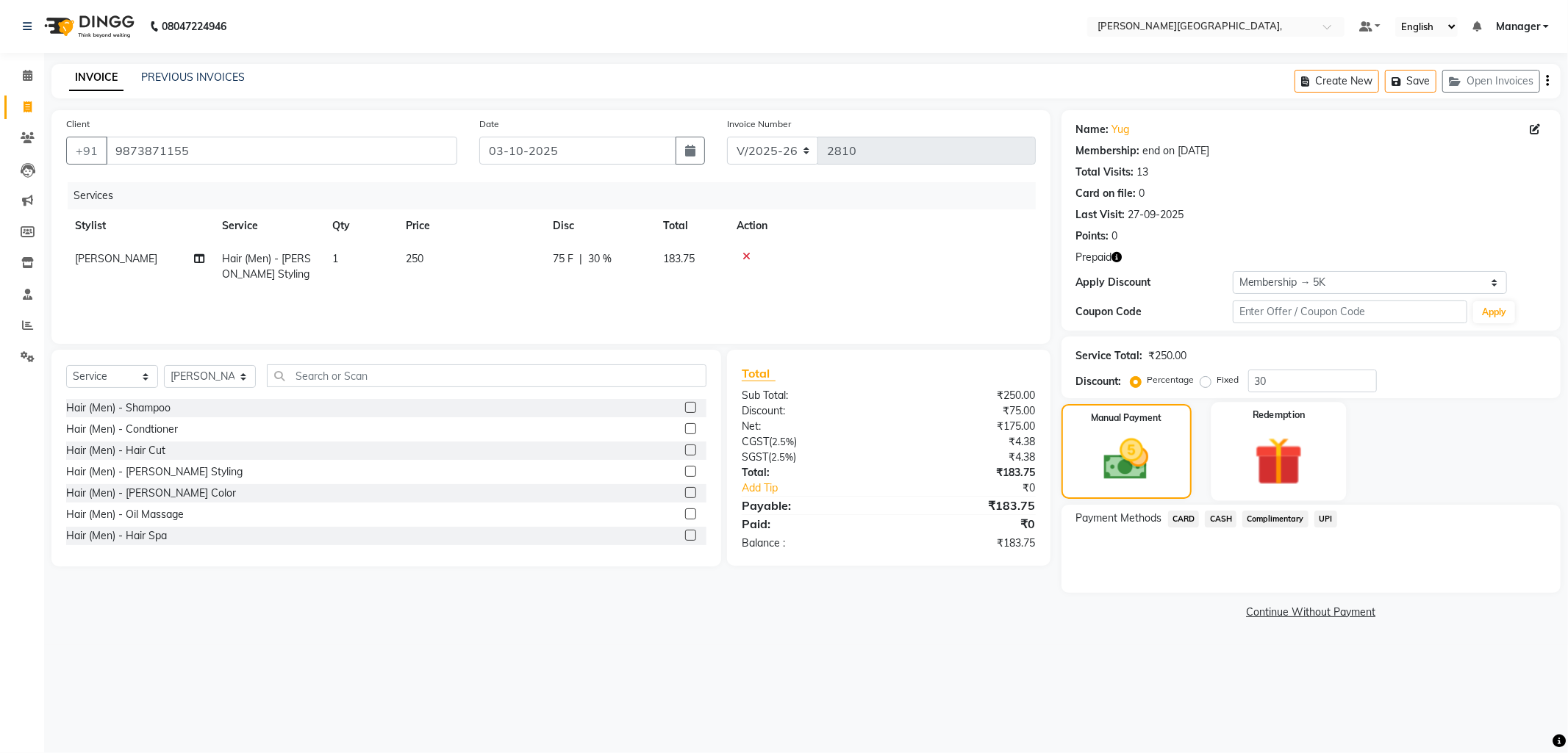
click at [1298, 451] on img at bounding box center [1279, 462] width 79 height 61
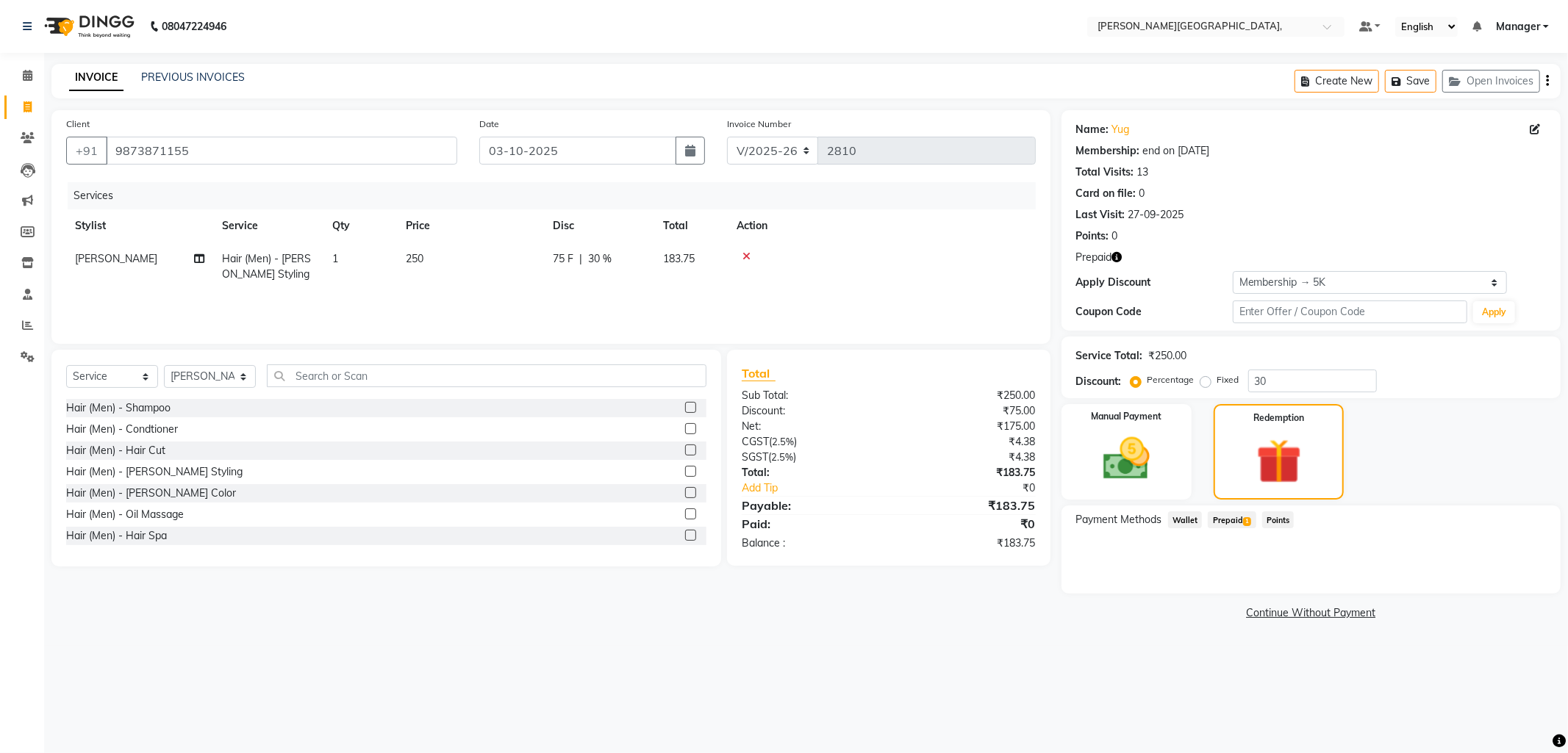
click at [1237, 516] on span "Prepaid 1" at bounding box center [1231, 520] width 48 height 17
click at [1504, 582] on button "Add" at bounding box center [1510, 579] width 54 height 25
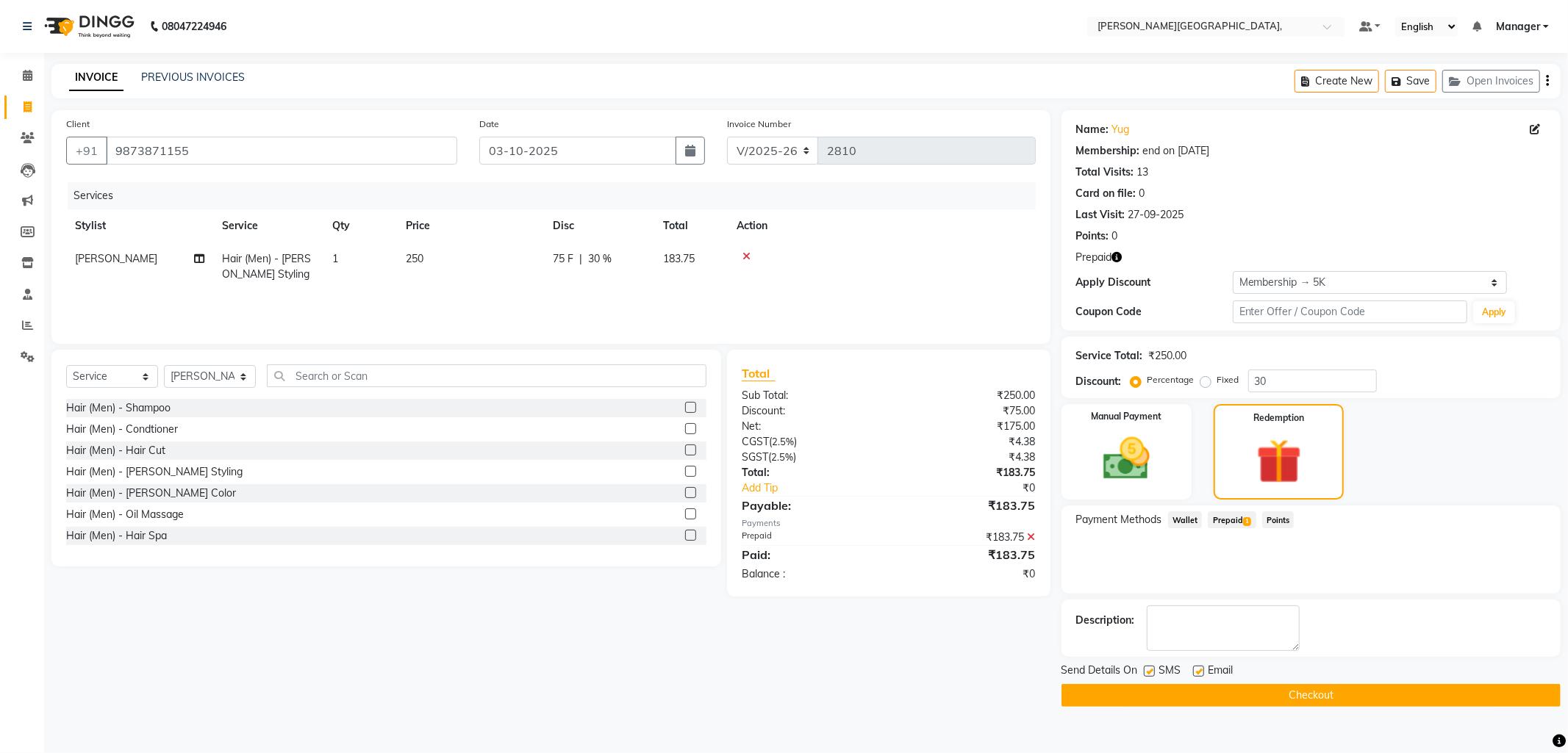
drag, startPoint x: 1213, startPoint y: 696, endPoint x: 1215, endPoint y: 706, distance: 10.2
click at [1215, 705] on button "Checkout" at bounding box center [1311, 695] width 499 height 22
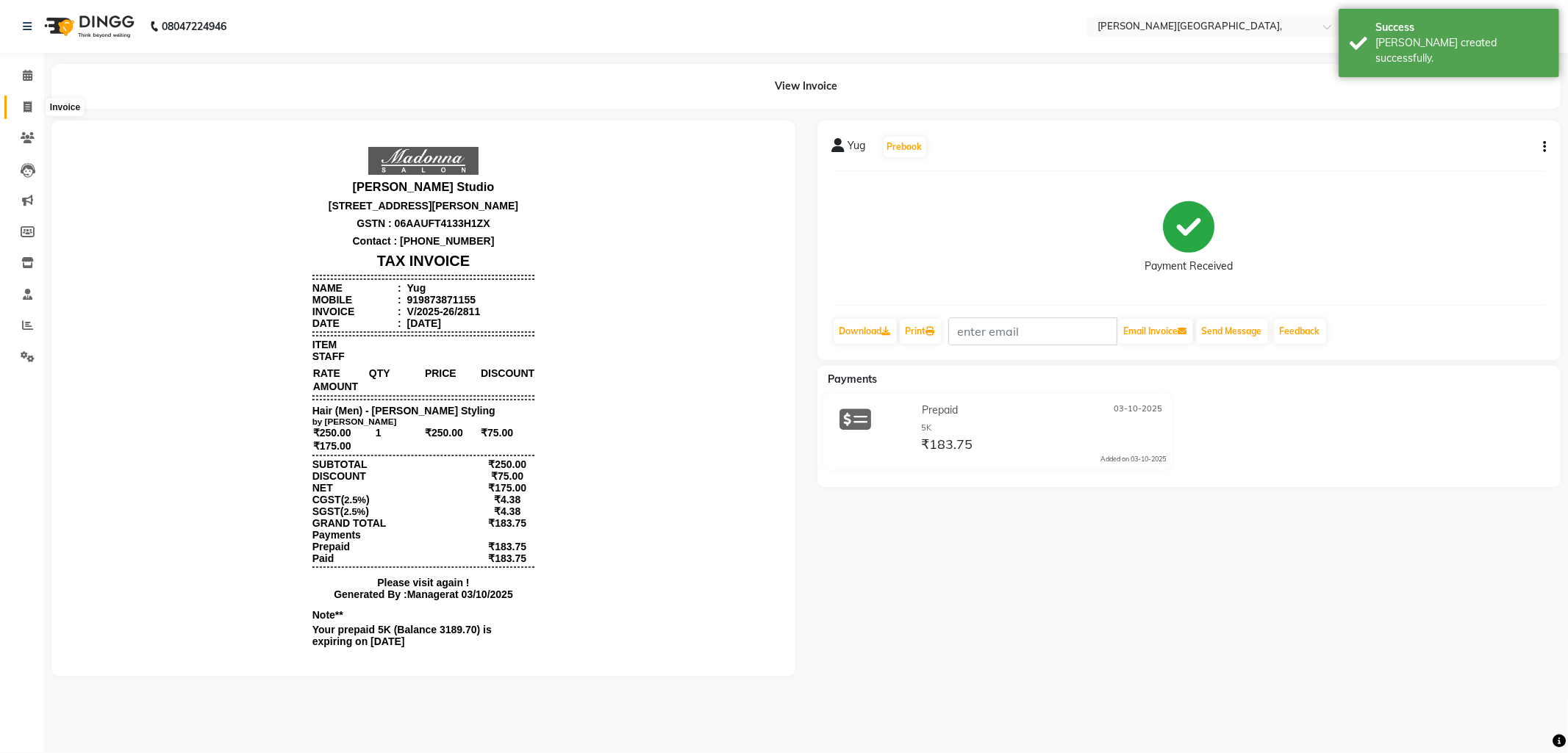
click at [25, 106] on icon at bounding box center [27, 106] width 8 height 11
select select "6483"
select select "service"
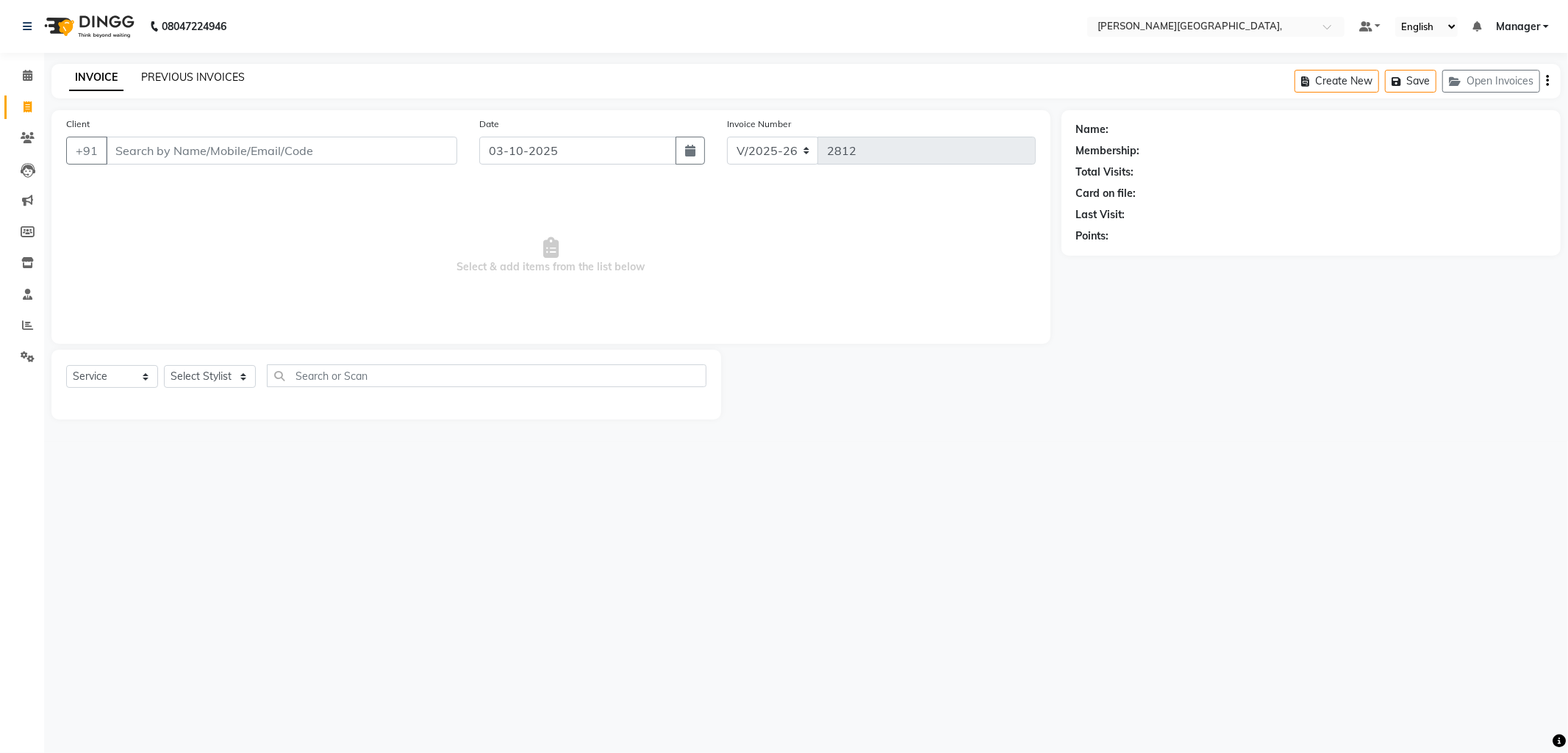
click at [196, 79] on link "PREVIOUS INVOICES" at bounding box center [192, 77] width 104 height 14
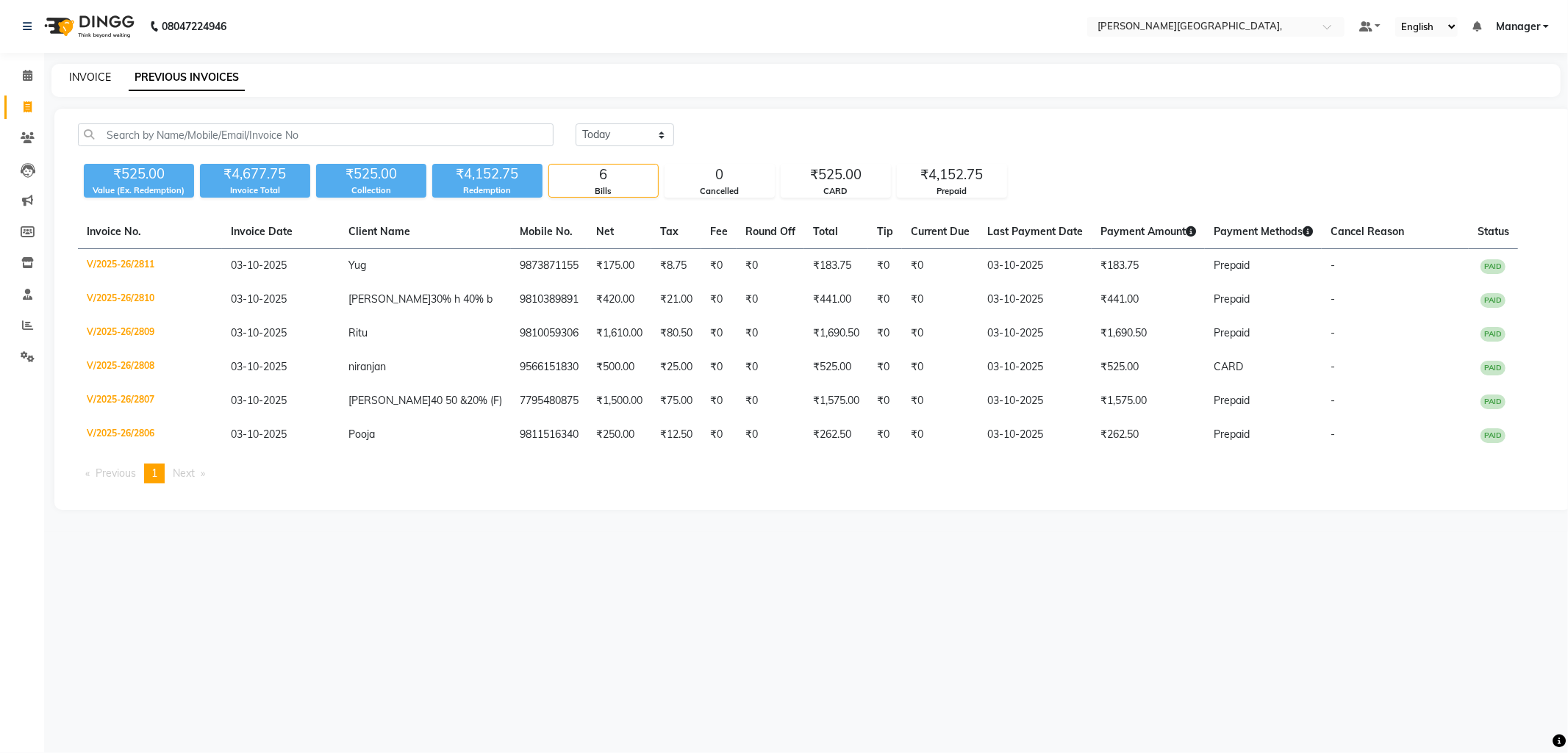
click at [86, 79] on link "INVOICE" at bounding box center [90, 77] width 42 height 14
select select "service"
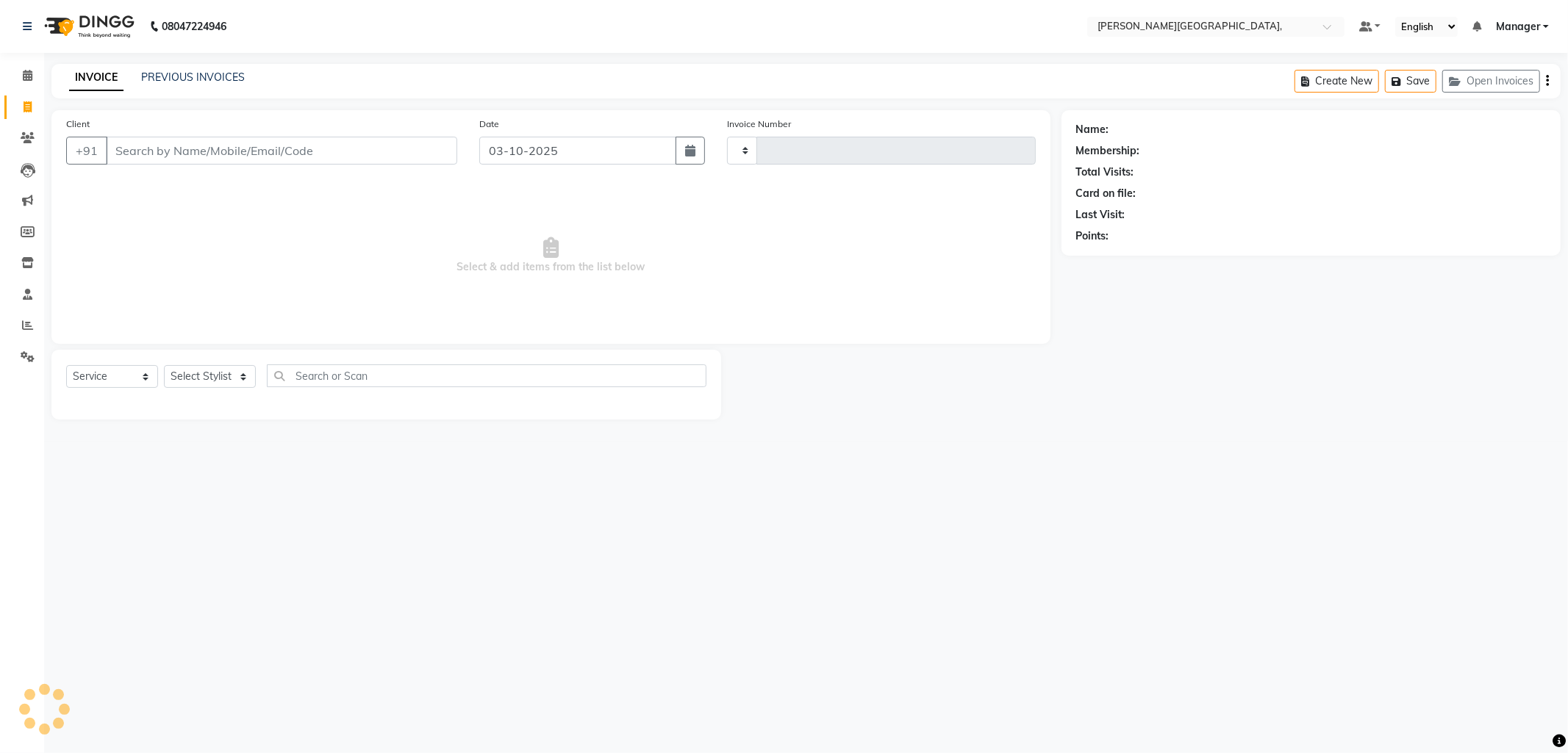
type input "2812"
select select "6483"
drag, startPoint x: 98, startPoint y: 76, endPoint x: 126, endPoint y: 70, distance: 28.6
click at [106, 76] on link "INVOICE" at bounding box center [97, 77] width 55 height 26
click at [239, 377] on select "Select Stylist Anil Arjun Aslam gungun nails Manager Neha Sana shahrukh" at bounding box center [210, 376] width 92 height 22
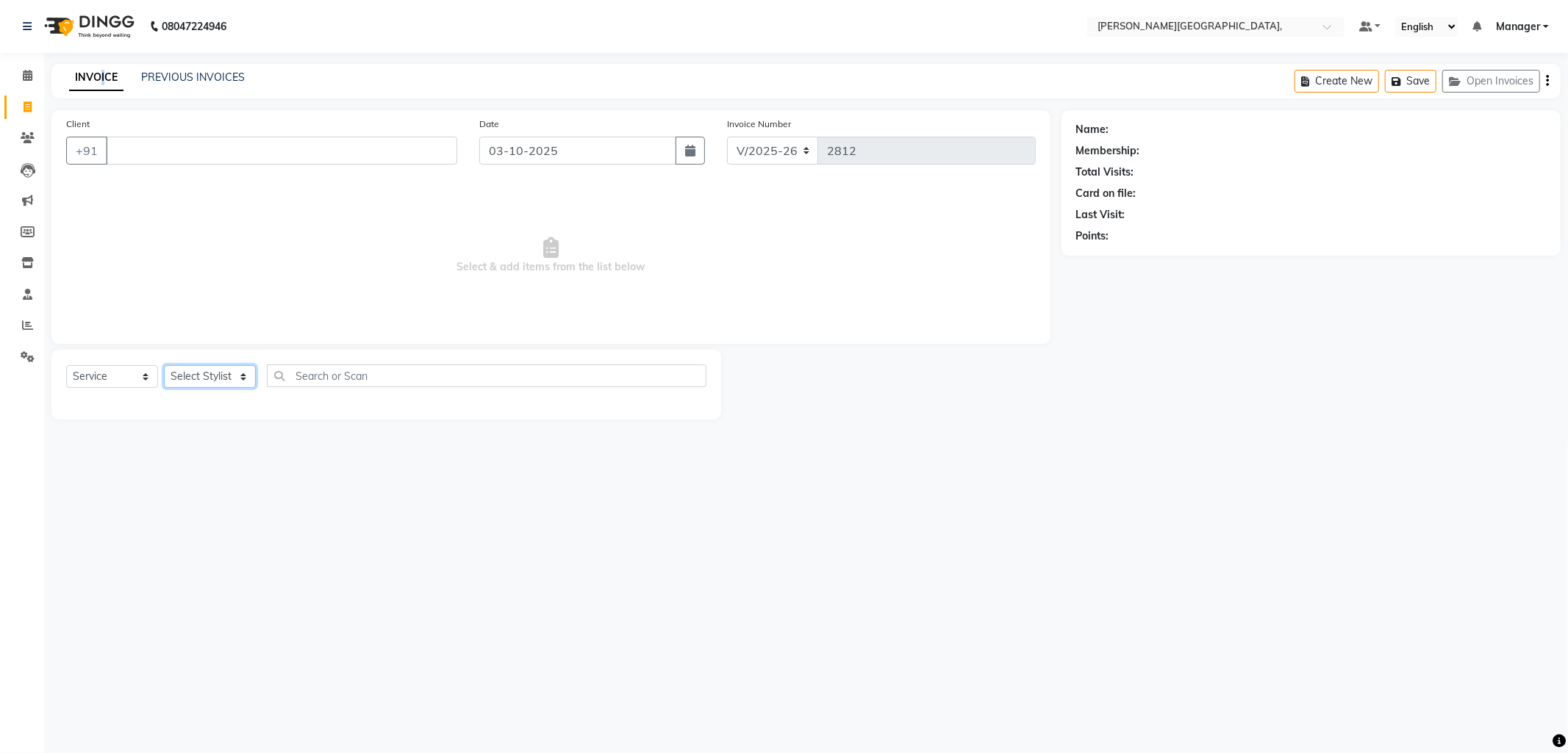
select select "93598"
click at [164, 366] on select "Select Stylist Anil Arjun Aslam gungun nails Manager Neha Sana shahrukh" at bounding box center [210, 376] width 92 height 22
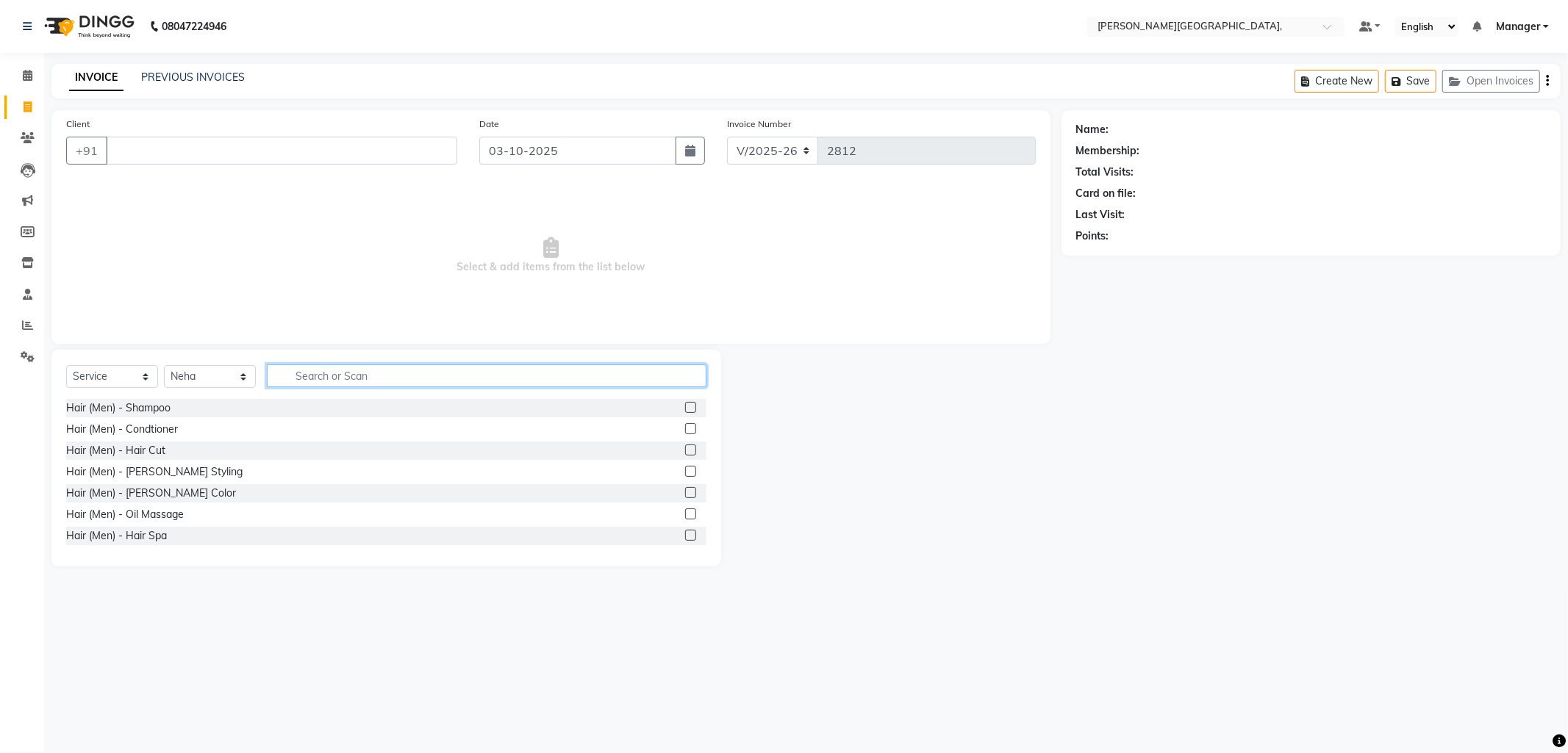
click at [307, 380] on input "text" at bounding box center [487, 375] width 440 height 22
type input "thre"
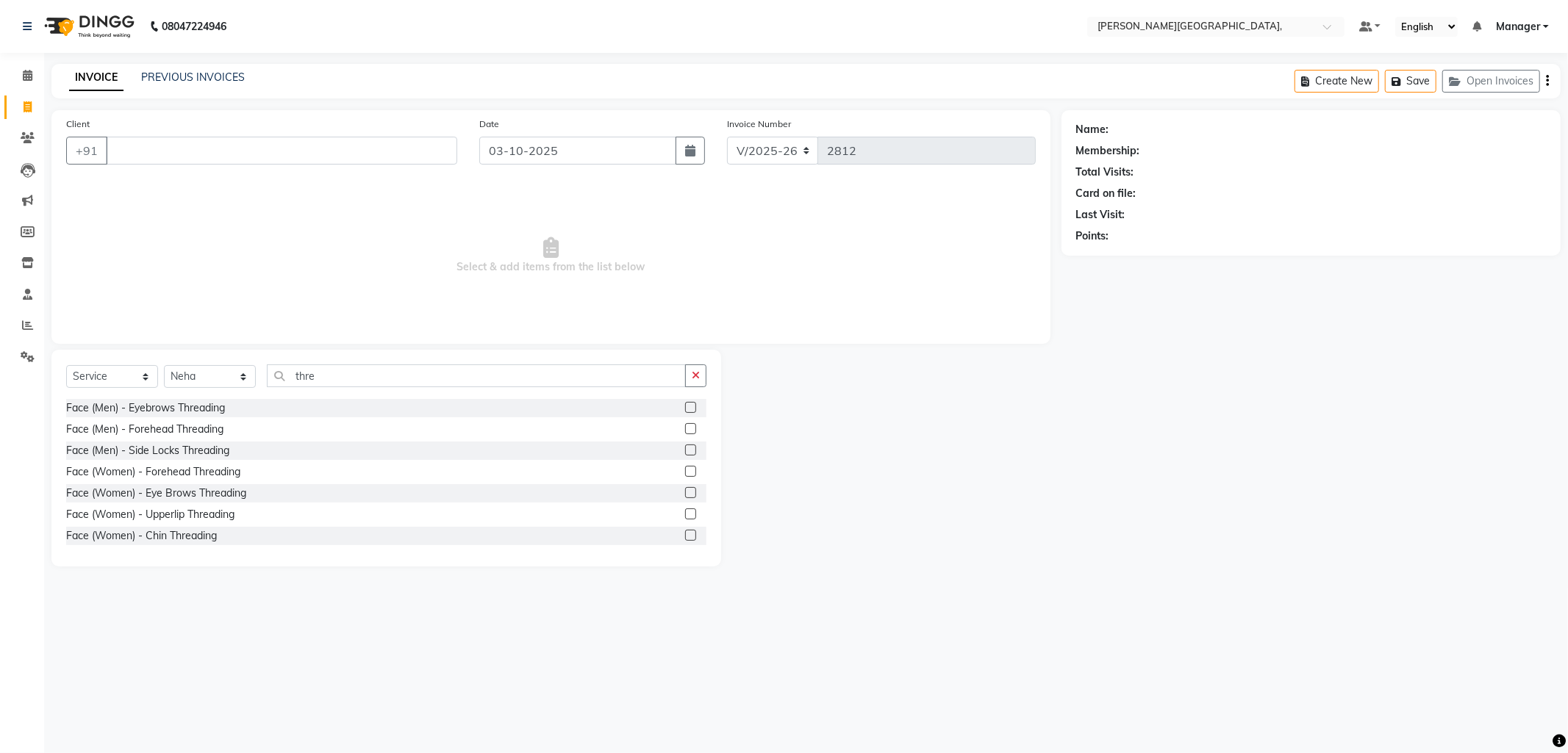
click at [685, 490] on label at bounding box center [690, 492] width 11 height 11
click at [685, 490] on input "checkbox" at bounding box center [690, 493] width 10 height 10
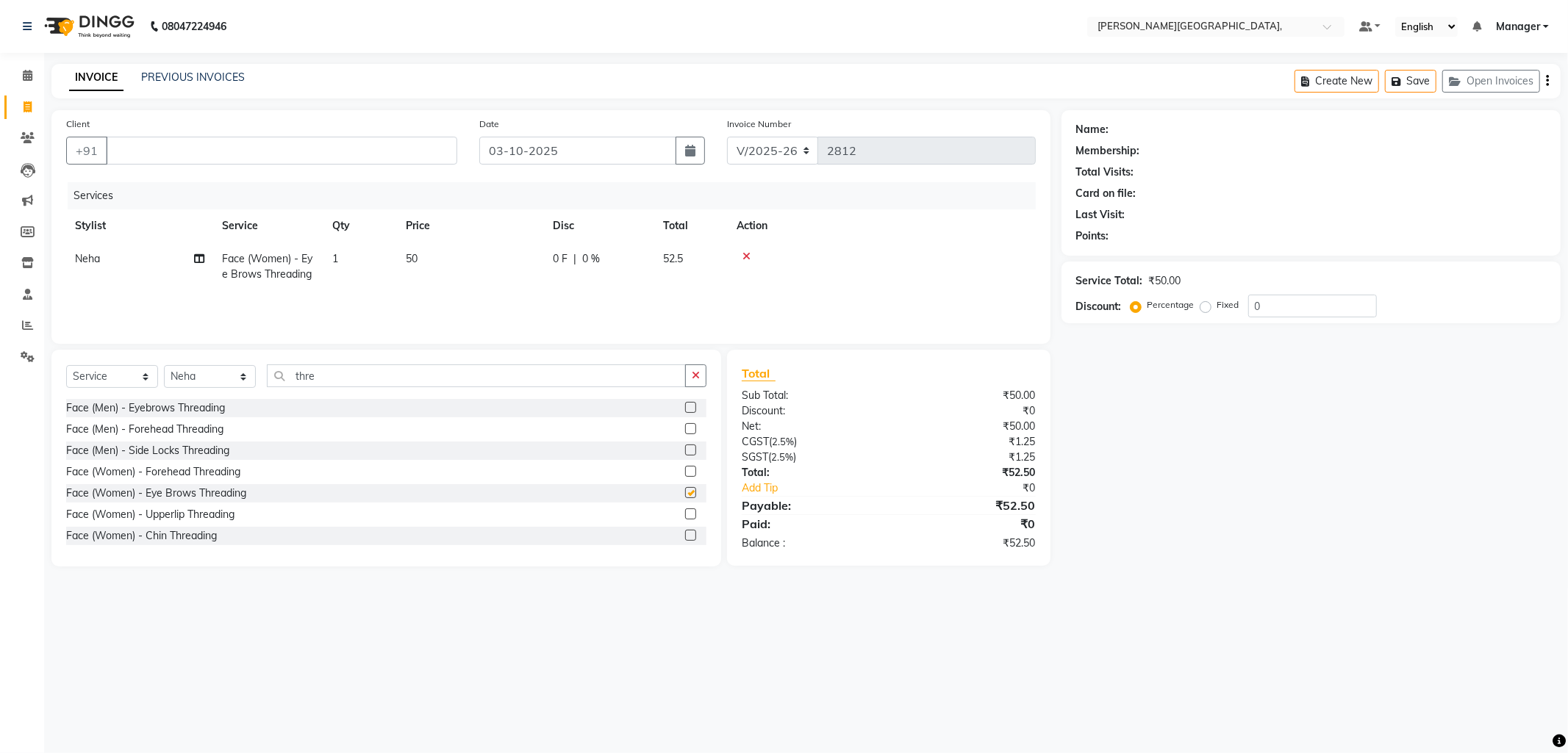
checkbox input "false"
click at [685, 471] on label at bounding box center [690, 471] width 11 height 11
click at [685, 471] on input "checkbox" at bounding box center [690, 473] width 10 height 10
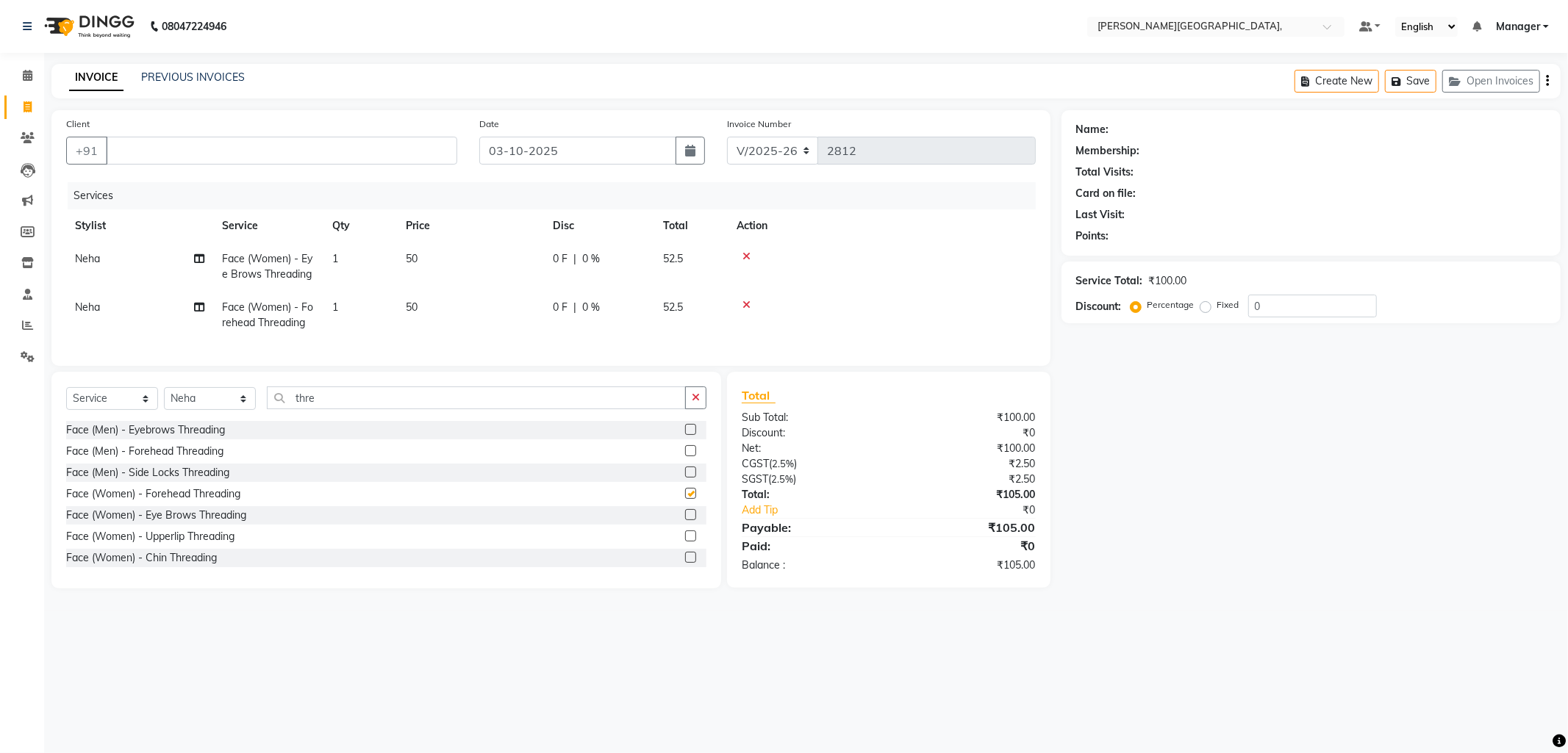
checkbox input "false"
click at [243, 405] on select "Select Stylist Anil Arjun Aslam gungun nails Manager Neha Sana shahrukh" at bounding box center [210, 398] width 92 height 22
select select "49451"
click at [164, 399] on select "Select Stylist Anil Arjun Aslam gungun nails Manager Neha Sana shahrukh" at bounding box center [210, 398] width 92 height 22
click at [346, 409] on input "thre" at bounding box center [476, 397] width 419 height 22
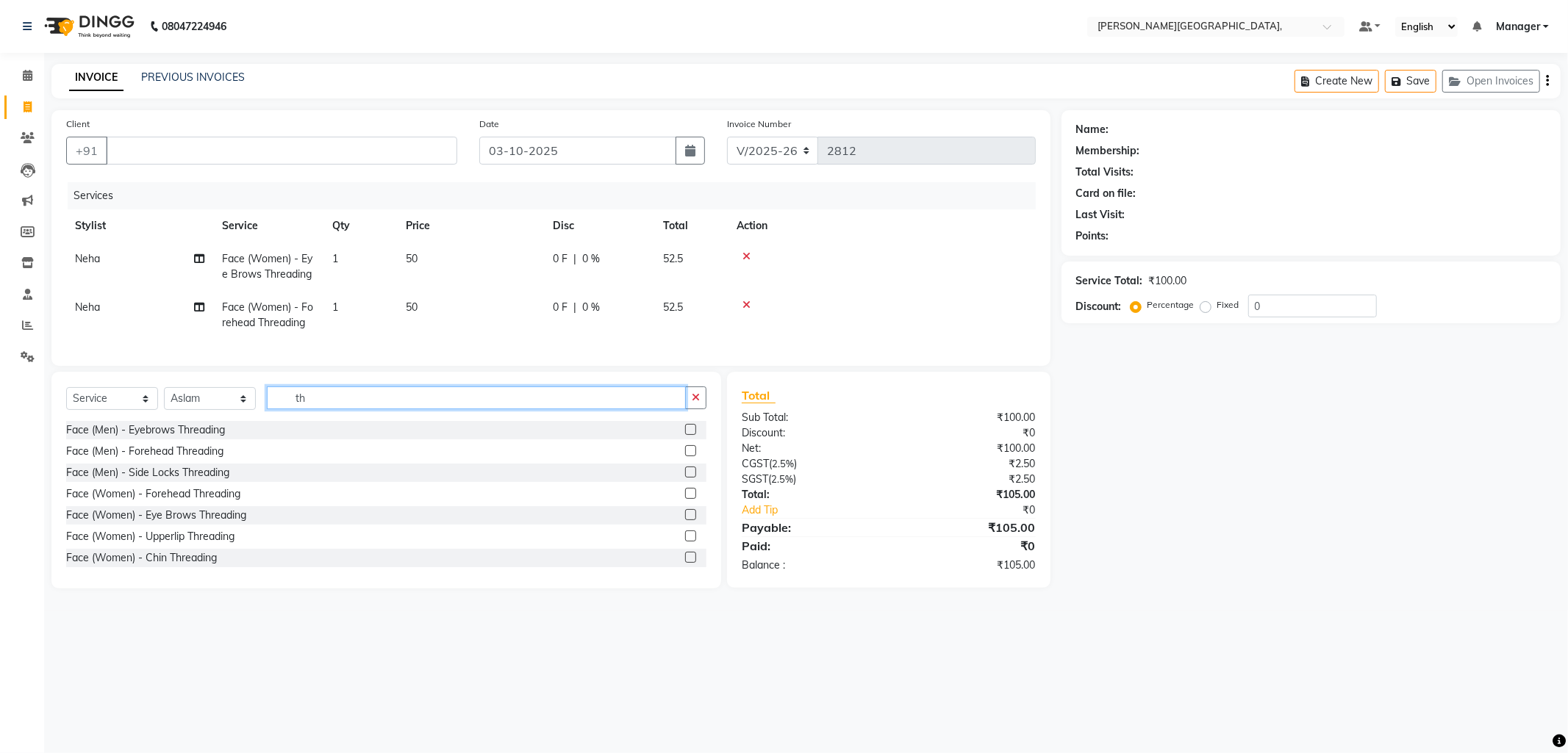
type input "t"
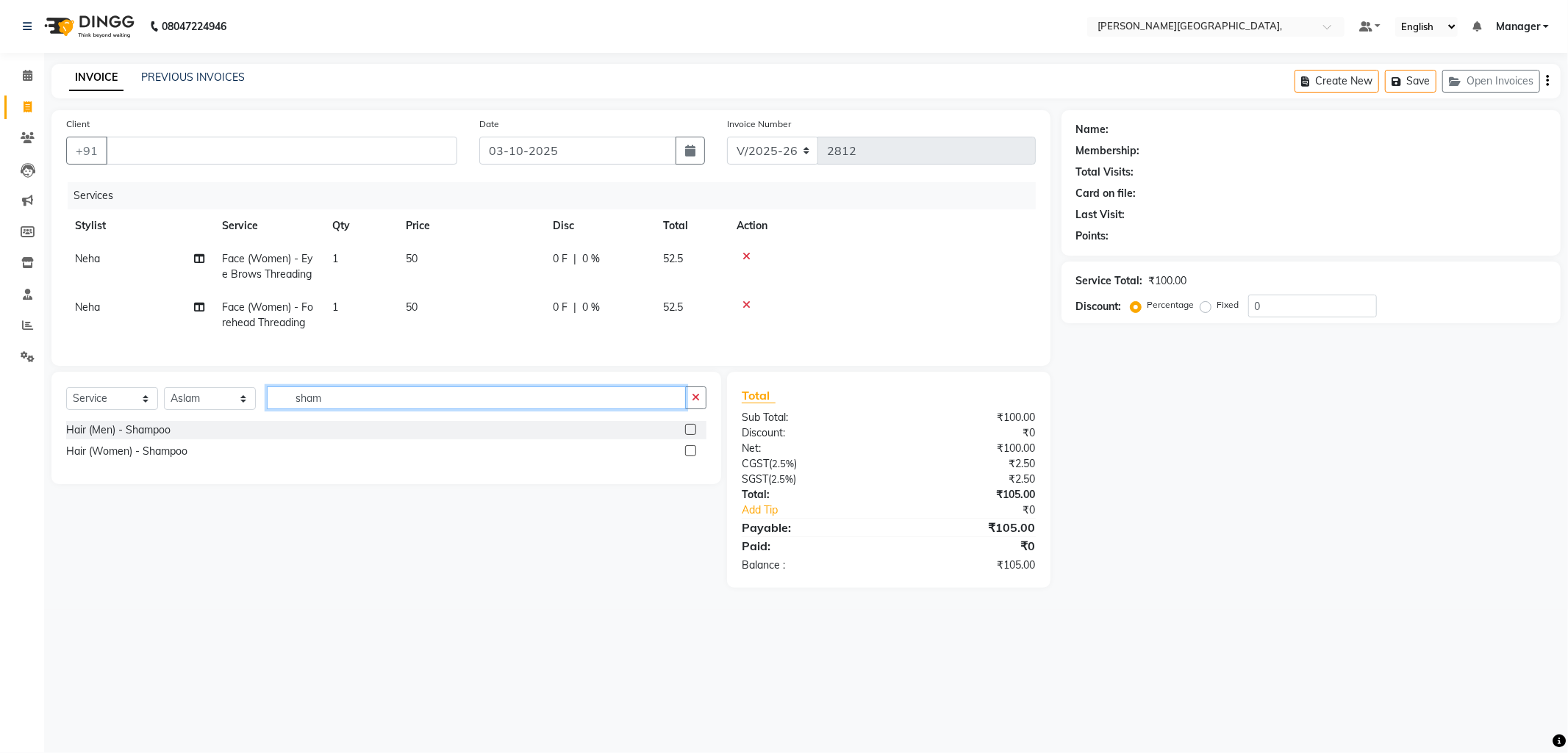
type input "sham"
click at [690, 456] on label at bounding box center [690, 450] width 11 height 11
click at [690, 456] on input "checkbox" at bounding box center [690, 451] width 10 height 10
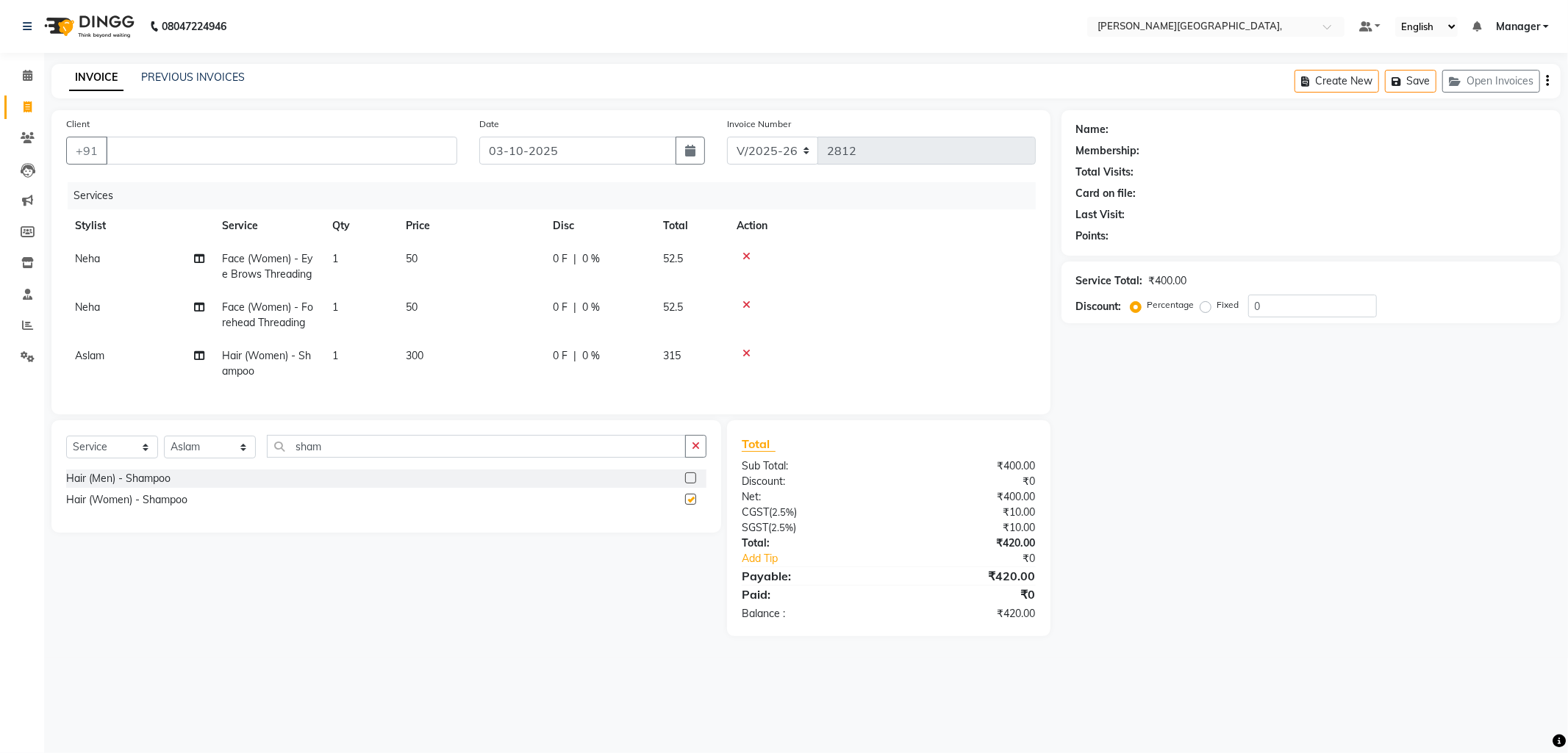
checkbox input "false"
click at [326, 458] on input "sham" at bounding box center [476, 445] width 419 height 22
type input "s"
type input "hairc"
click at [689, 483] on label at bounding box center [690, 478] width 11 height 11
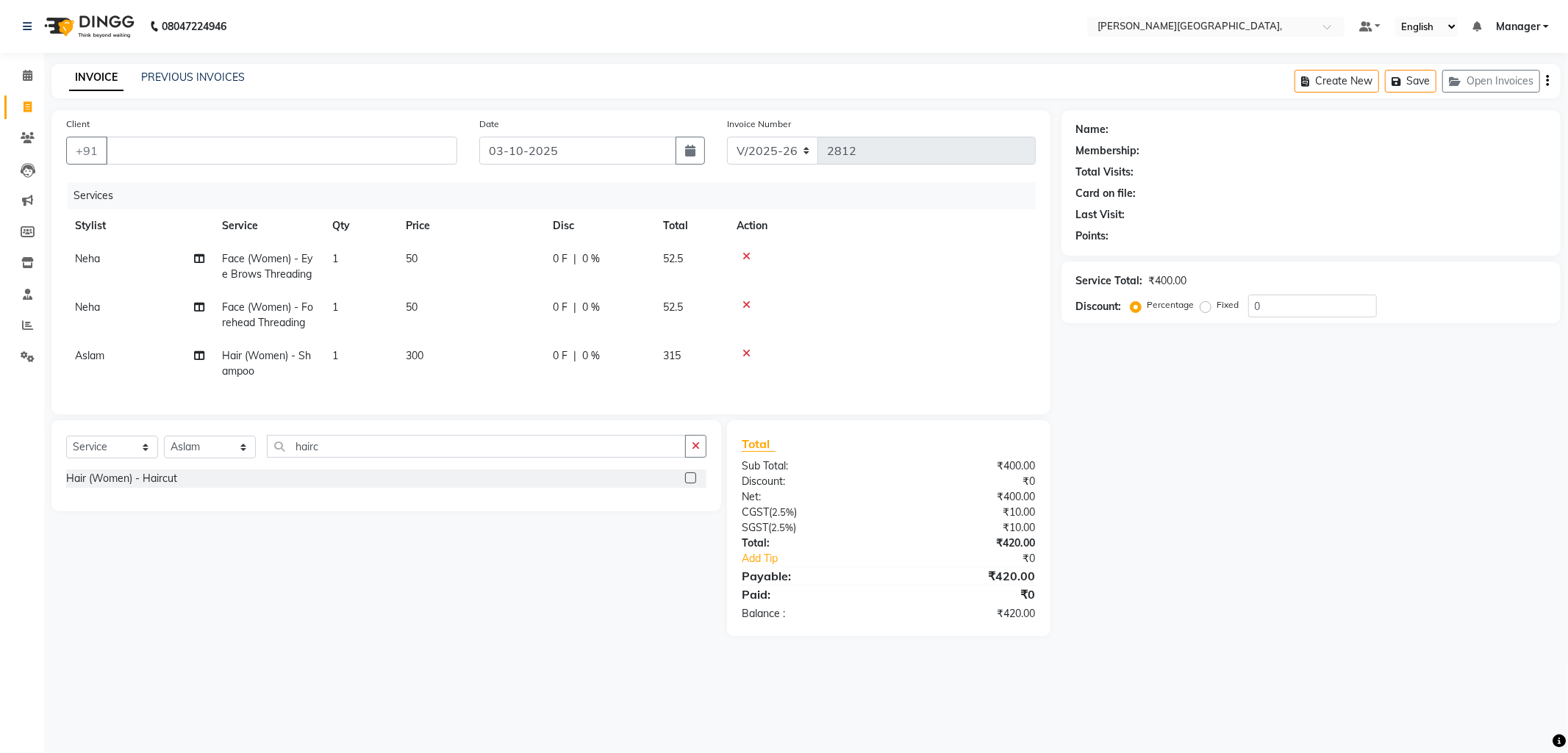
click at [689, 483] on input "checkbox" at bounding box center [690, 479] width 10 height 10
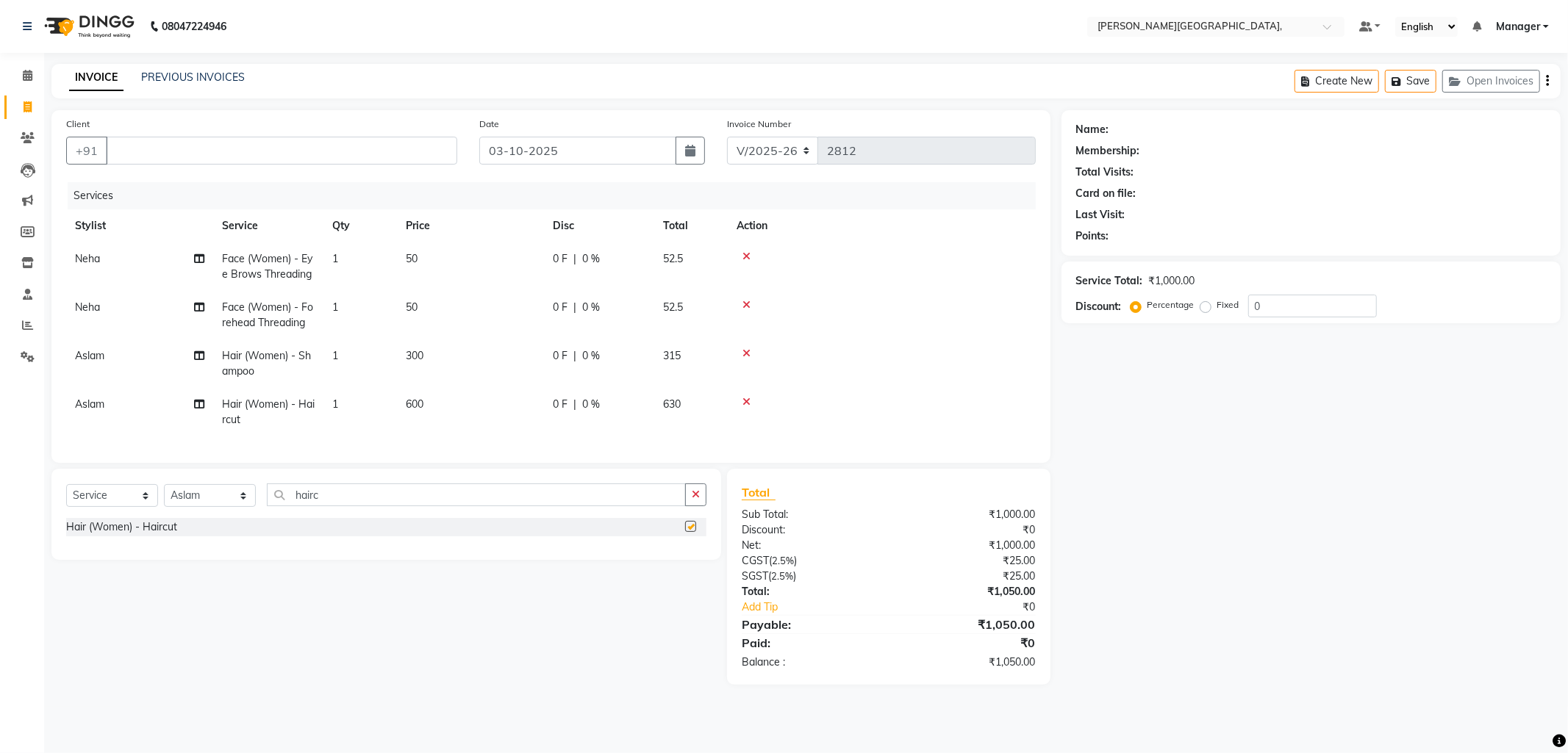
checkbox input "false"
click at [920, 439] on div "Services Stylist Service Qty Price Disc Total Action Neha Face (Women) - Eye Br…" at bounding box center [551, 315] width 969 height 266
click at [1223, 520] on div "Name: Membership: Total Visits: Card on file: Last Visit: Points: Service Total…" at bounding box center [1317, 397] width 510 height 574
click at [135, 153] on input "Client" at bounding box center [281, 150] width 352 height 28
click at [147, 187] on span "Harshita" at bounding box center [170, 184] width 95 height 15
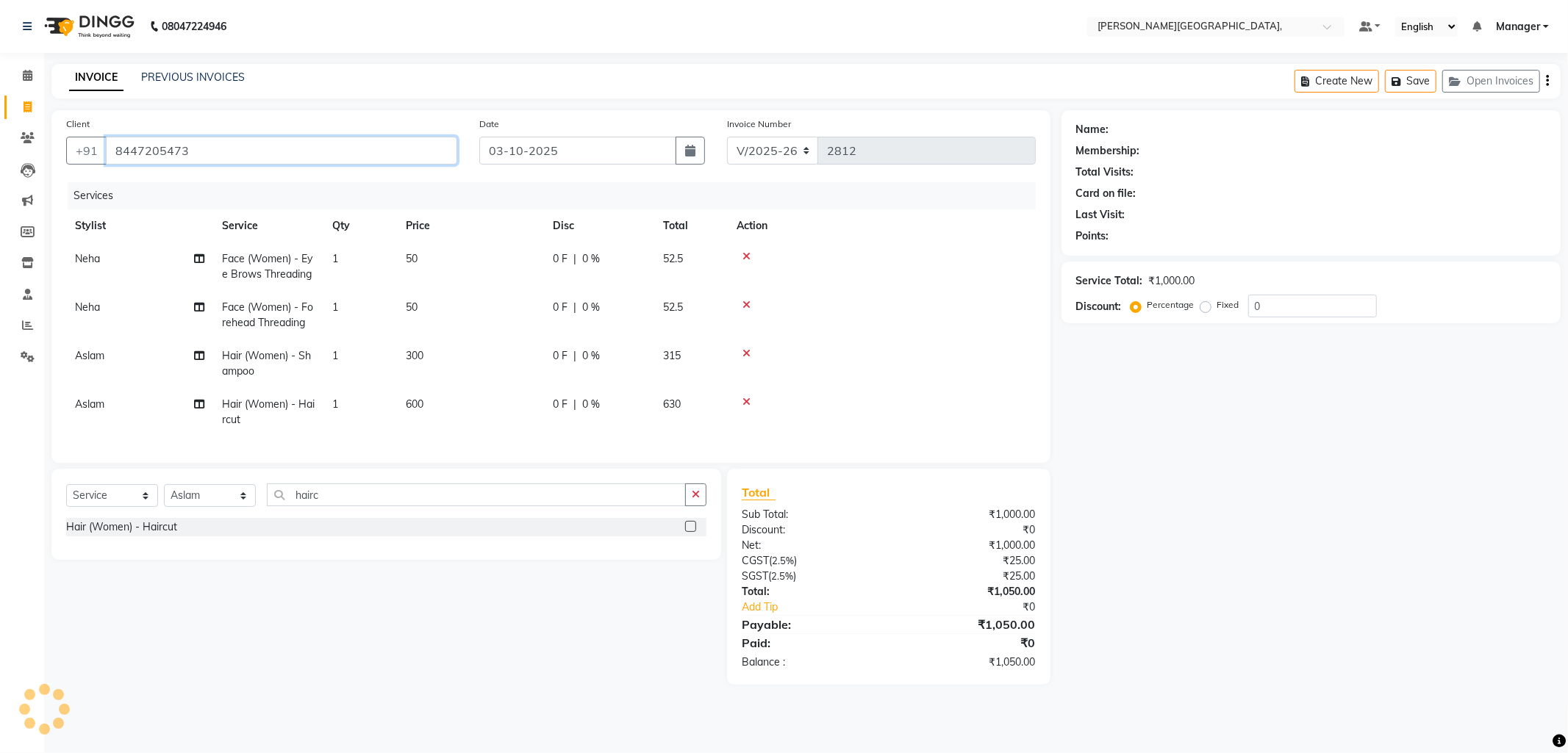
type input "8447205473"
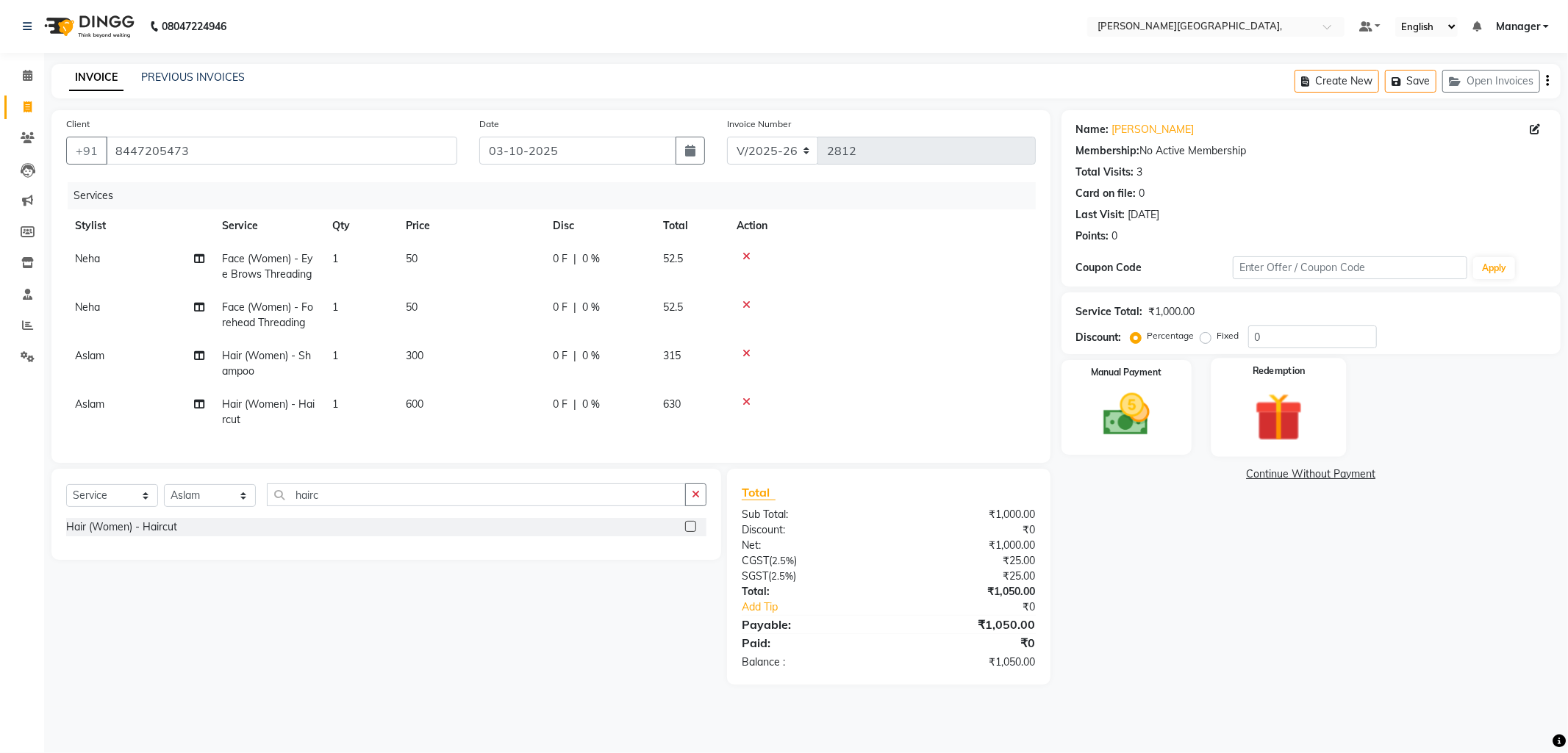
click at [1299, 401] on img at bounding box center [1279, 418] width 79 height 61
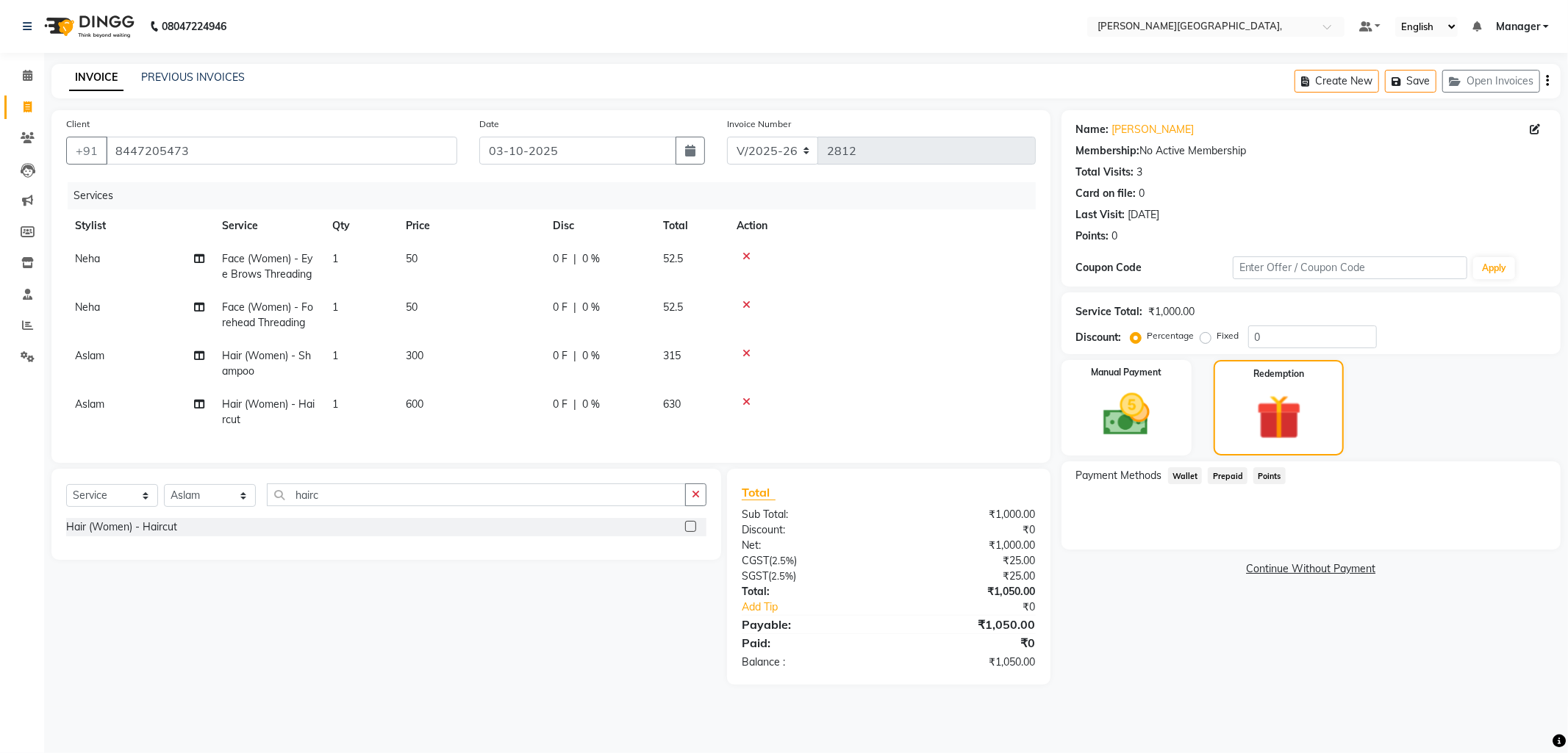
click at [1248, 472] on div "Points" at bounding box center [1266, 478] width 38 height 20
click at [1232, 471] on span "Prepaid" at bounding box center [1227, 476] width 40 height 17
click at [1141, 417] on img at bounding box center [1126, 415] width 79 height 56
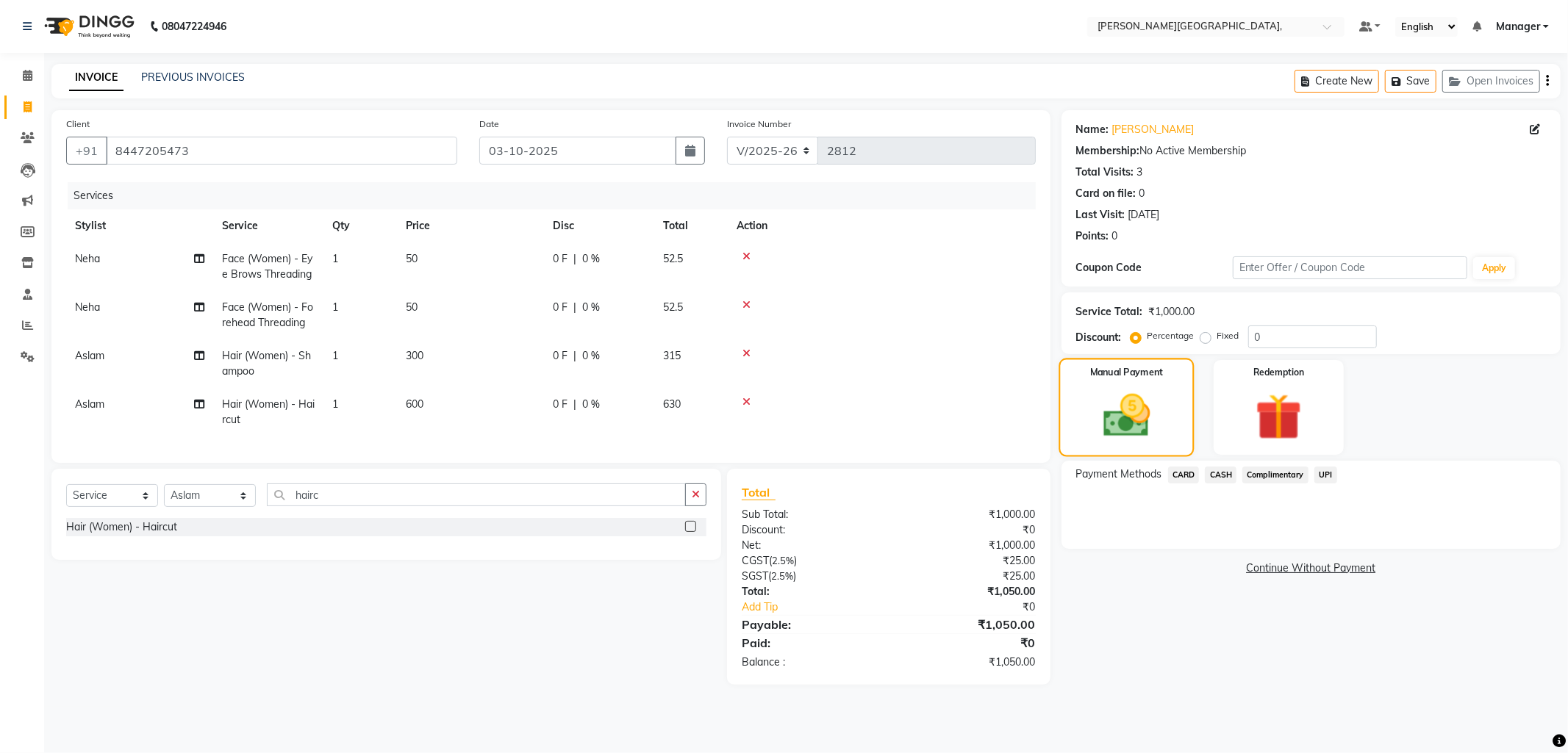
click at [1130, 405] on img at bounding box center [1126, 416] width 76 height 55
click at [1317, 479] on span "UPI" at bounding box center [1325, 475] width 22 height 17
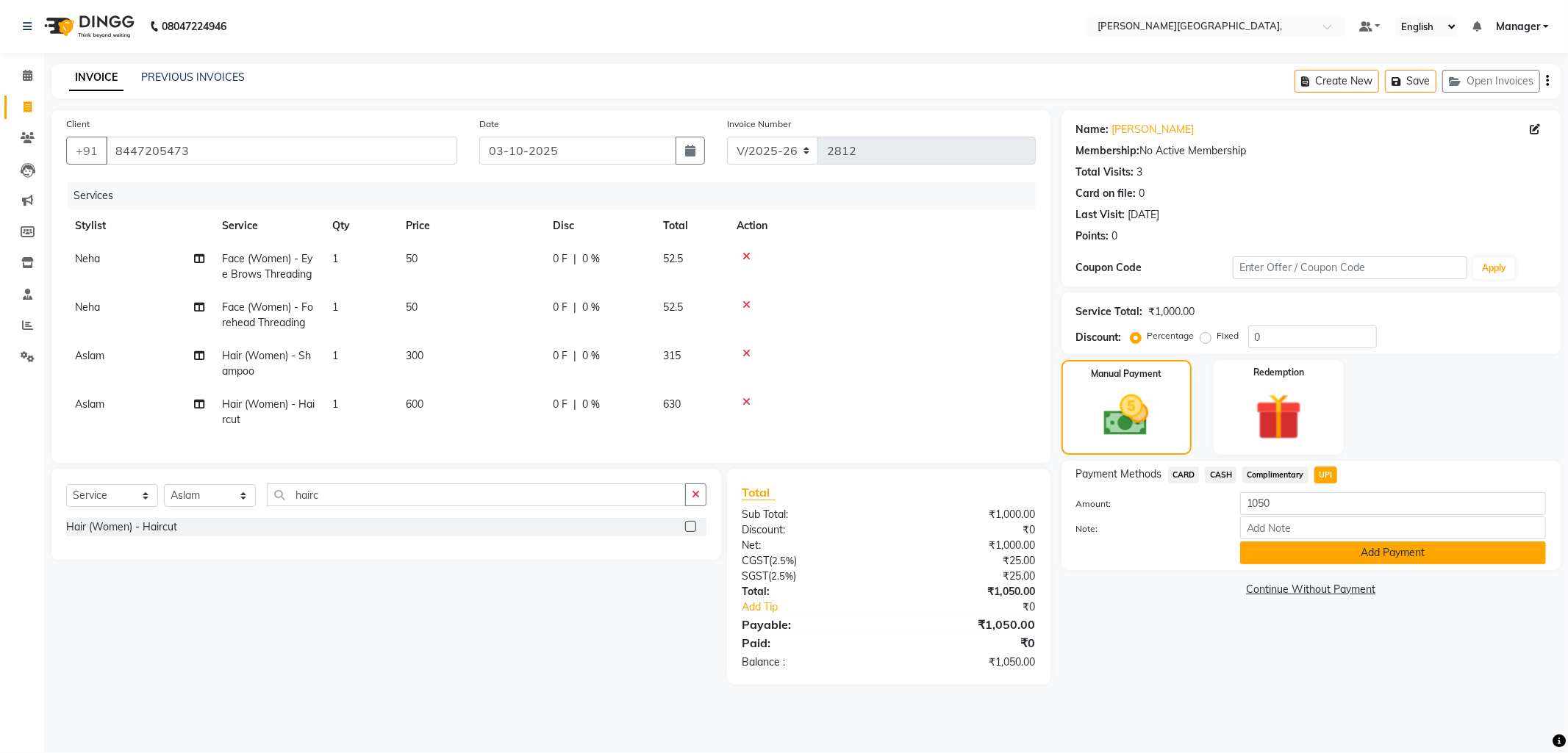
click at [1314, 555] on button "Add Payment" at bounding box center [1392, 553] width 306 height 22
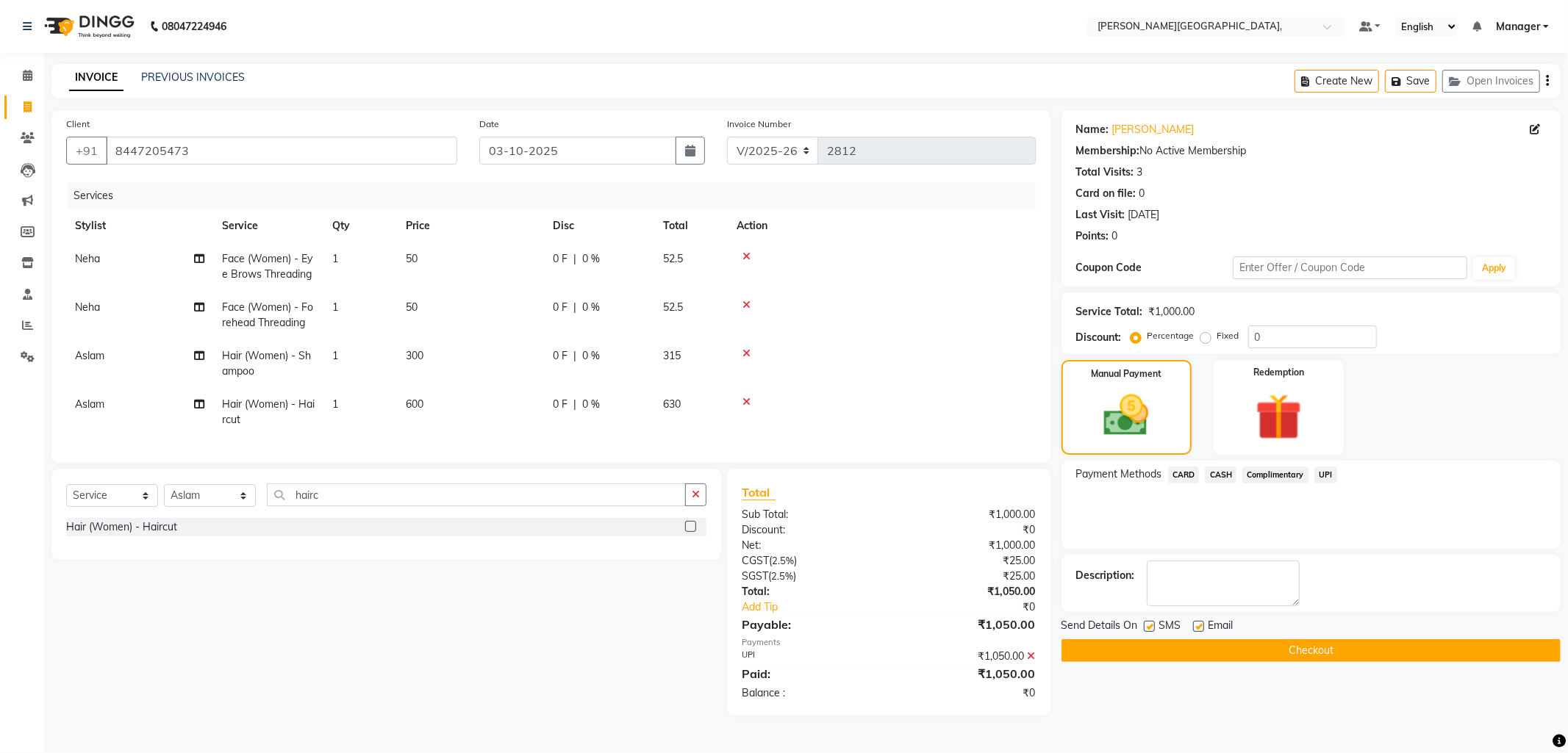
click at [1259, 656] on button "Checkout" at bounding box center [1311, 650] width 499 height 22
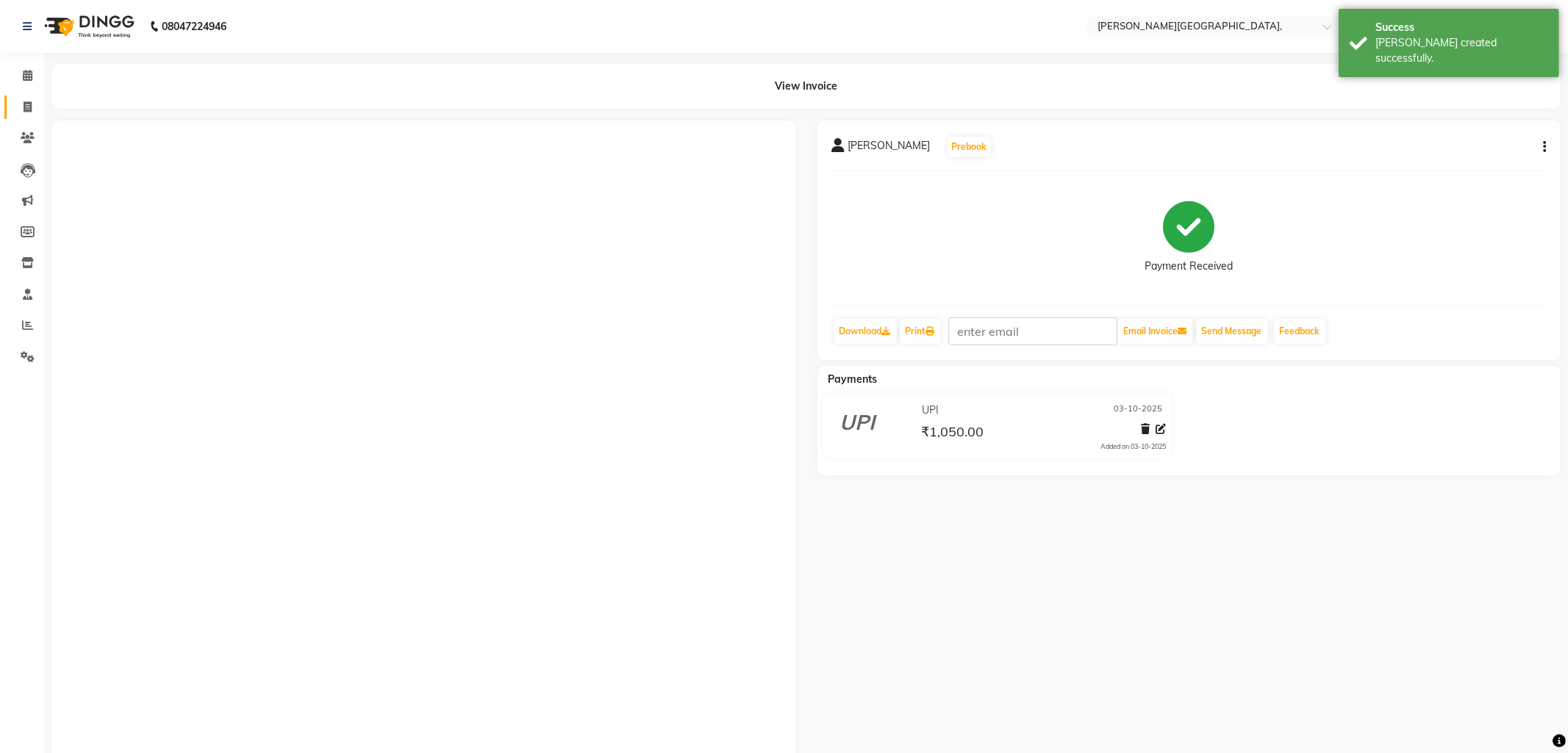
click at [24, 102] on icon at bounding box center [27, 106] width 8 height 11
select select "service"
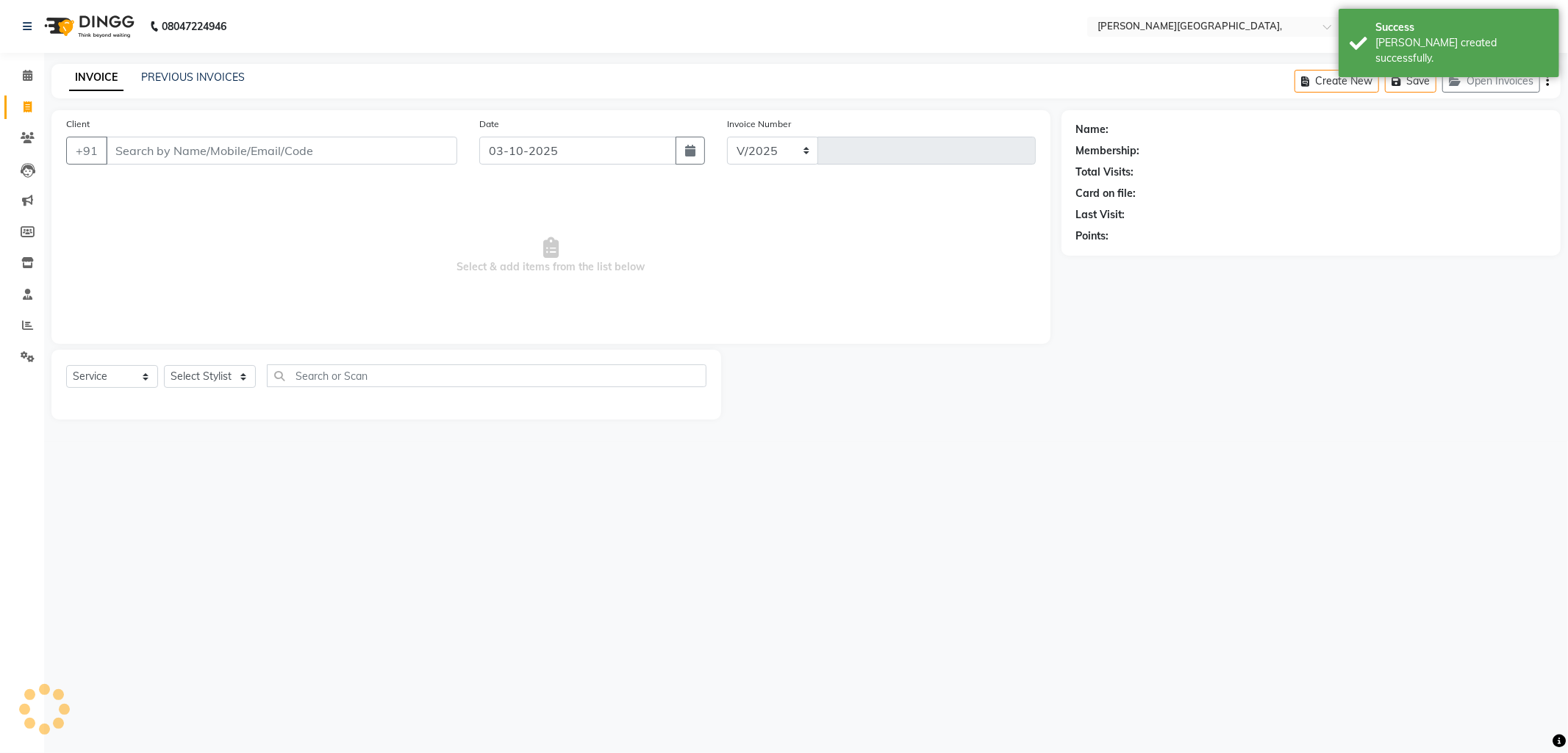
select select "6483"
type input "2813"
click at [198, 75] on link "PREVIOUS INVOICES" at bounding box center [192, 77] width 104 height 14
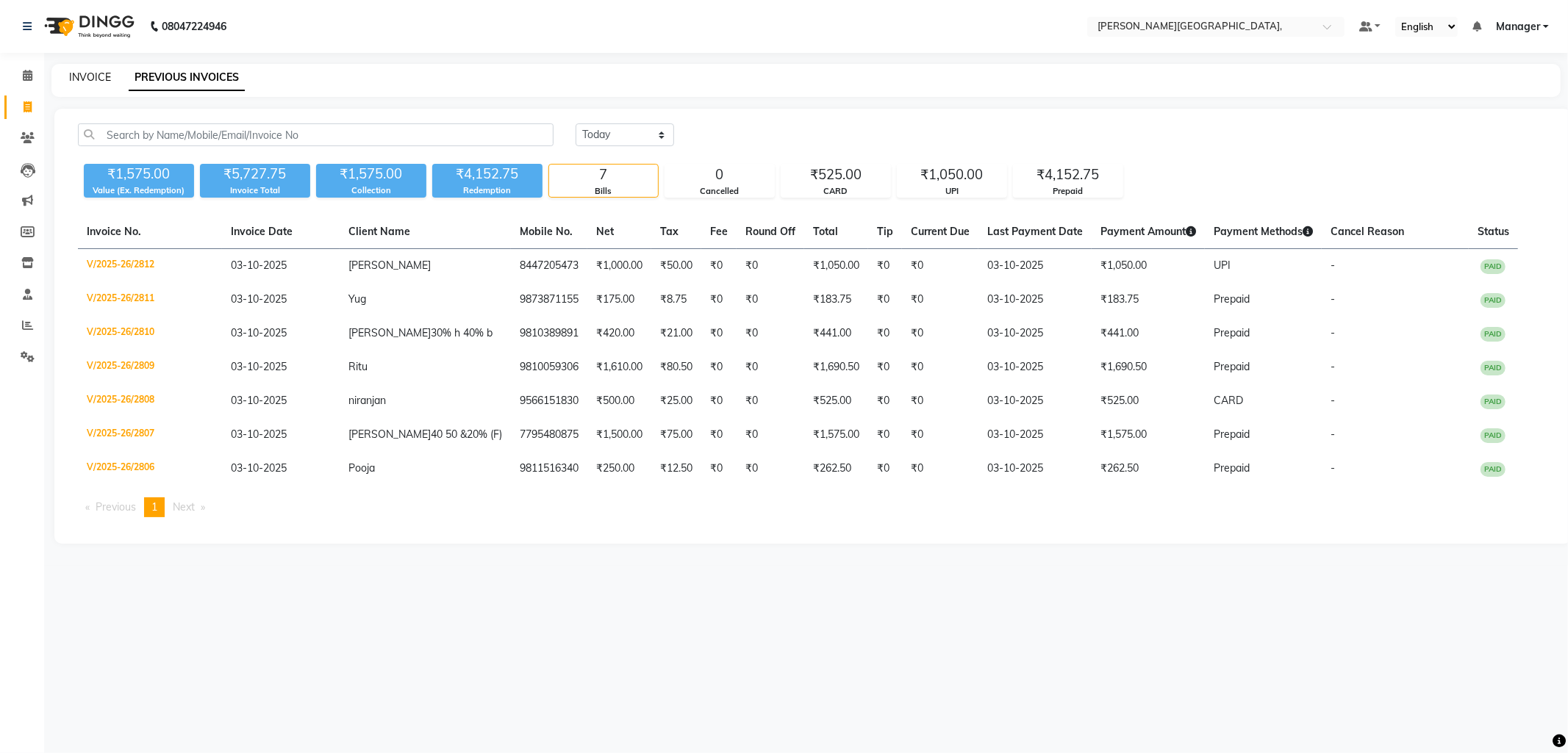
click at [76, 81] on link "INVOICE" at bounding box center [90, 77] width 42 height 14
select select "service"
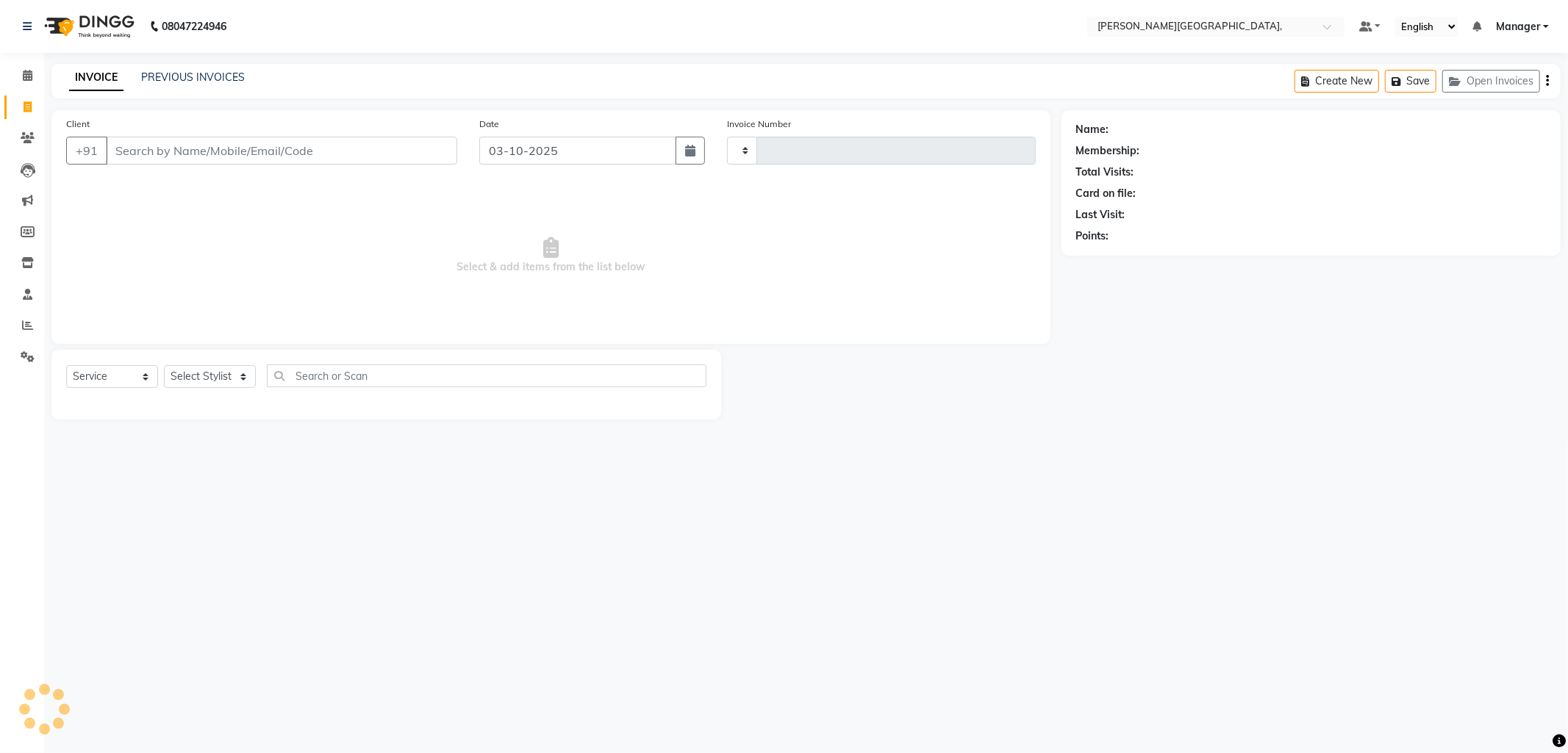
type input "2813"
select select "6483"
select select "service"
click at [33, 329] on span at bounding box center [27, 325] width 25 height 17
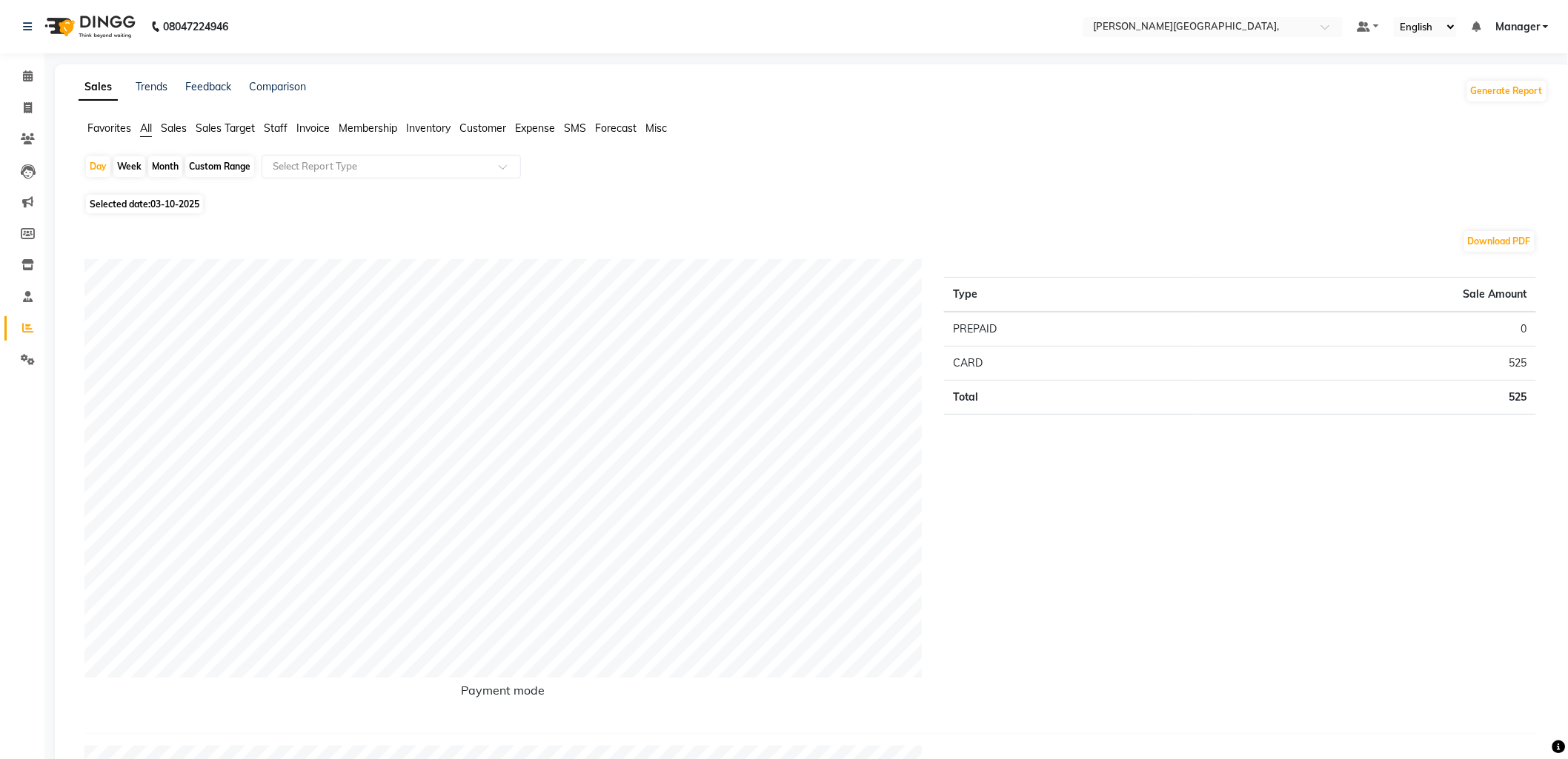
click at [284, 130] on span "Staff" at bounding box center [276, 128] width 24 height 14
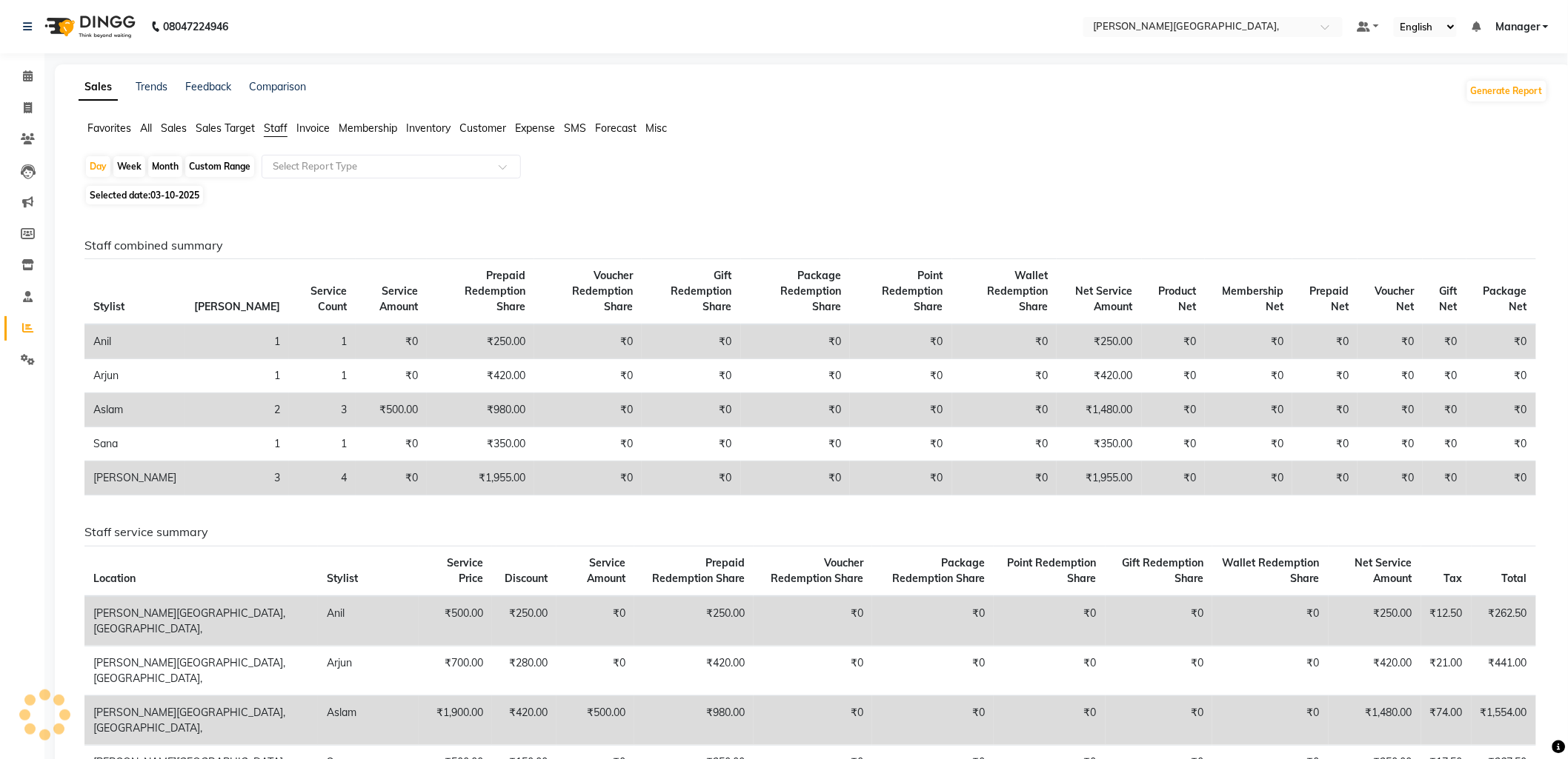
click at [168, 163] on div "Month" at bounding box center [164, 166] width 34 height 21
select select "10"
select select "2025"
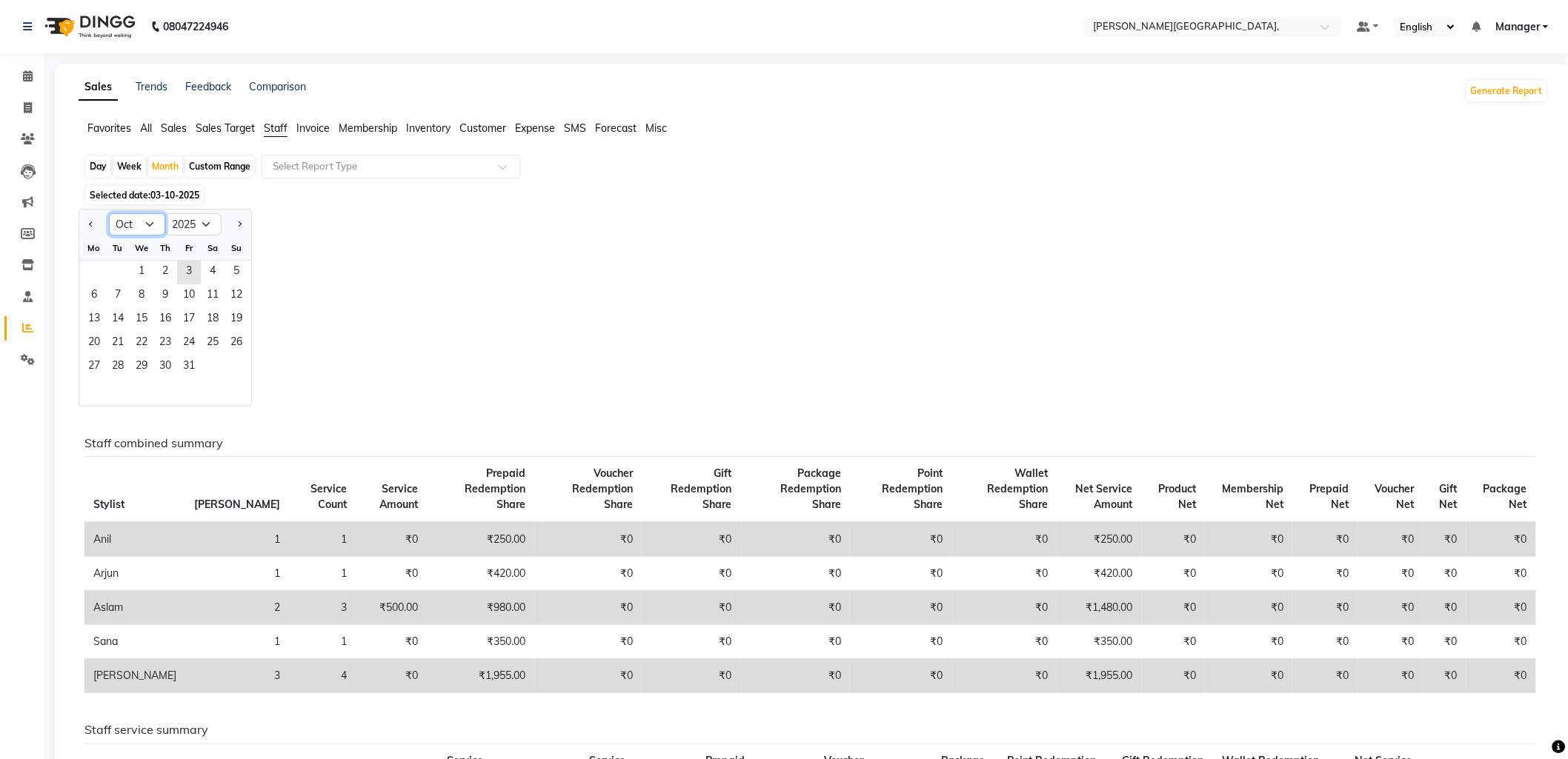
click at [154, 224] on select "Jan Feb Mar Apr May Jun [DATE] Aug Sep Oct Nov Dec" at bounding box center [137, 224] width 56 height 23
select select "9"
click at [109, 214] on select "Jan Feb Mar Apr May Jun [DATE] Aug Sep Oct Nov Dec" at bounding box center [137, 224] width 56 height 23
click at [93, 268] on span "1" at bounding box center [95, 273] width 24 height 24
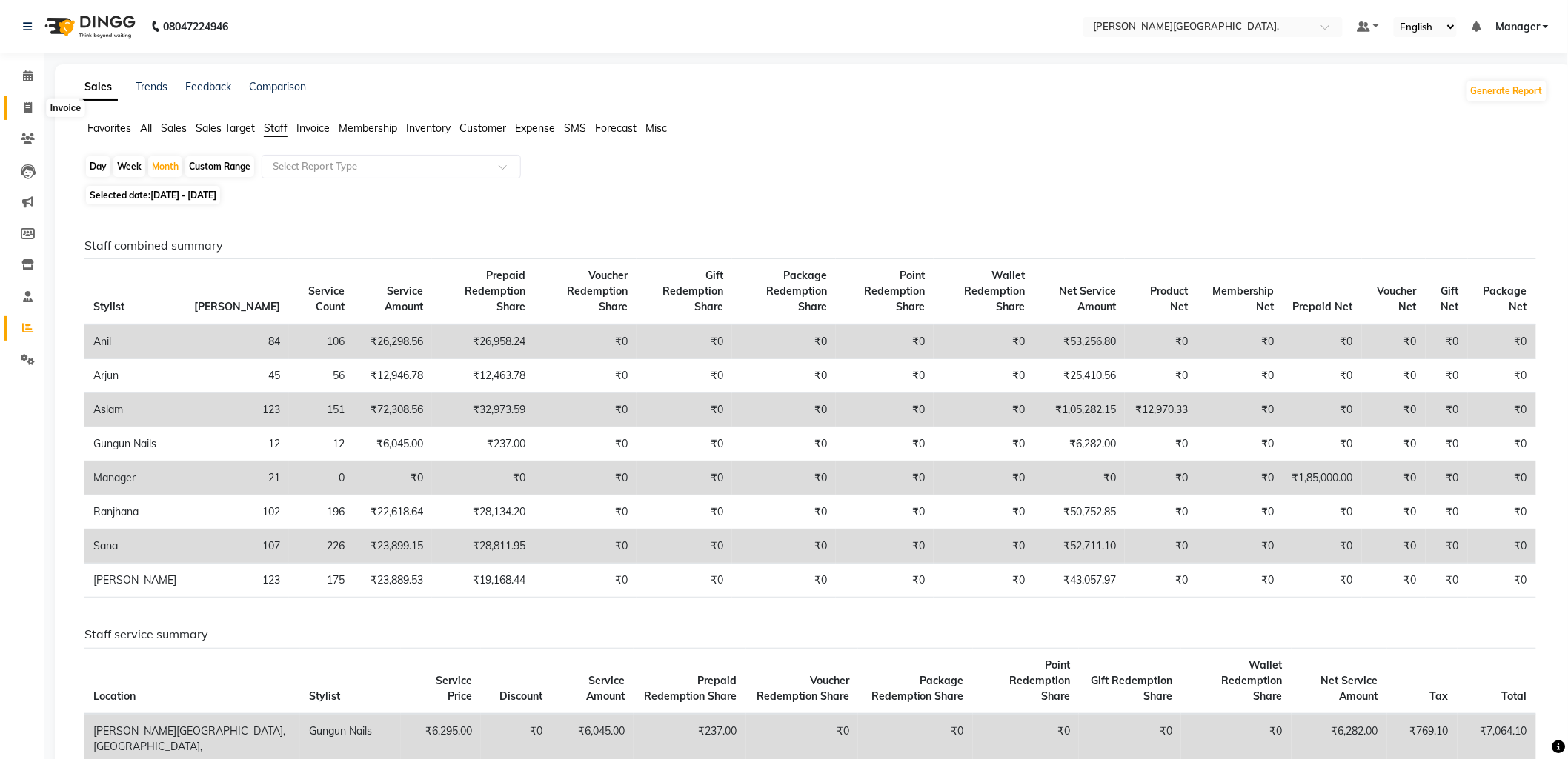
drag, startPoint x: 23, startPoint y: 104, endPoint x: 121, endPoint y: 11, distance: 135.1
click at [24, 104] on icon at bounding box center [28, 107] width 8 height 11
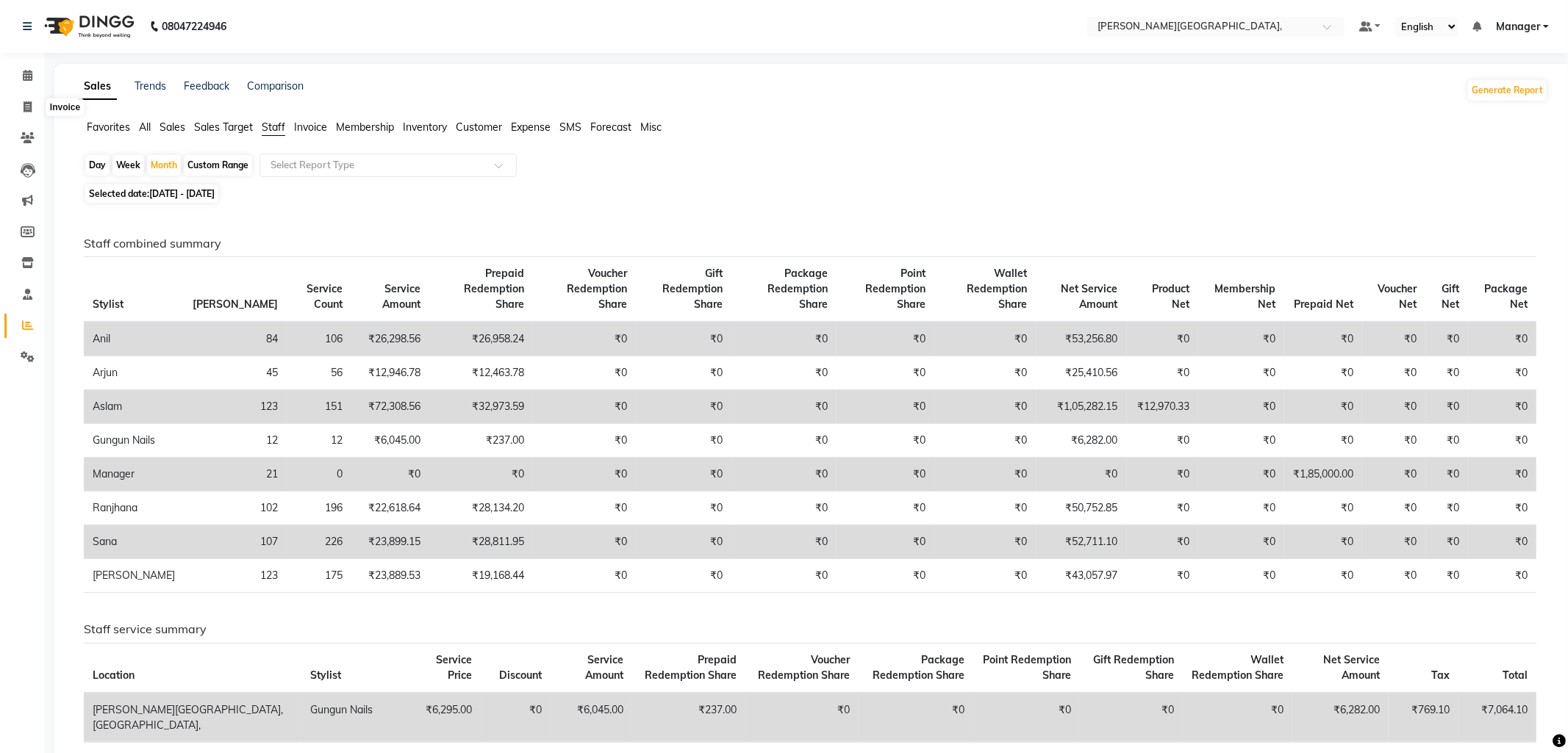
select select "6483"
select select "service"
